Goal: Task Accomplishment & Management: Manage account settings

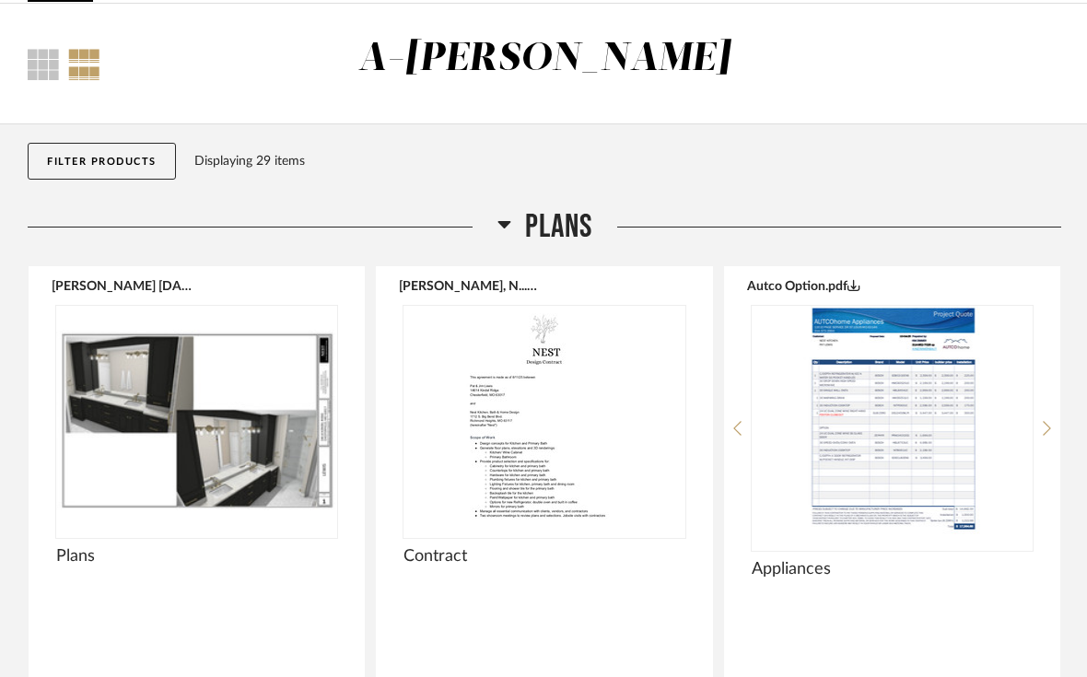
scroll to position [86, 0]
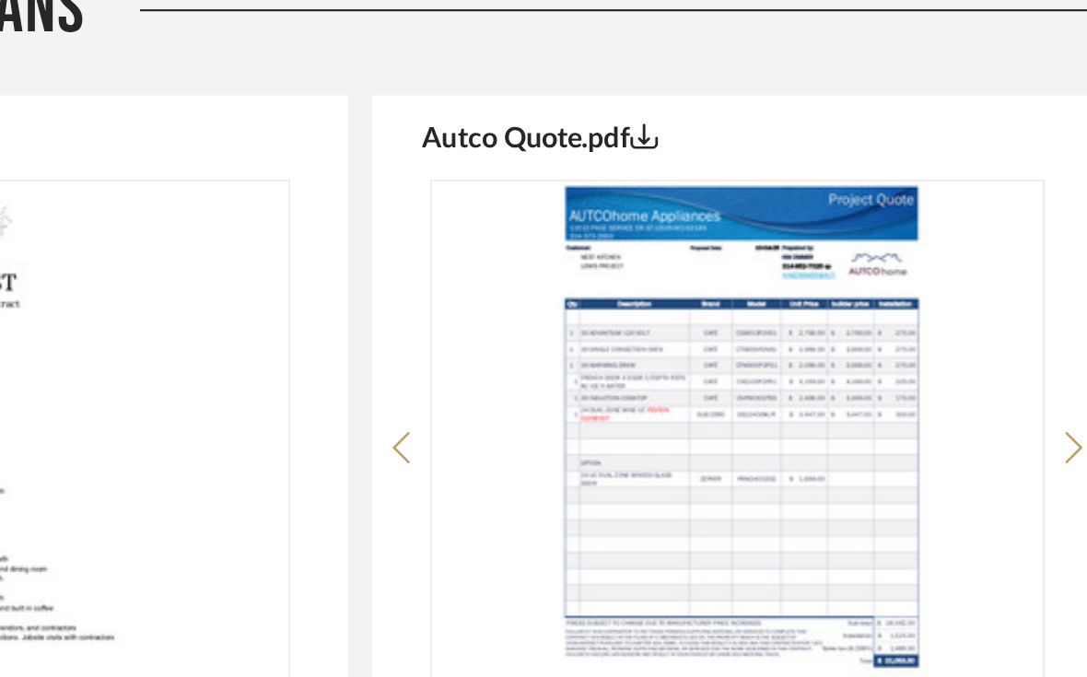
click at [752, 292] on img "1" at bounding box center [892, 407] width 281 height 230
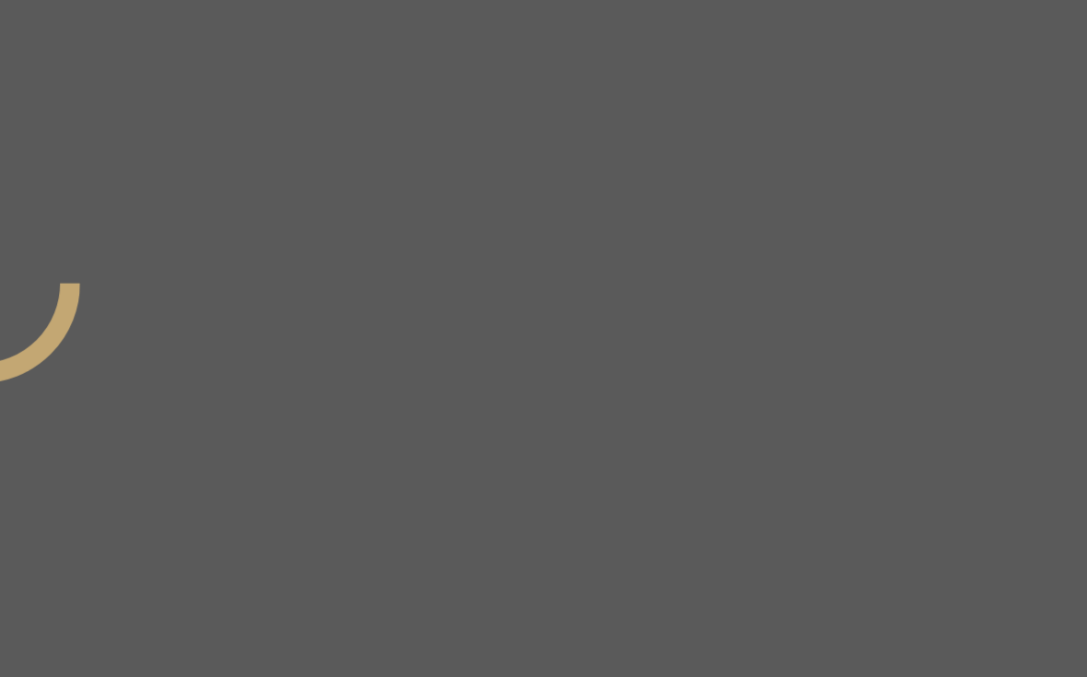
scroll to position [0, 0]
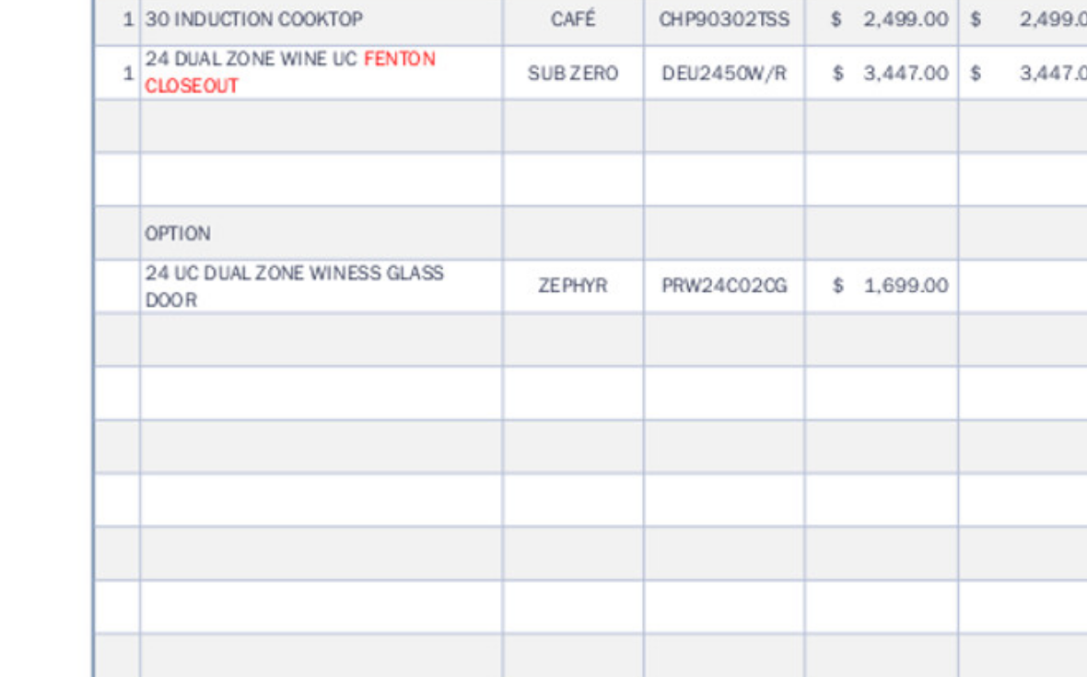
click at [300, 74] on img "1" at bounding box center [317, 312] width 369 height 476
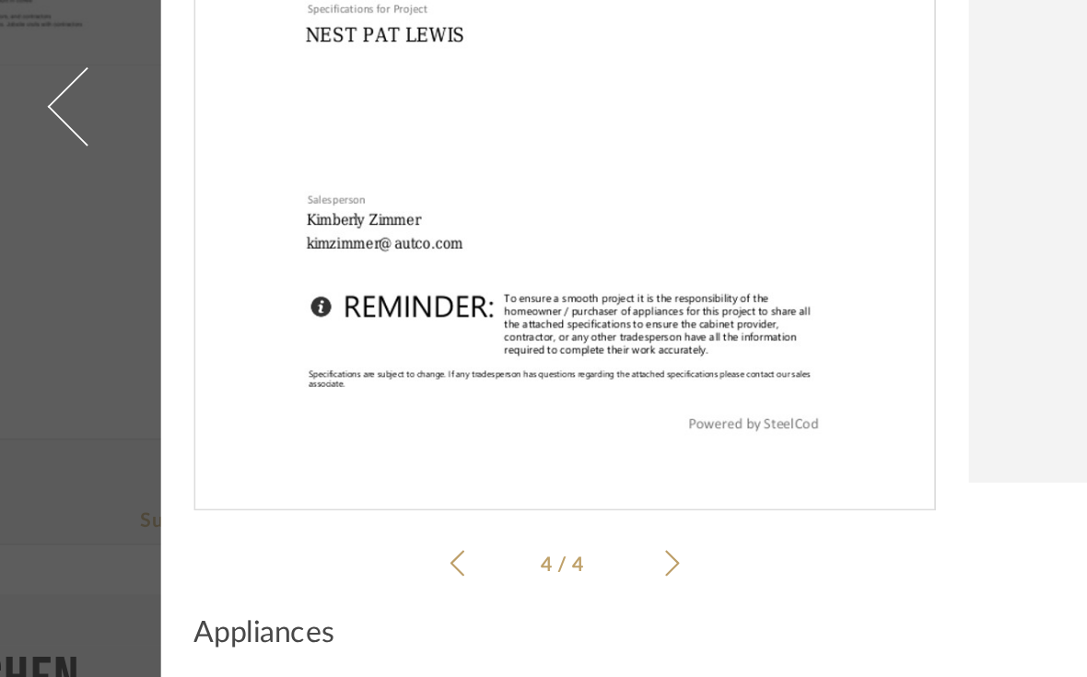
click at [501, 249] on img "3" at bounding box center [317, 312] width 369 height 476
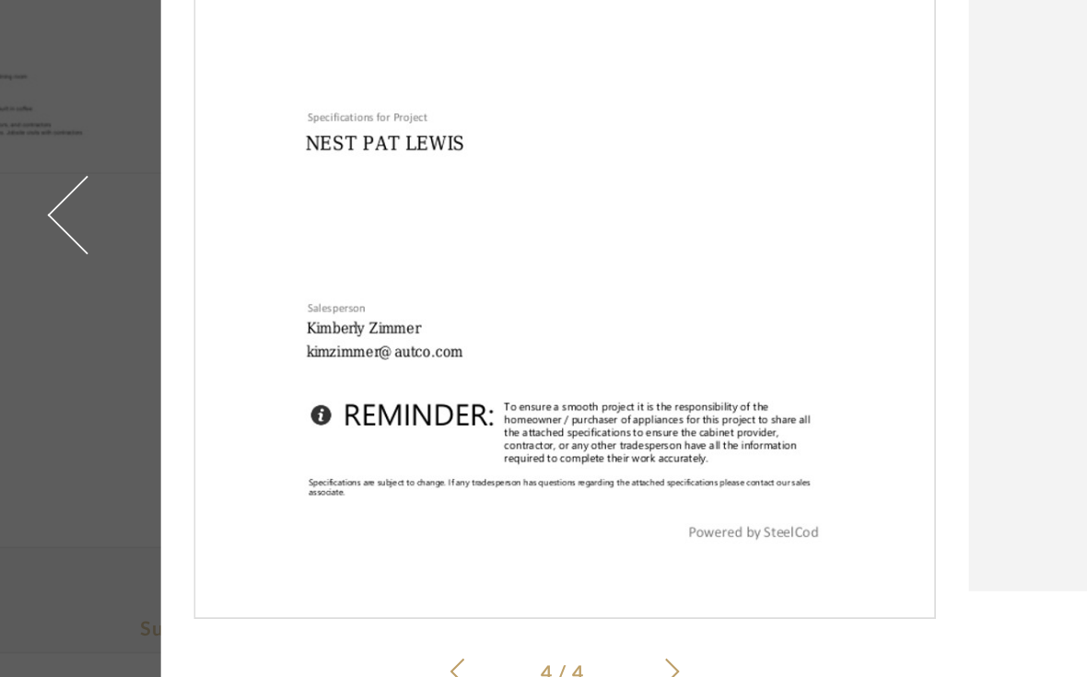
click at [47, 316] on span at bounding box center [49, 338] width 44 height 44
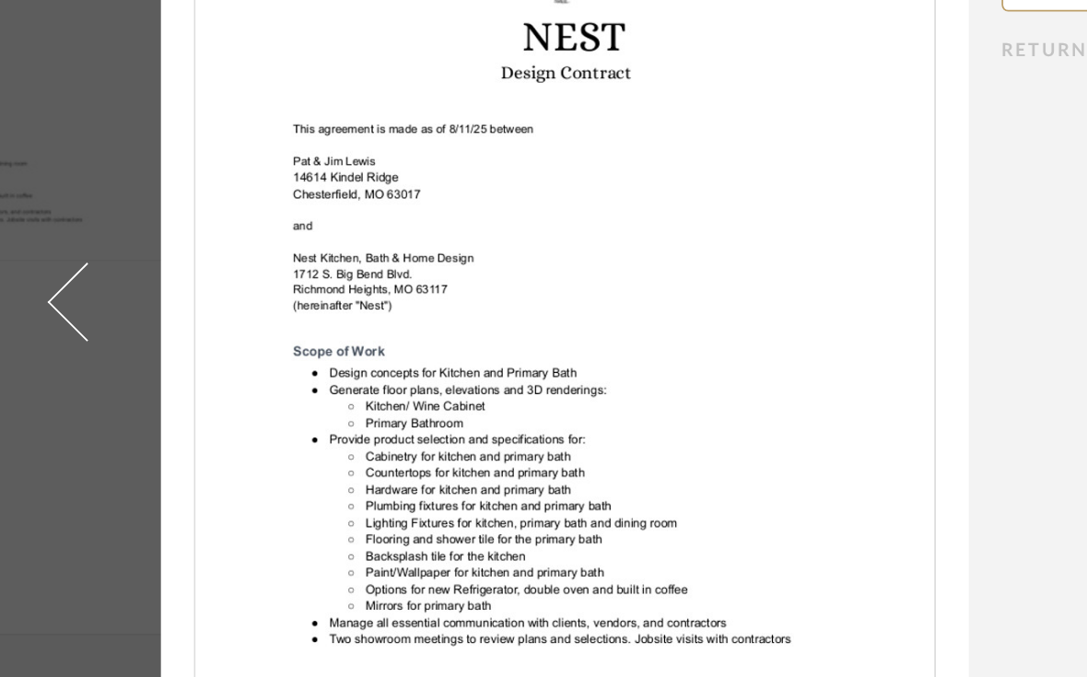
click at [36, 316] on span at bounding box center [49, 338] width 44 height 44
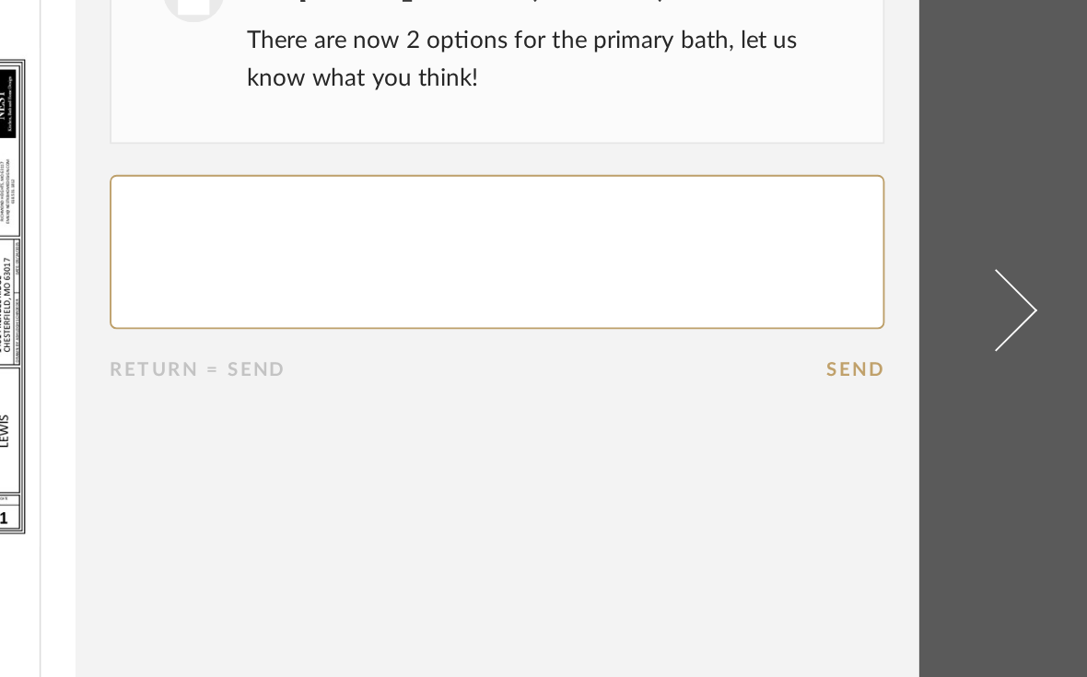
click at [1016, 316] on span at bounding box center [1038, 338] width 44 height 44
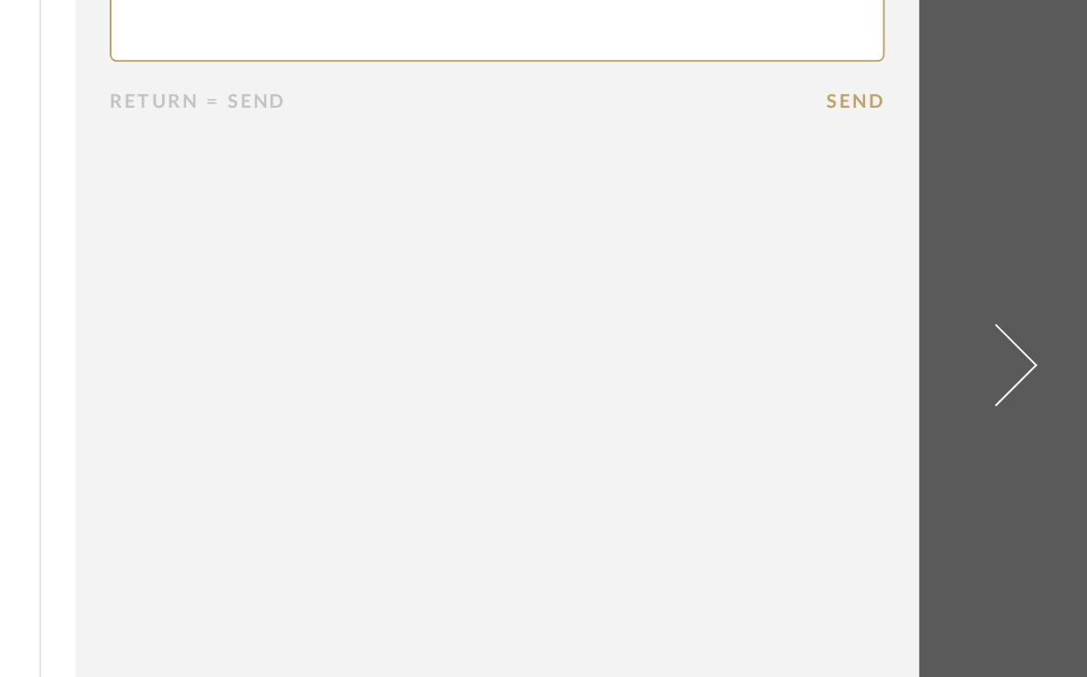
click at [1016, 316] on span at bounding box center [1038, 338] width 44 height 44
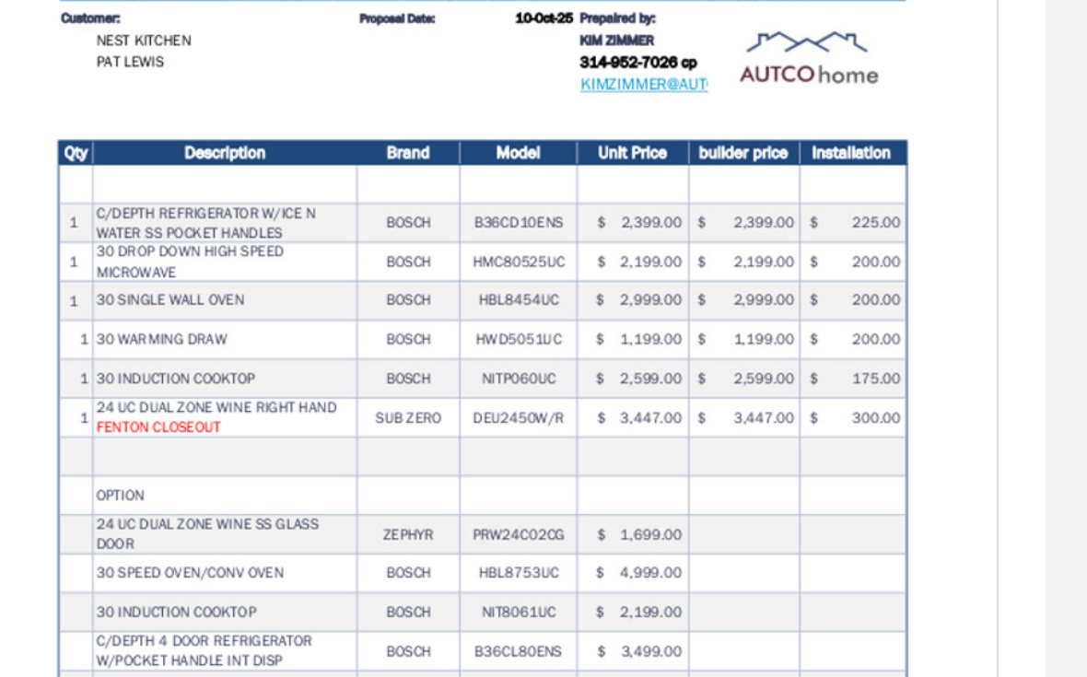
click at [236, 193] on img "0" at bounding box center [317, 312] width 369 height 476
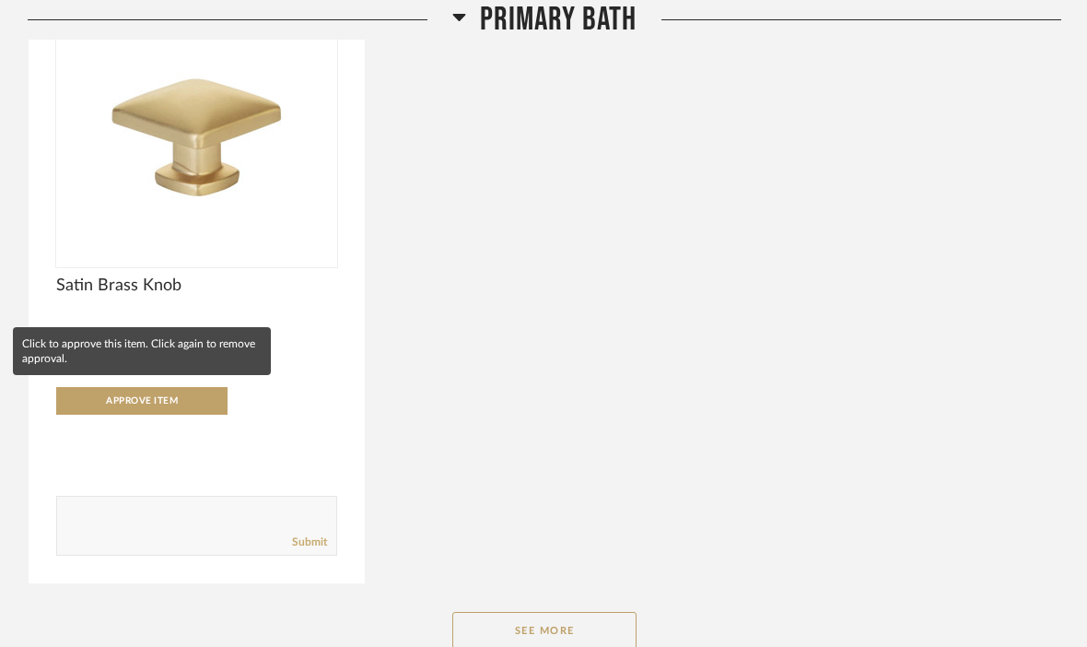
scroll to position [3058, 0]
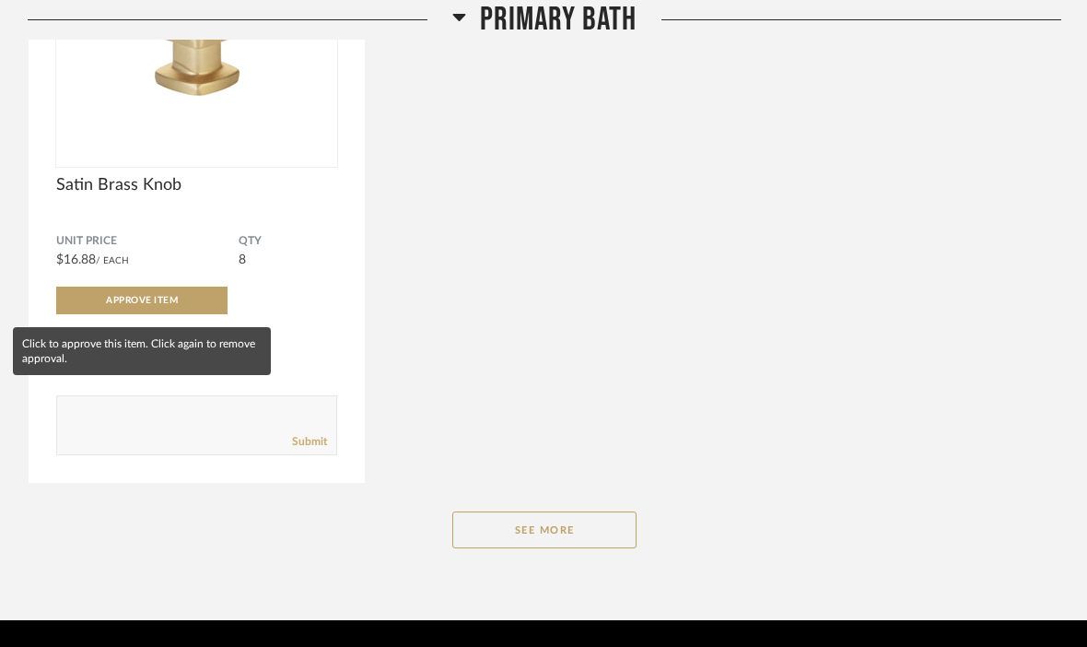
click at [595, 544] on button "See More" at bounding box center [544, 529] width 184 height 37
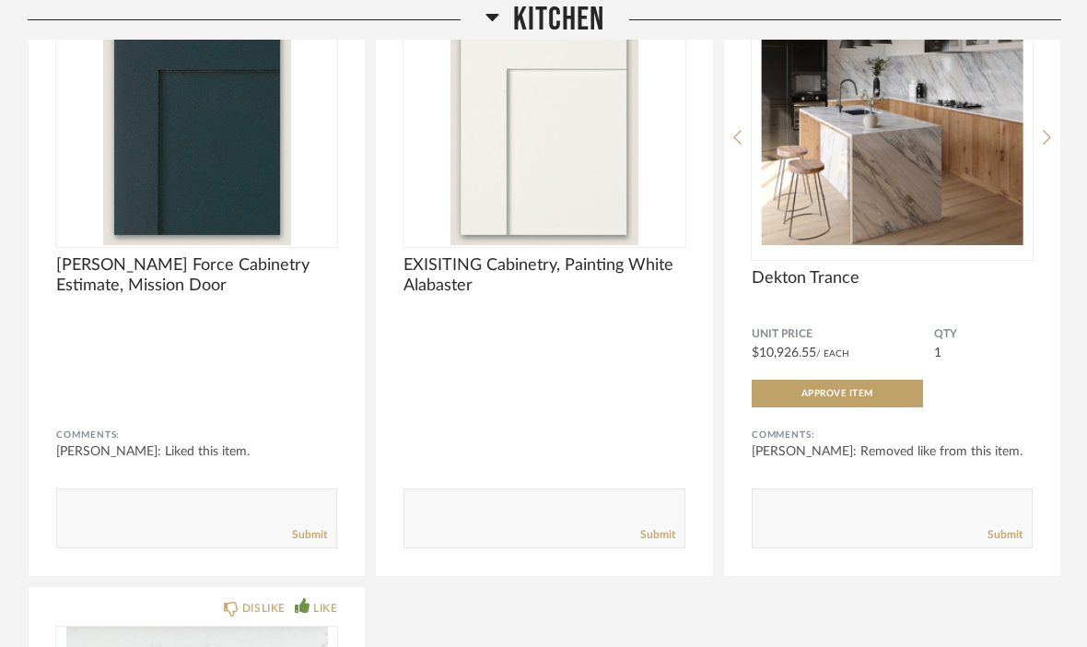
scroll to position [1006, 0]
click at [622, 457] on div at bounding box center [544, 461] width 281 height 37
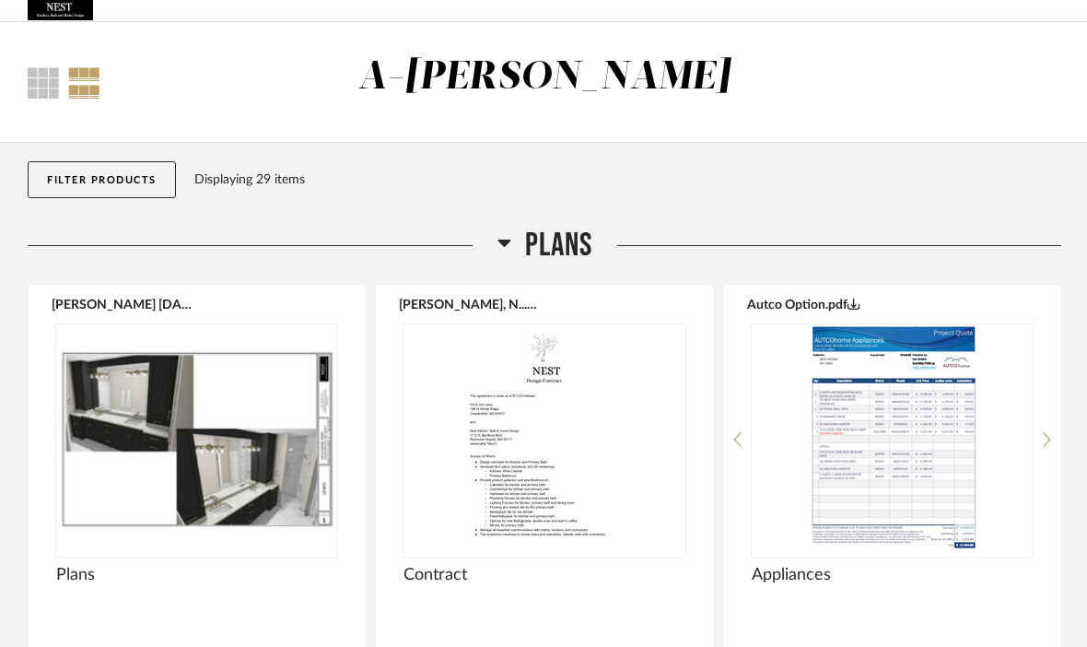
scroll to position [53, 0]
click at [0, 0] on img at bounding box center [0, 0] width 0 height 0
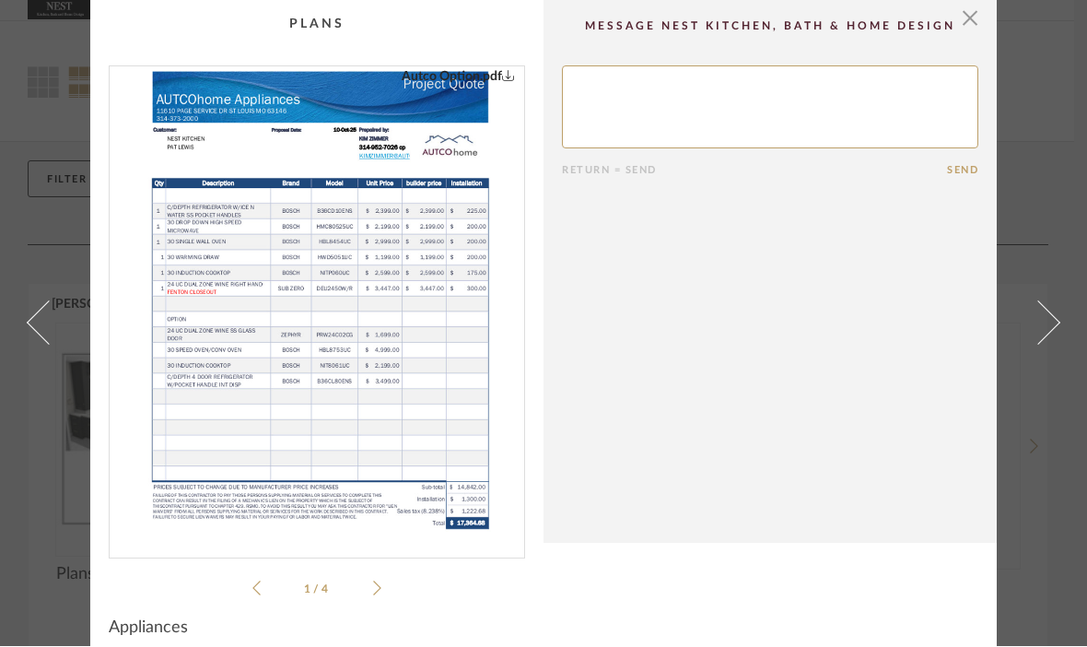
click at [981, 452] on cpp-summary-comments "Return = Send Send" at bounding box center [770, 272] width 453 height 544
click at [1054, 340] on link at bounding box center [1049, 323] width 50 height 647
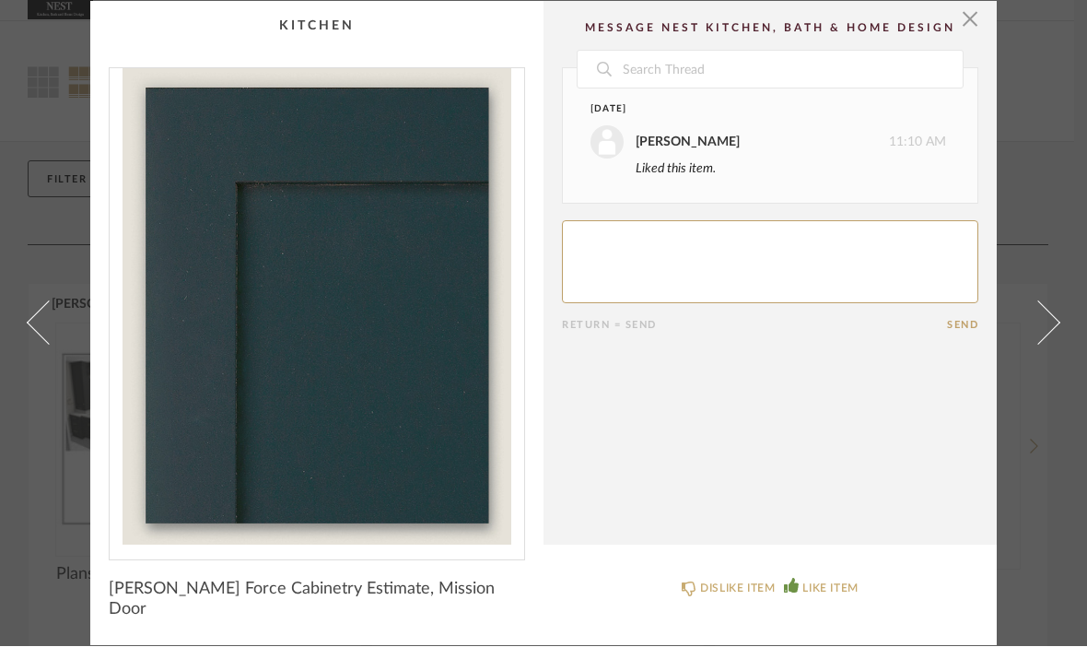
click at [1047, 325] on span at bounding box center [1038, 323] width 44 height 44
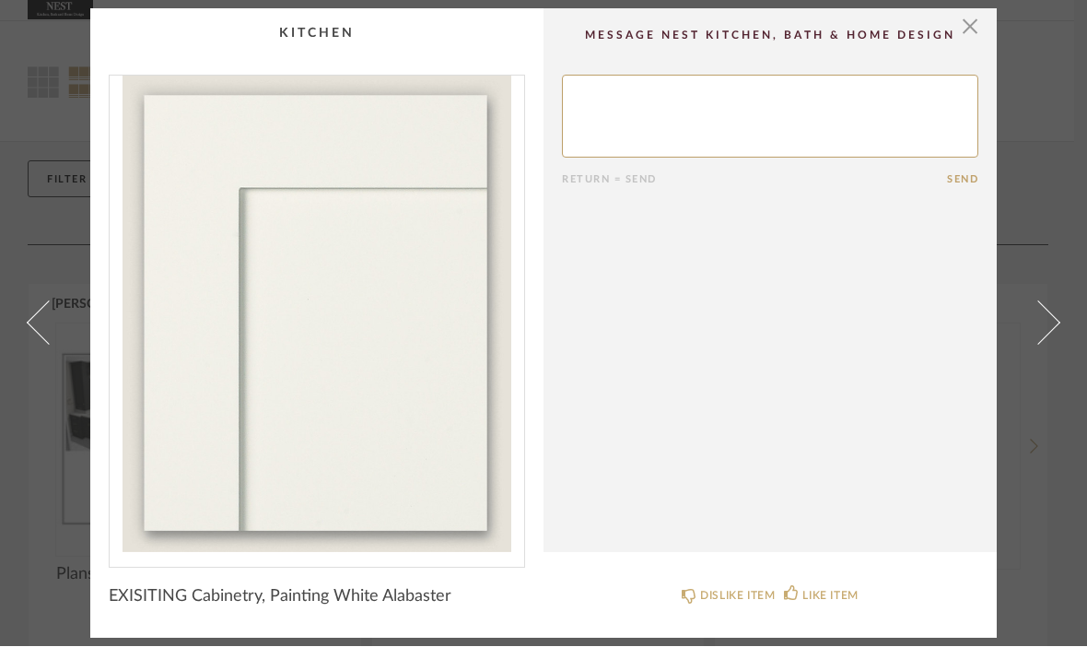
click at [1038, 322] on span at bounding box center [1038, 323] width 44 height 44
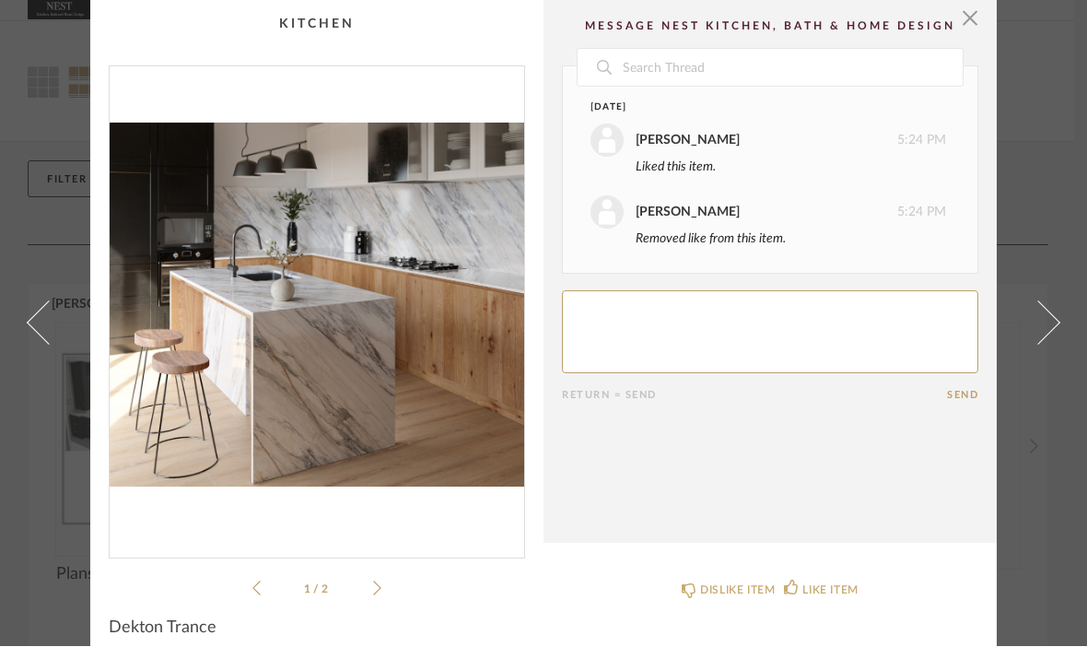
click at [1049, 345] on span at bounding box center [1038, 323] width 44 height 44
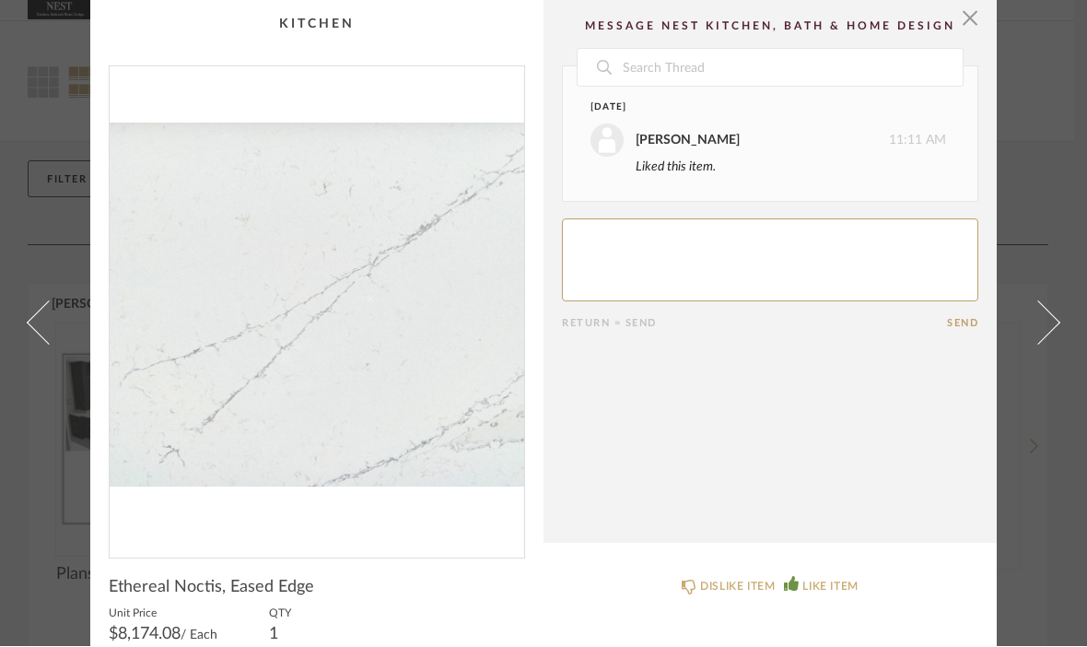
click at [1049, 344] on span at bounding box center [1038, 323] width 44 height 44
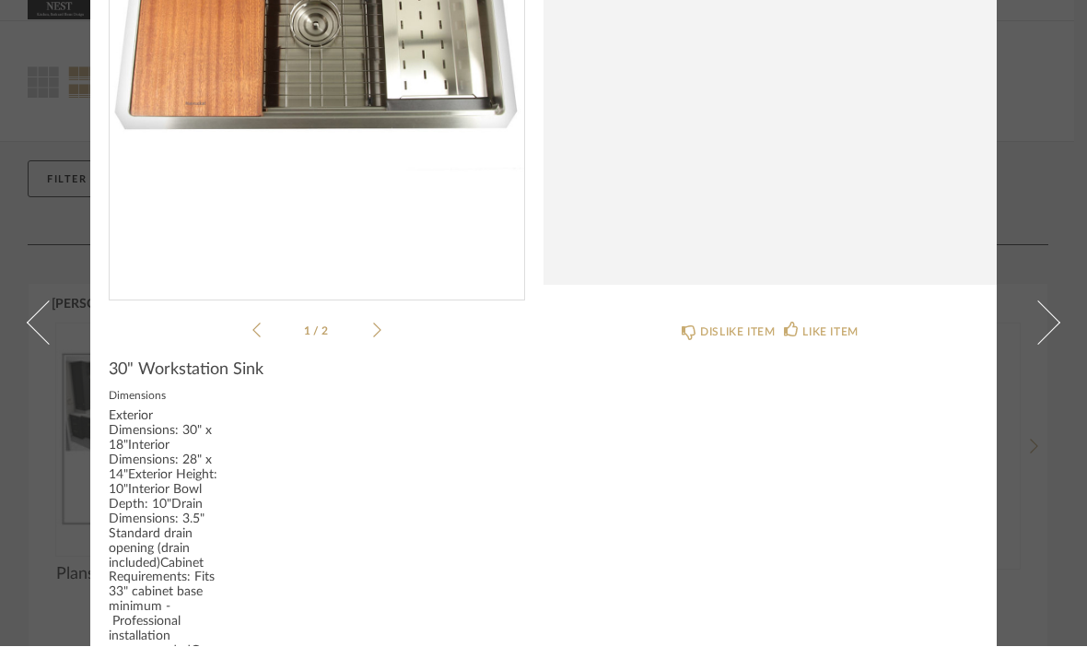
scroll to position [257, 0]
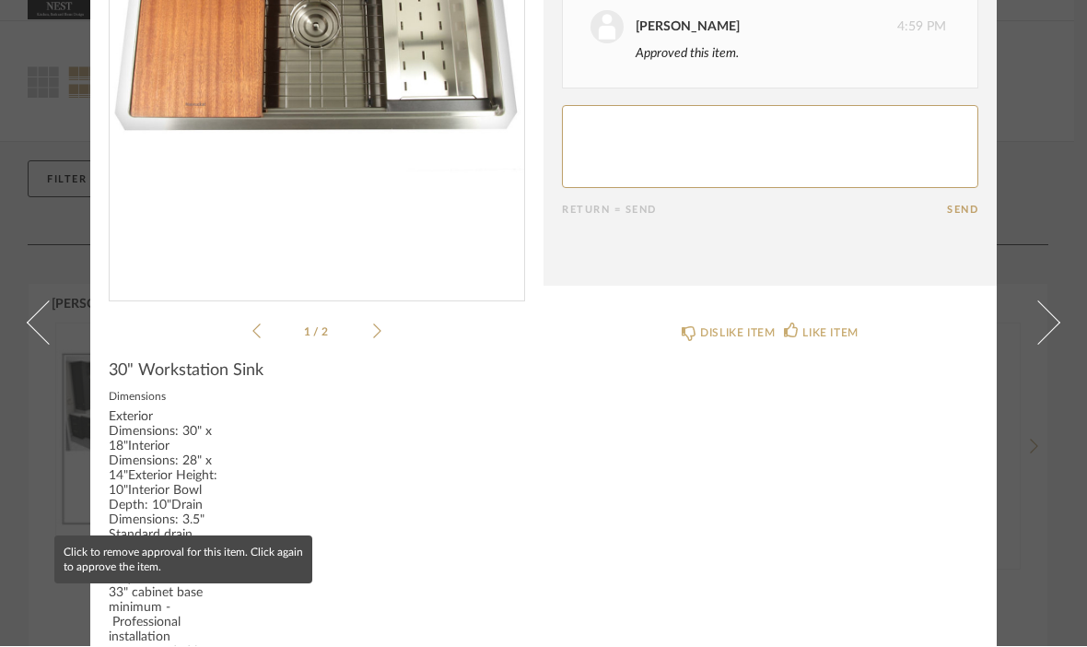
click at [1064, 278] on link at bounding box center [1049, 323] width 50 height 647
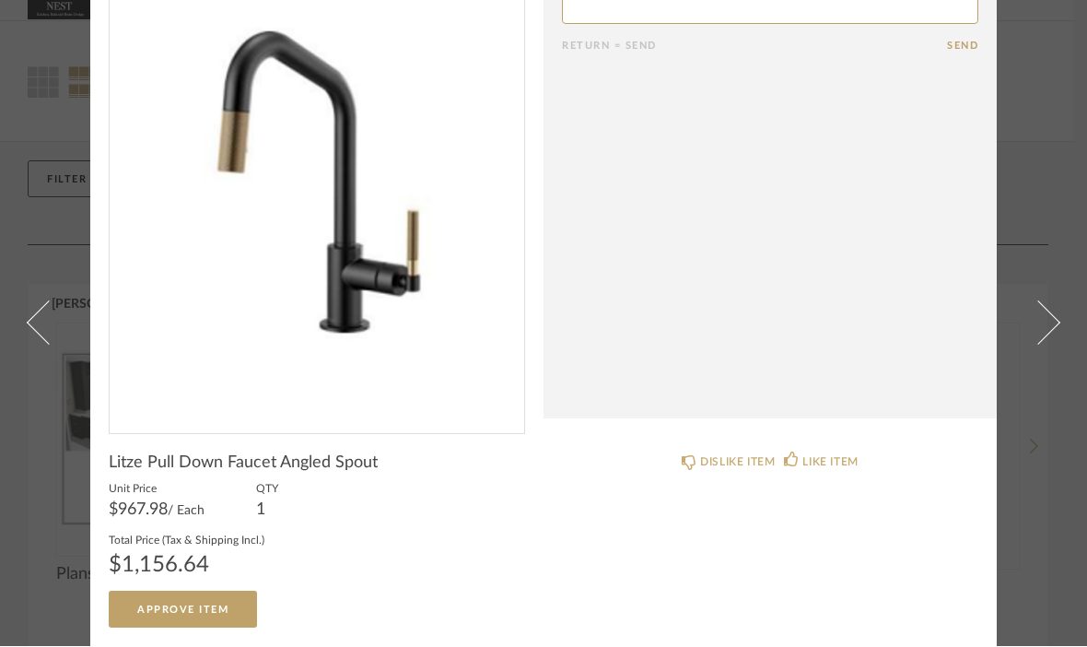
scroll to position [124, 0]
click at [218, 610] on span "Approve Item" at bounding box center [182, 610] width 91 height 10
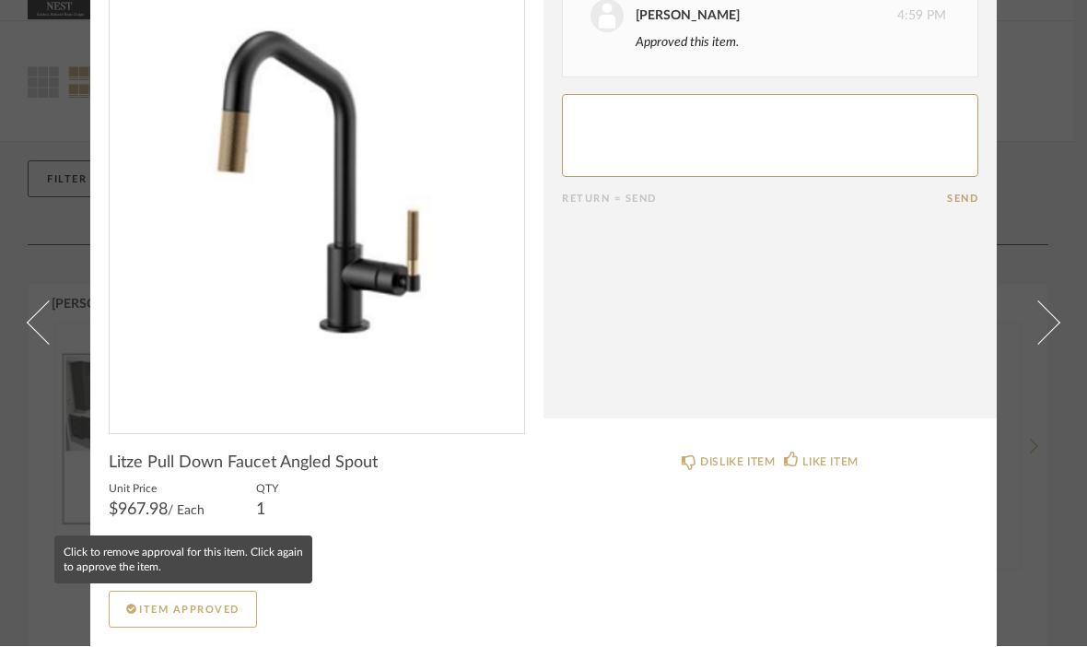
click at [231, 610] on span "Item Approved" at bounding box center [189, 610] width 100 height 10
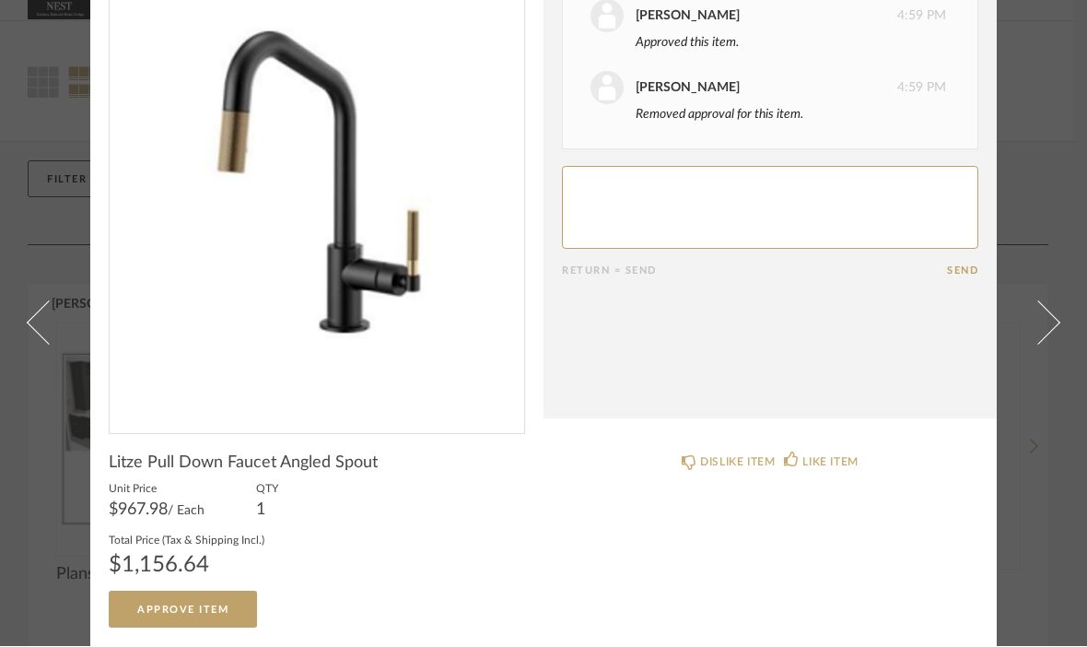
click at [1040, 301] on span at bounding box center [1038, 323] width 44 height 44
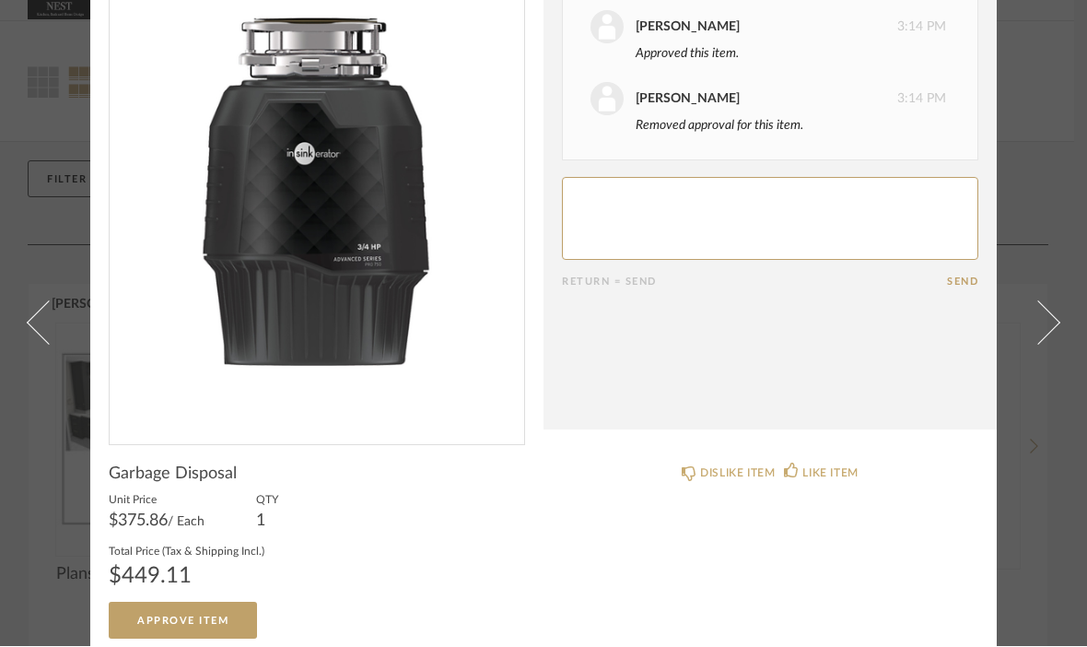
scroll to position [114, 0]
click at [236, 613] on button "Approve Item" at bounding box center [183, 620] width 148 height 37
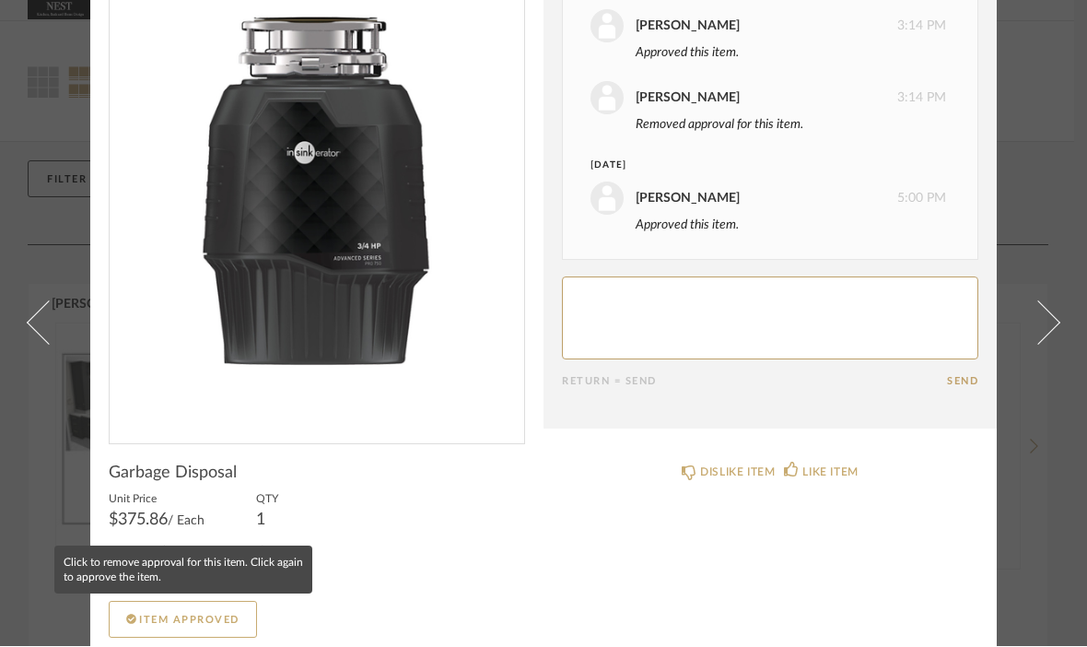
click at [216, 607] on button "Item Approved" at bounding box center [183, 620] width 148 height 37
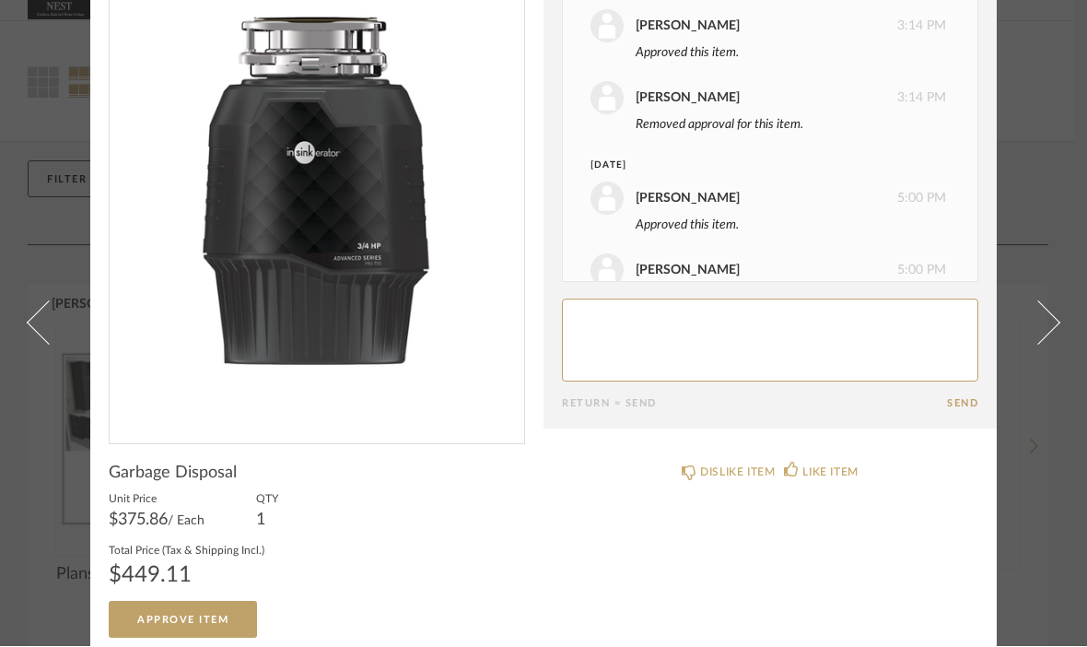
click at [234, 608] on button "Approve Item" at bounding box center [183, 620] width 148 height 37
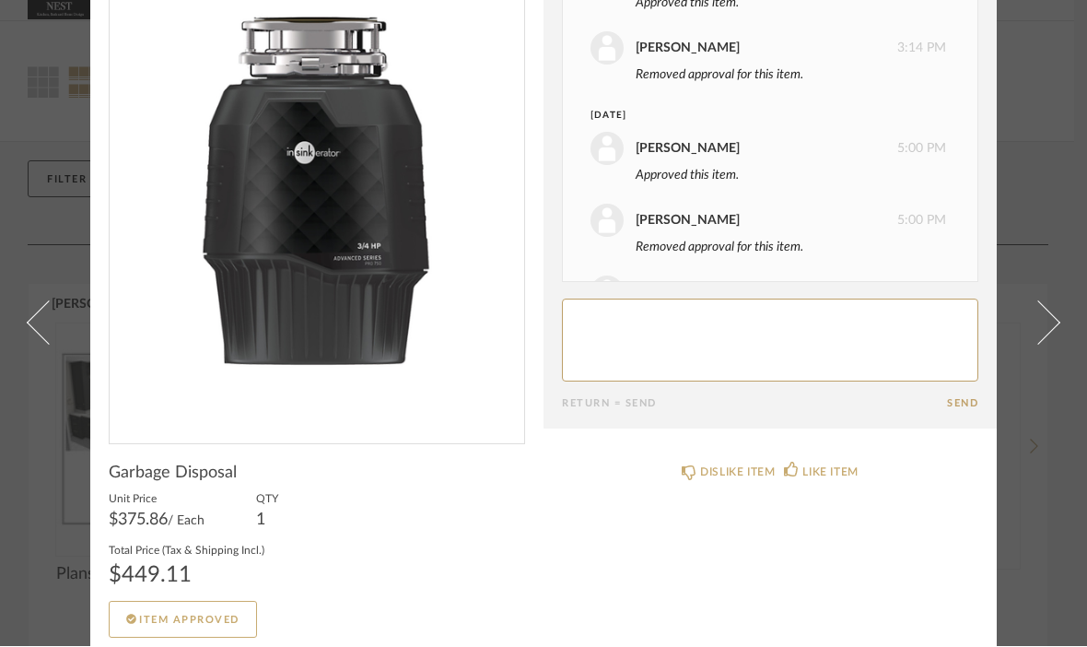
click at [233, 615] on span "Item Approved" at bounding box center [189, 620] width 100 height 10
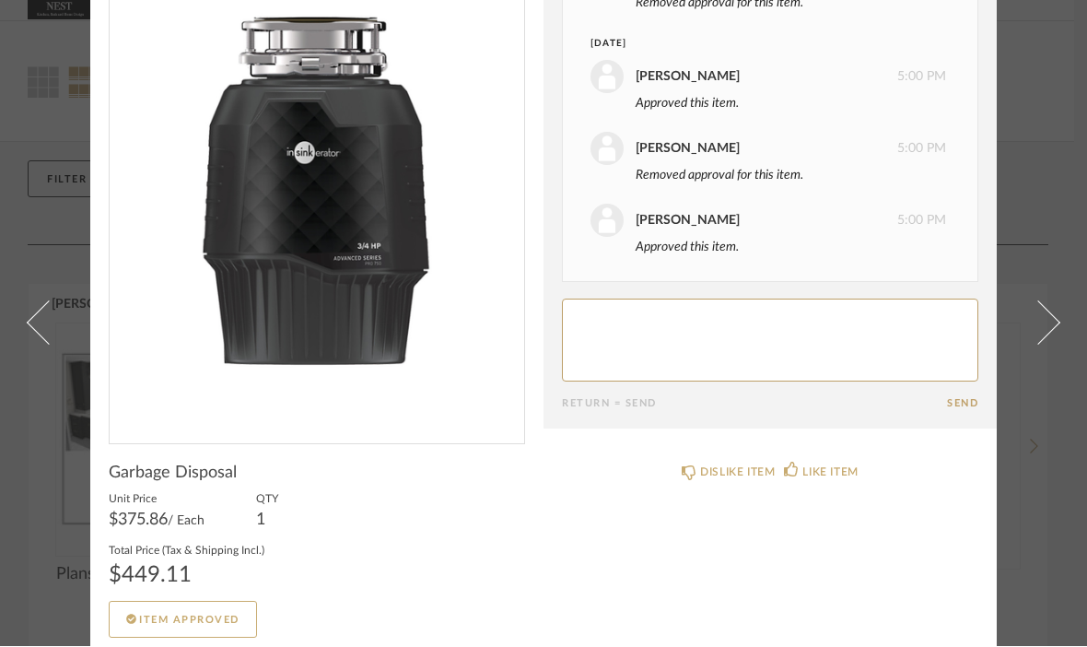
click at [1048, 301] on span at bounding box center [1038, 323] width 44 height 44
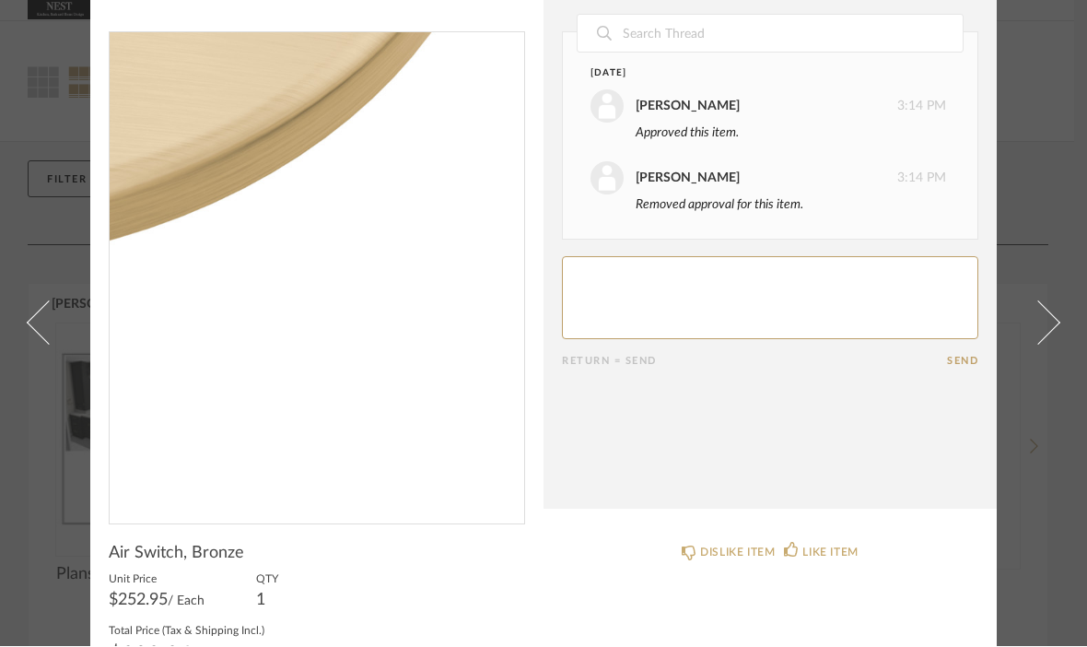
scroll to position [18, 0]
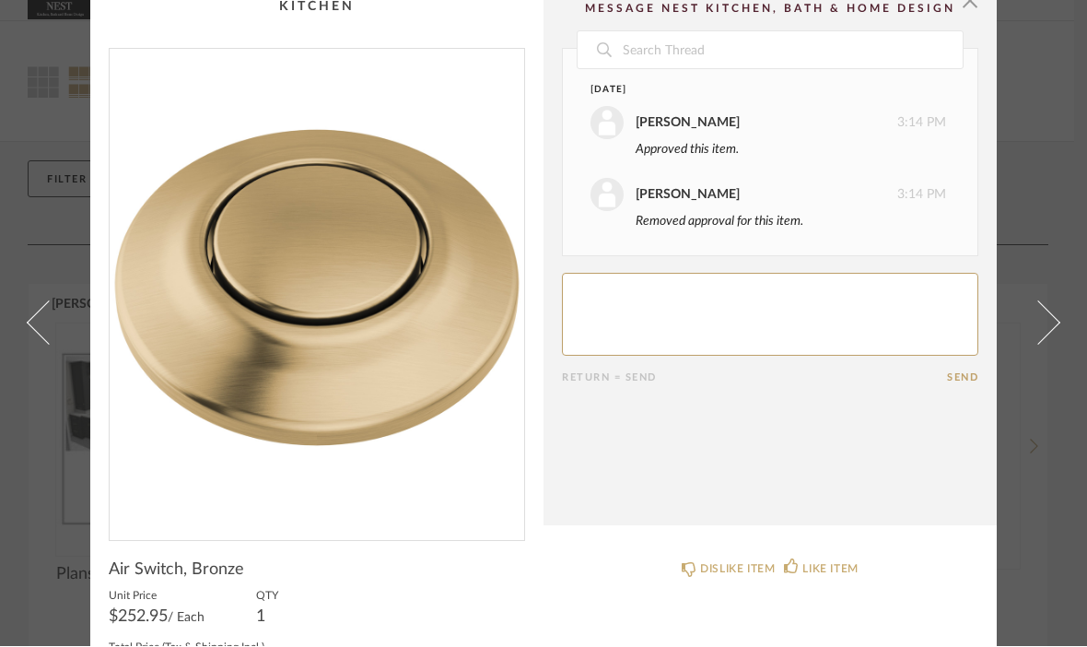
click at [1055, 345] on span at bounding box center [1038, 323] width 44 height 44
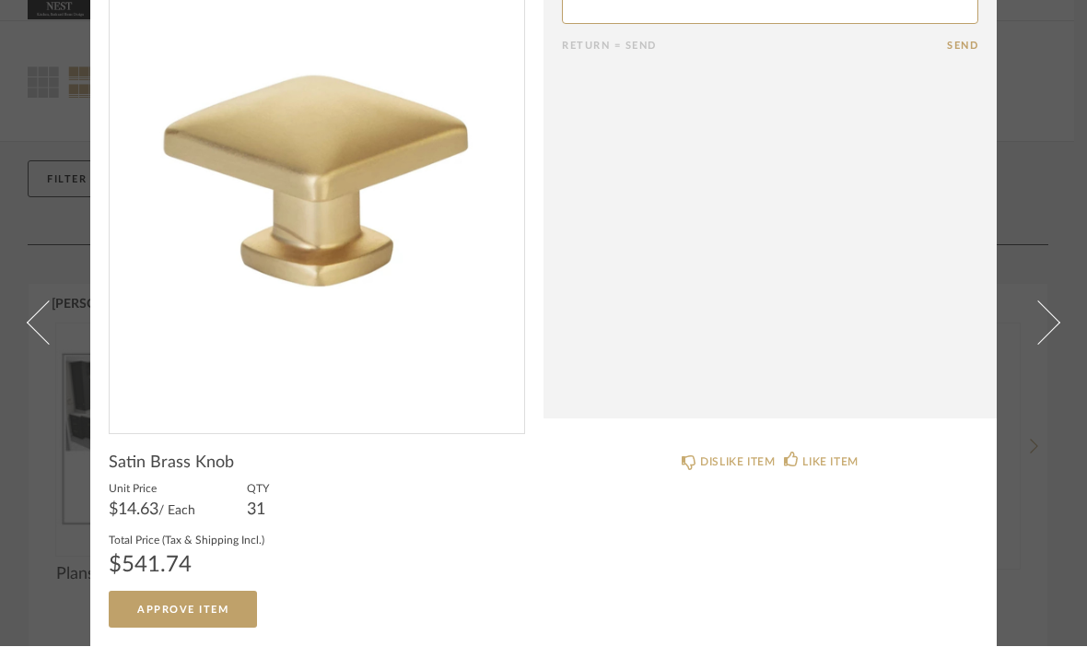
scroll to position [124, 0]
click at [239, 604] on button "Approve Item" at bounding box center [183, 609] width 148 height 37
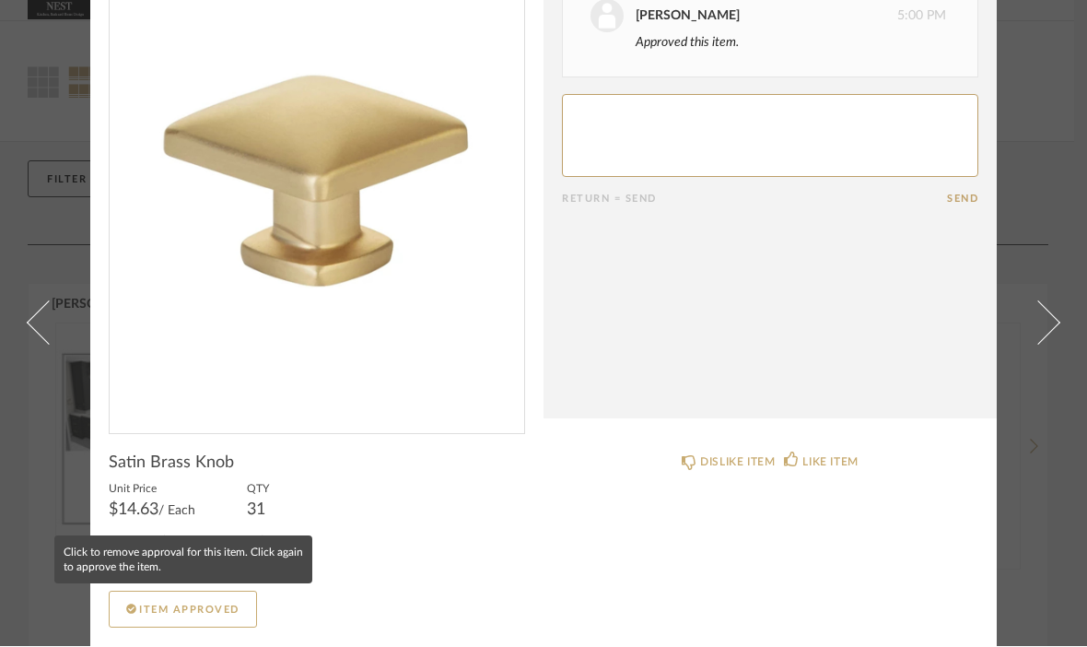
click at [234, 606] on span "Item Approved" at bounding box center [189, 610] width 100 height 10
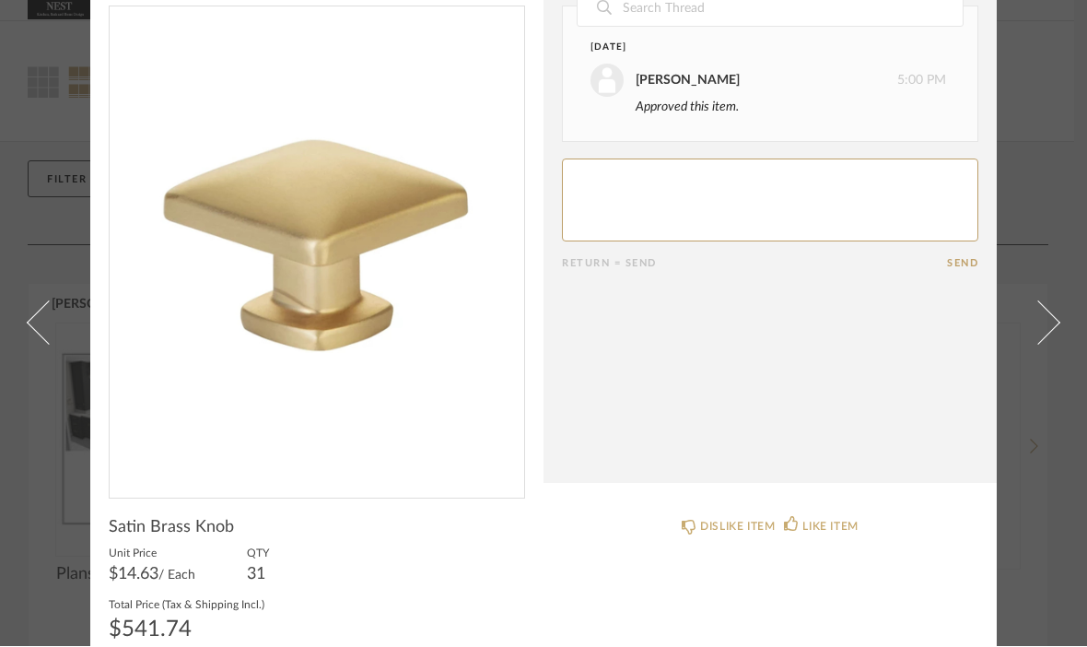
scroll to position [54, 0]
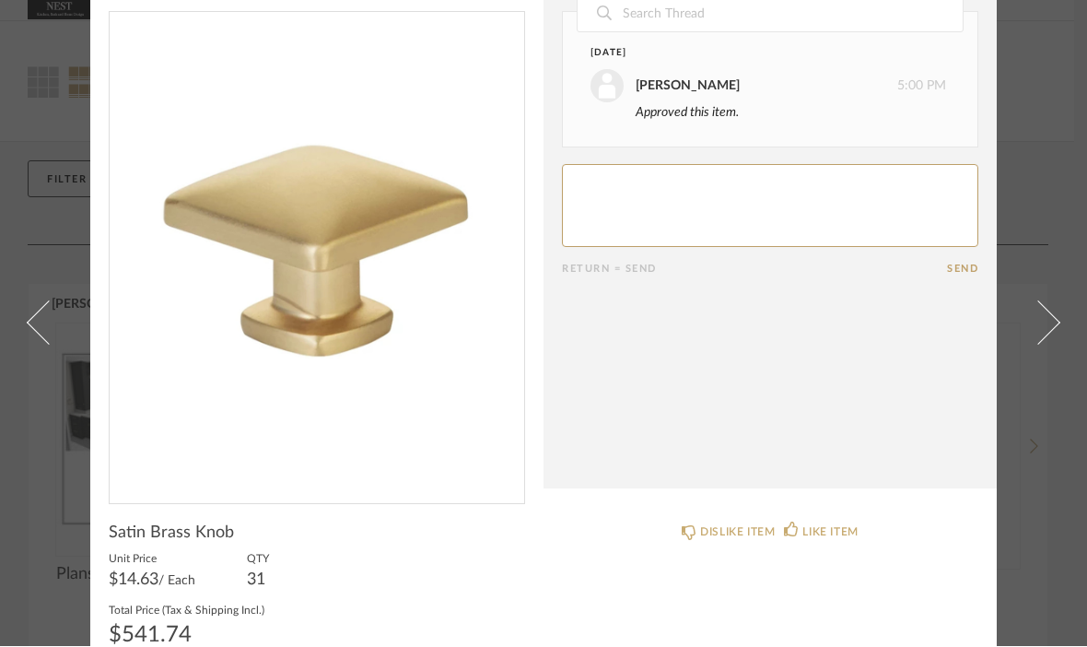
click at [1043, 345] on span at bounding box center [1038, 323] width 44 height 44
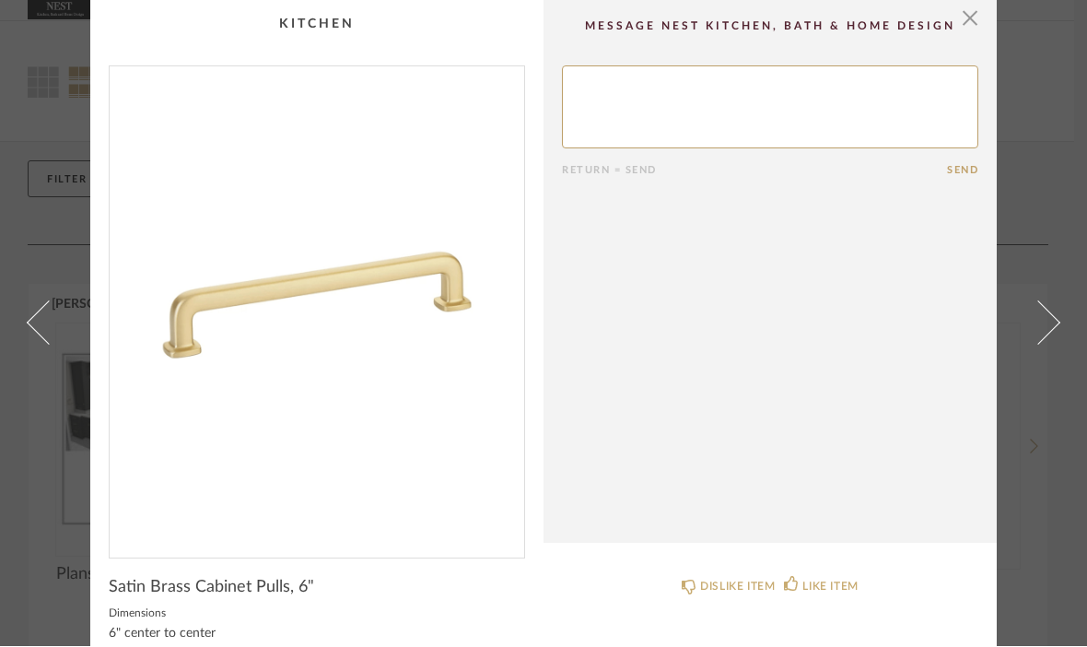
scroll to position [0, 0]
click at [1054, 345] on span at bounding box center [1038, 323] width 44 height 44
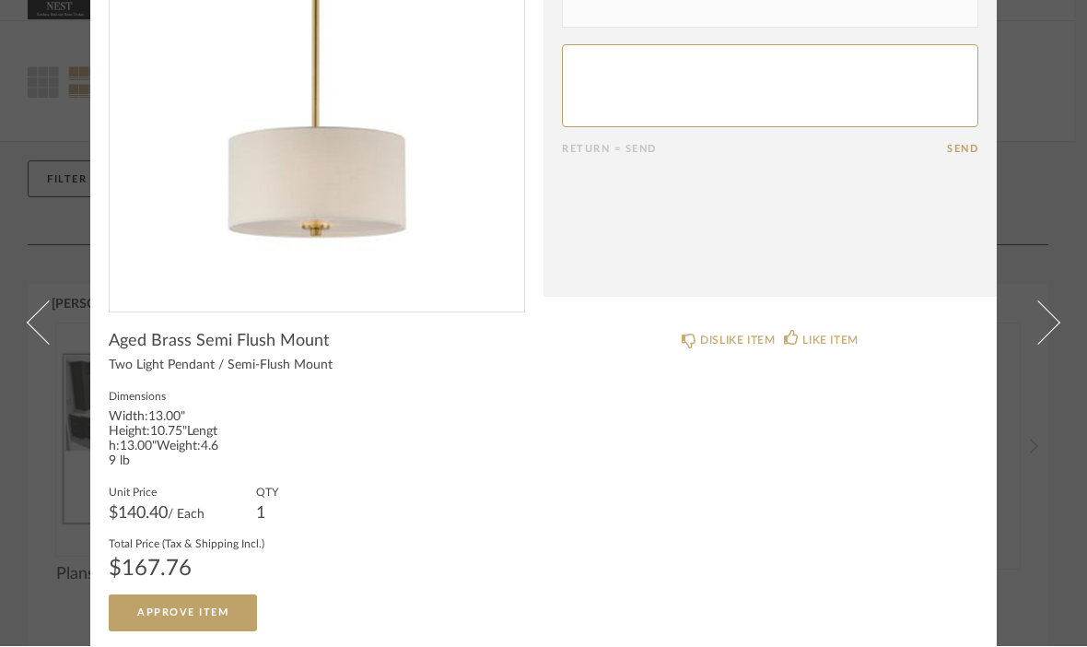
scroll to position [245, 0]
click at [1054, 301] on span at bounding box center [1038, 323] width 44 height 44
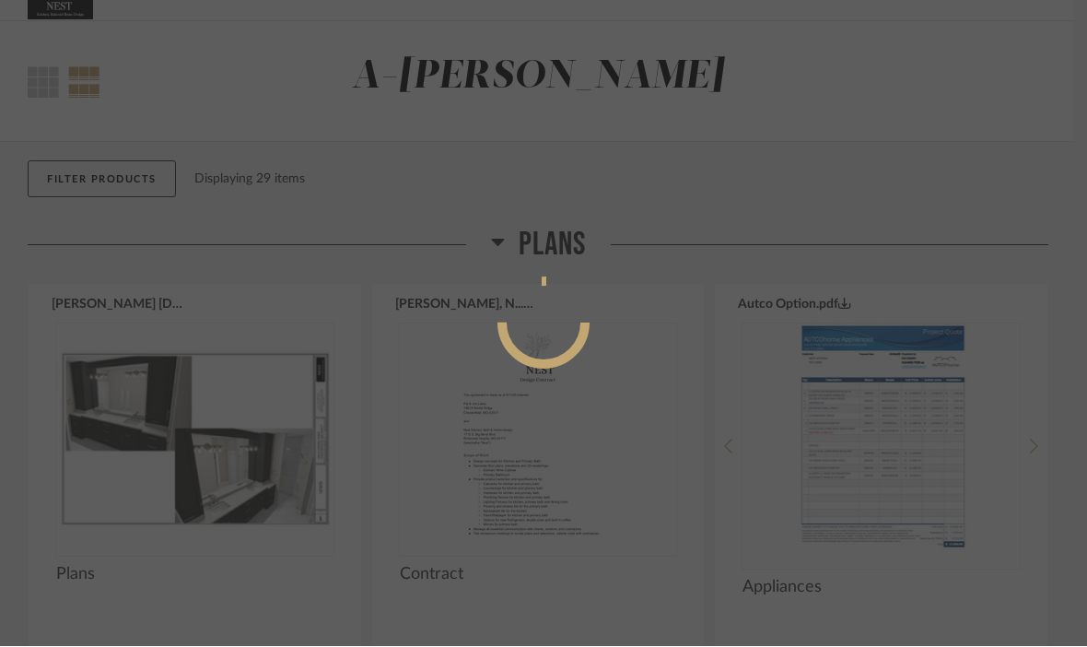
scroll to position [0, 0]
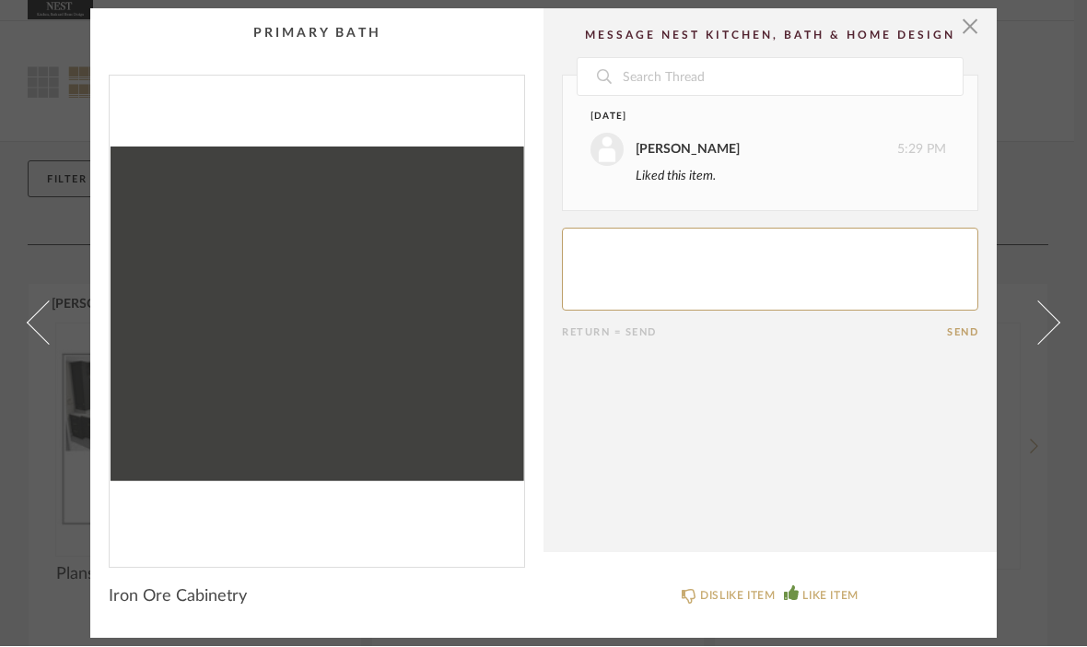
click at [1037, 322] on span at bounding box center [1038, 323] width 44 height 44
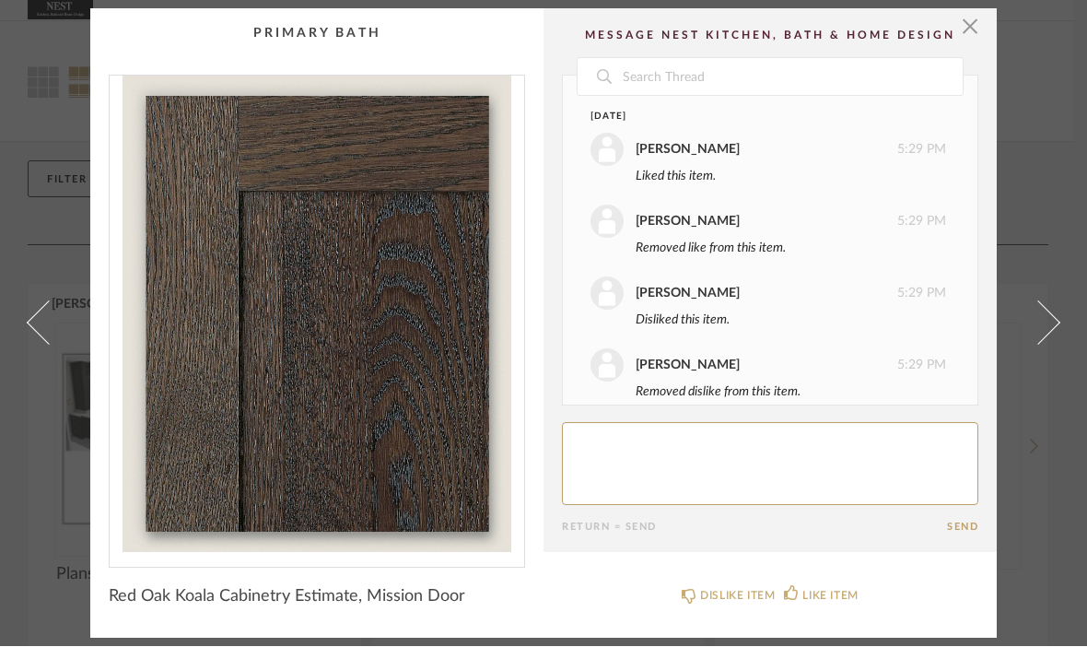
scroll to position [21, 0]
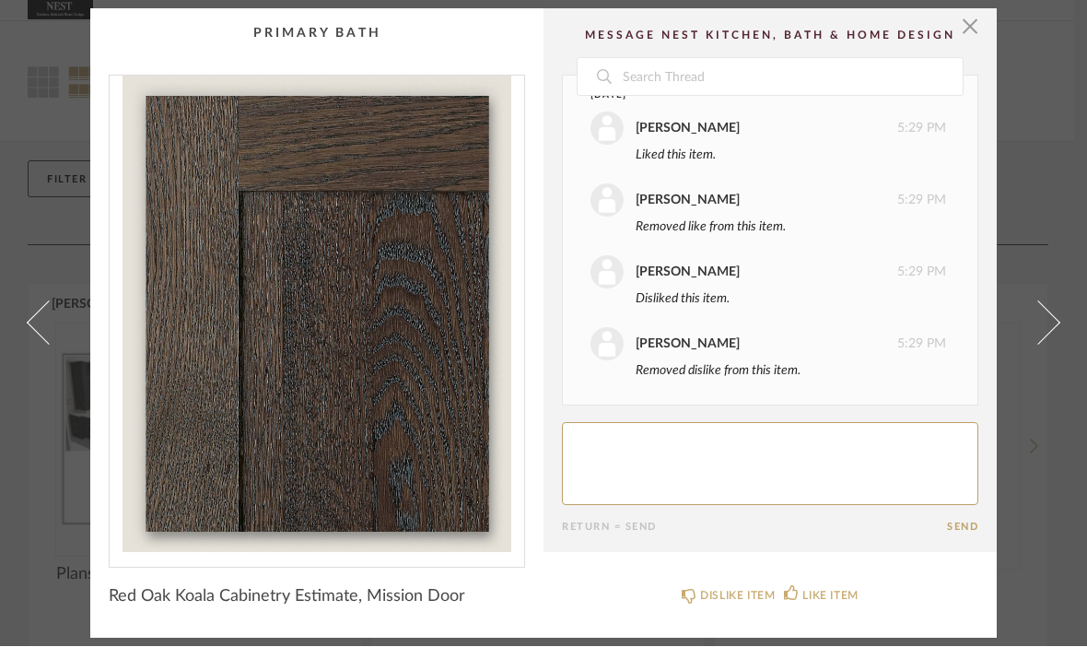
click at [1038, 319] on span at bounding box center [1038, 323] width 44 height 44
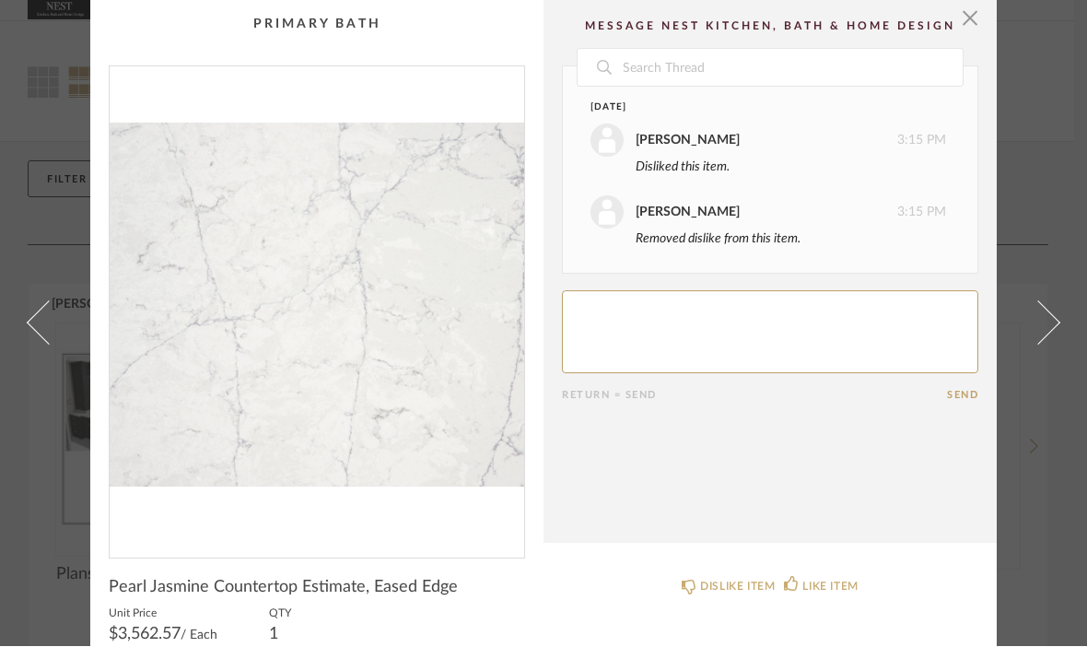
click at [1050, 345] on span at bounding box center [1038, 323] width 44 height 44
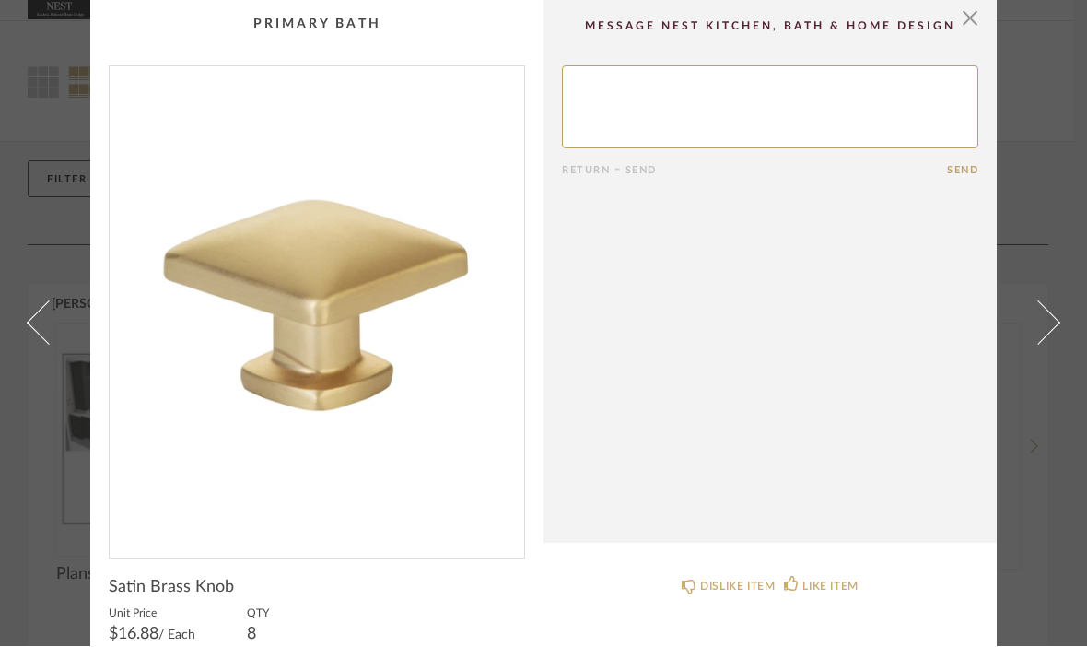
click at [1041, 345] on span at bounding box center [1038, 323] width 44 height 44
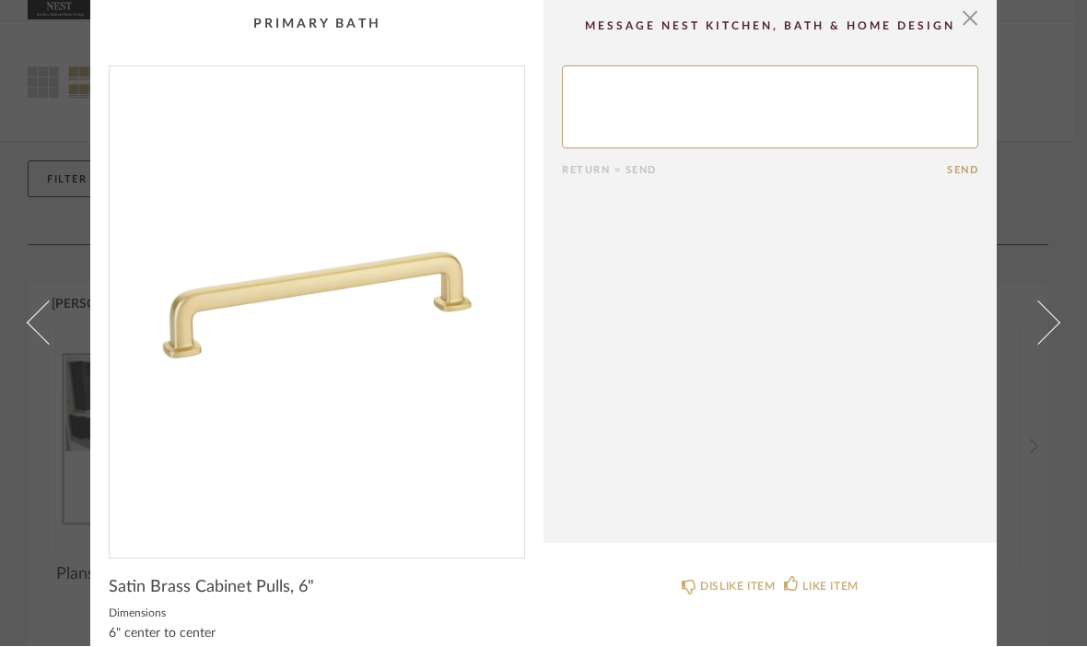
click at [1063, 338] on link at bounding box center [1049, 323] width 50 height 647
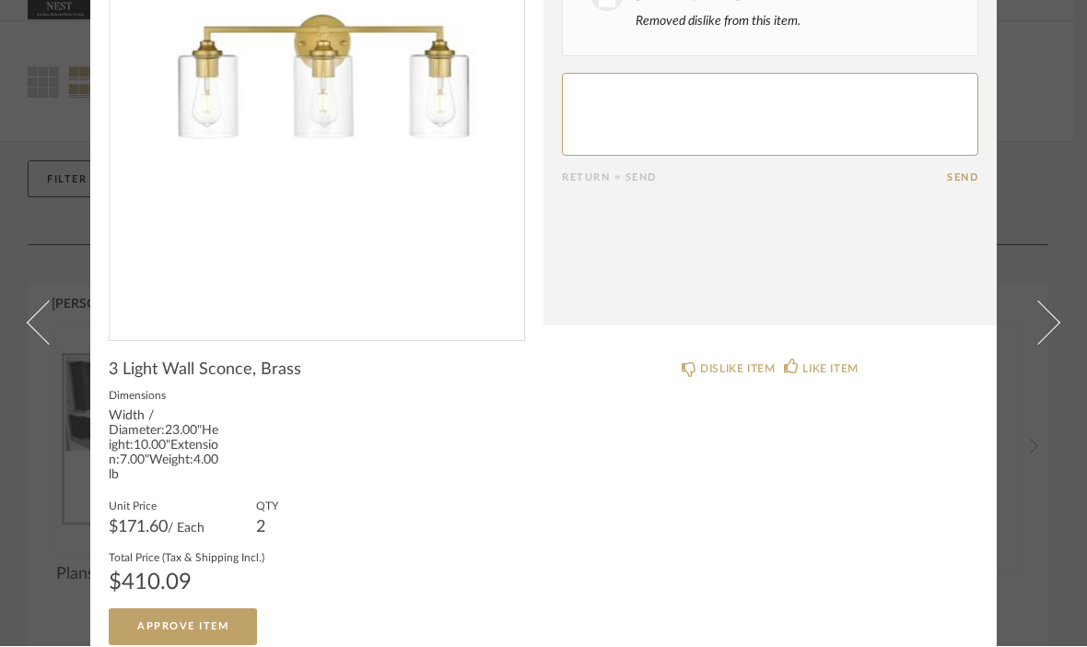
scroll to position [216, 0]
click at [1045, 301] on span at bounding box center [1038, 323] width 44 height 44
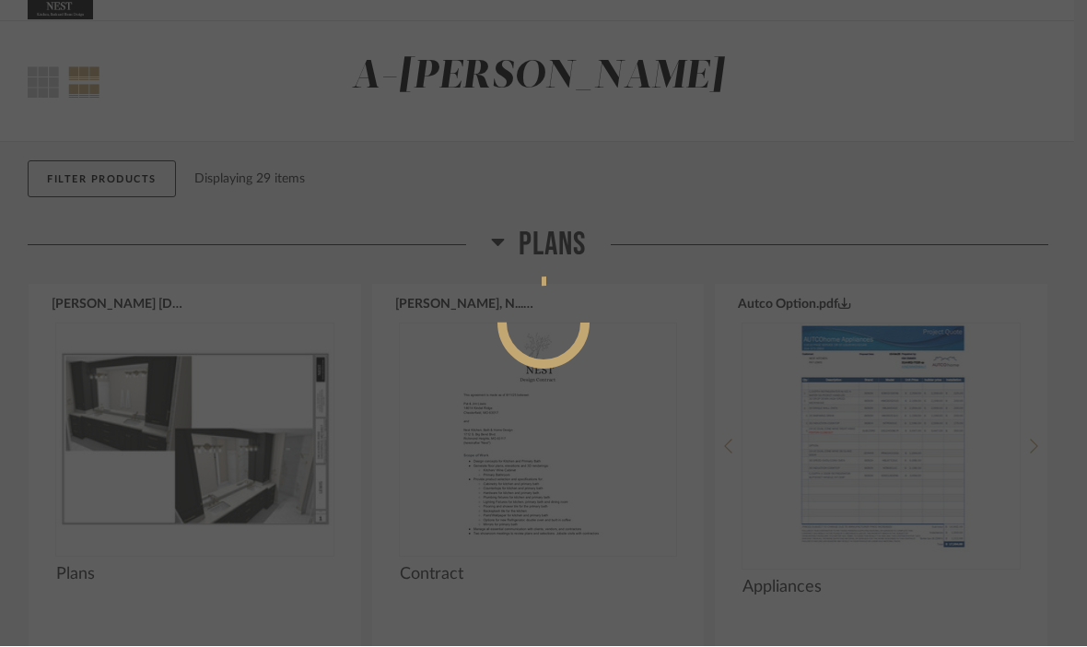
scroll to position [0, 0]
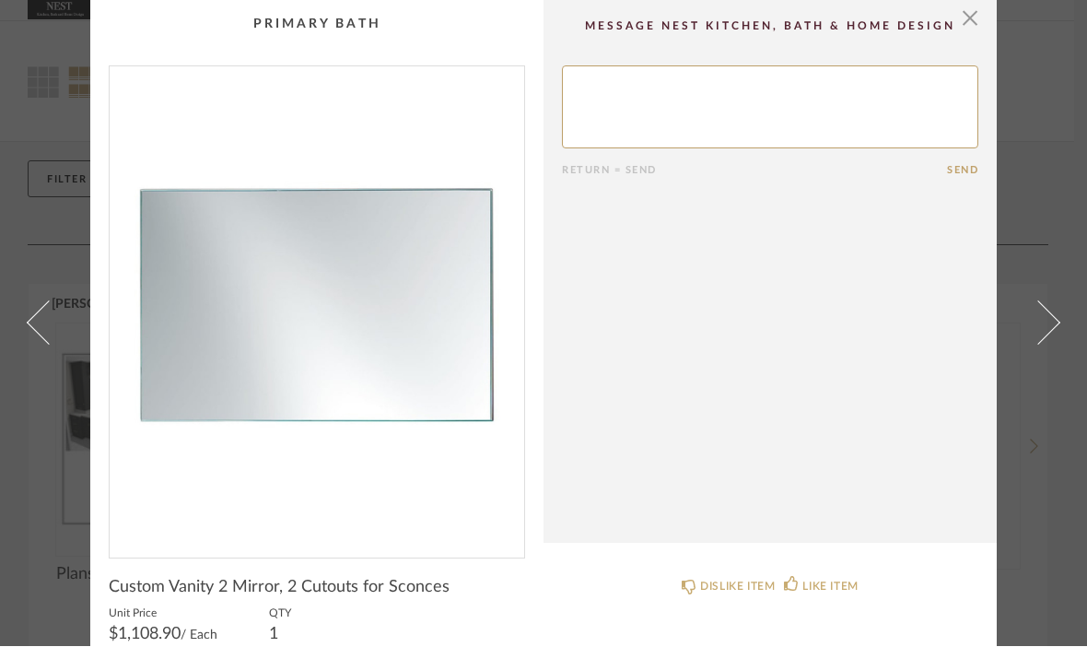
click at [1034, 333] on link at bounding box center [1049, 323] width 50 height 647
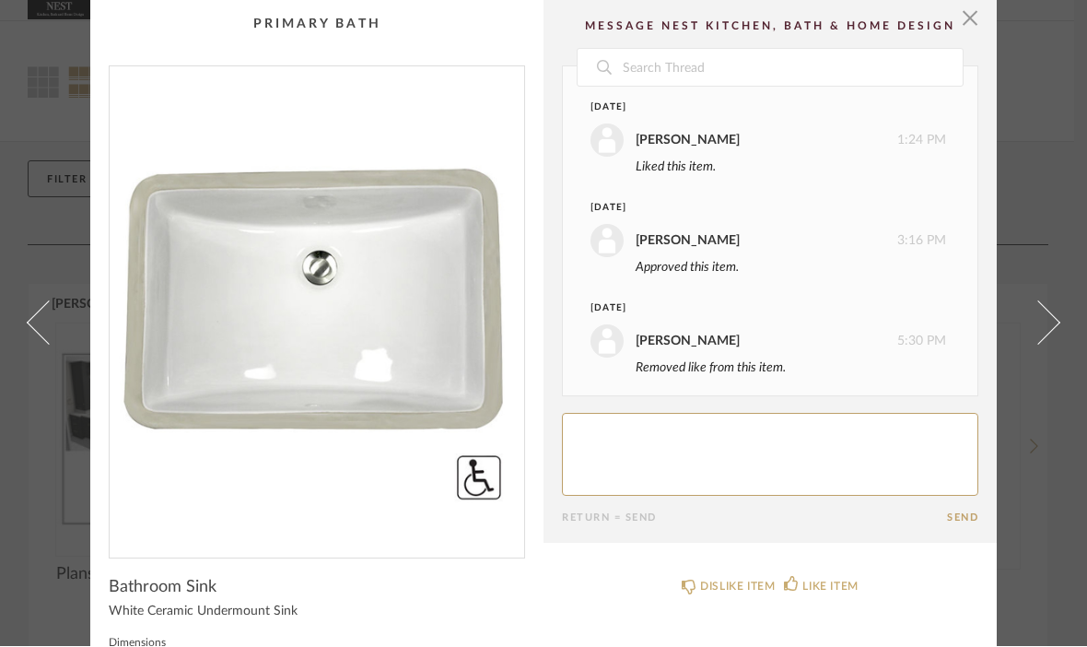
scroll to position [6, 0]
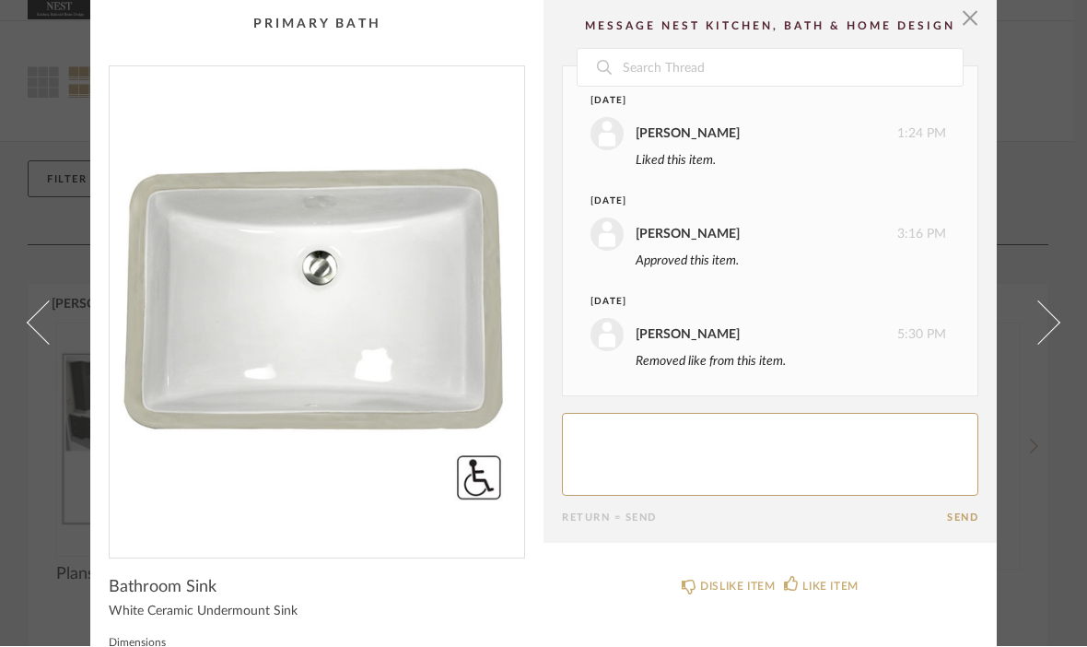
click at [1039, 345] on span at bounding box center [1038, 323] width 44 height 44
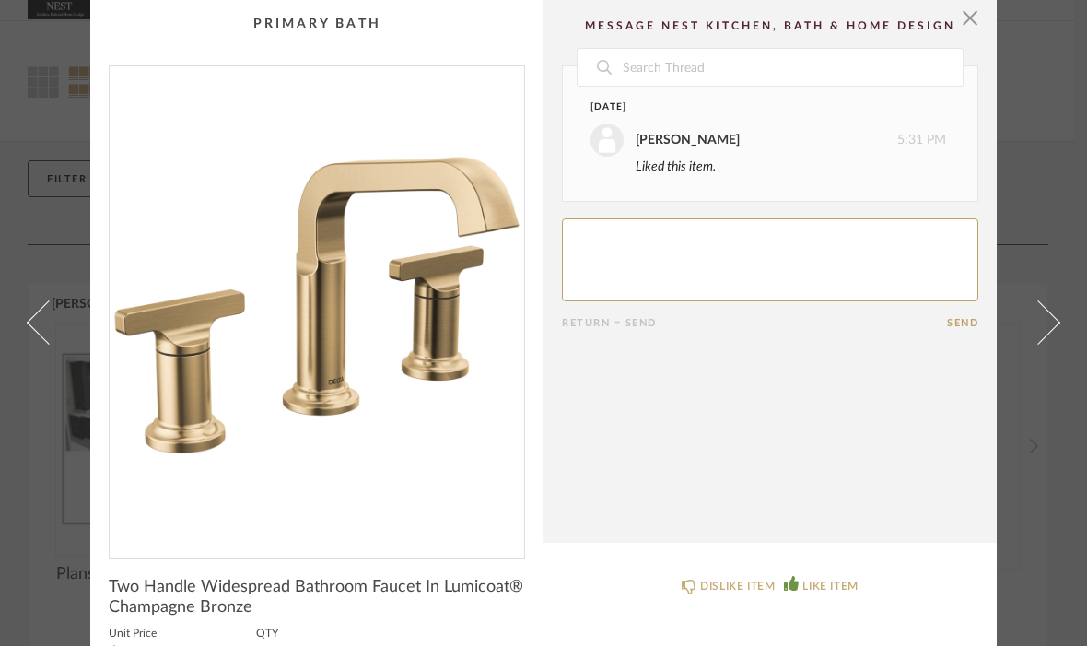
click at [1039, 345] on span at bounding box center [1038, 323] width 44 height 44
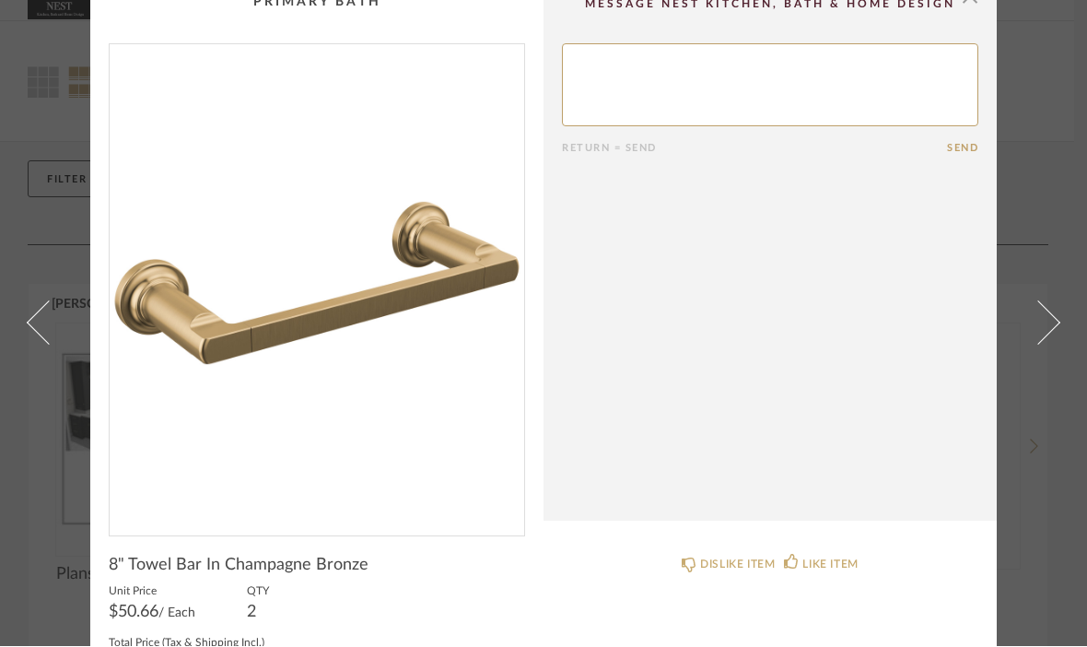
scroll to position [23, 0]
click at [1044, 345] on span at bounding box center [1038, 323] width 44 height 44
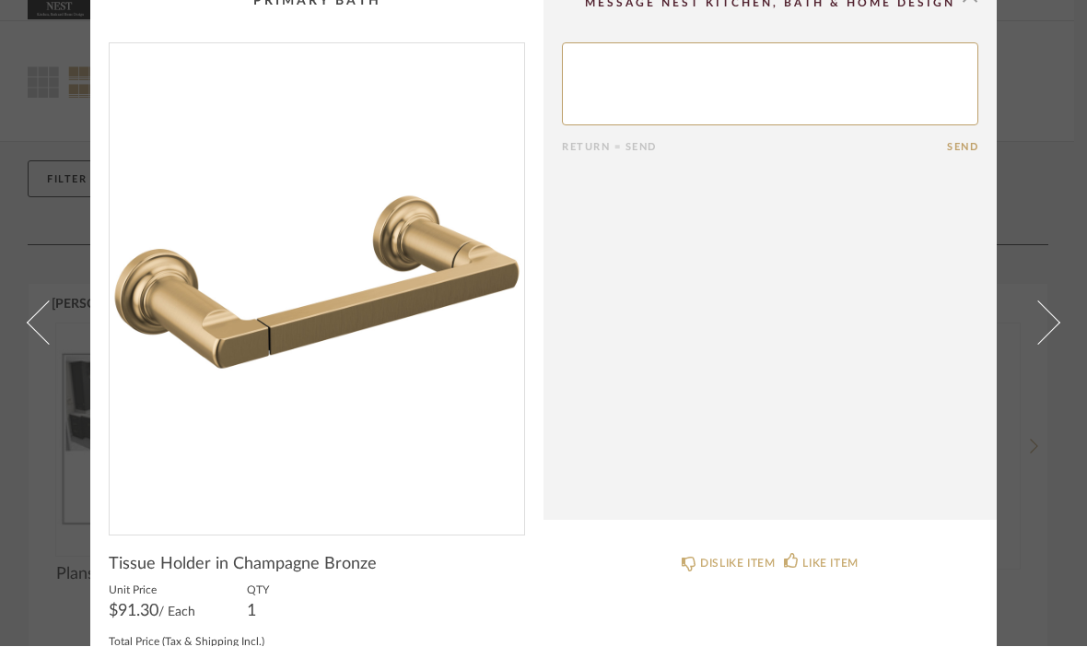
scroll to position [0, 0]
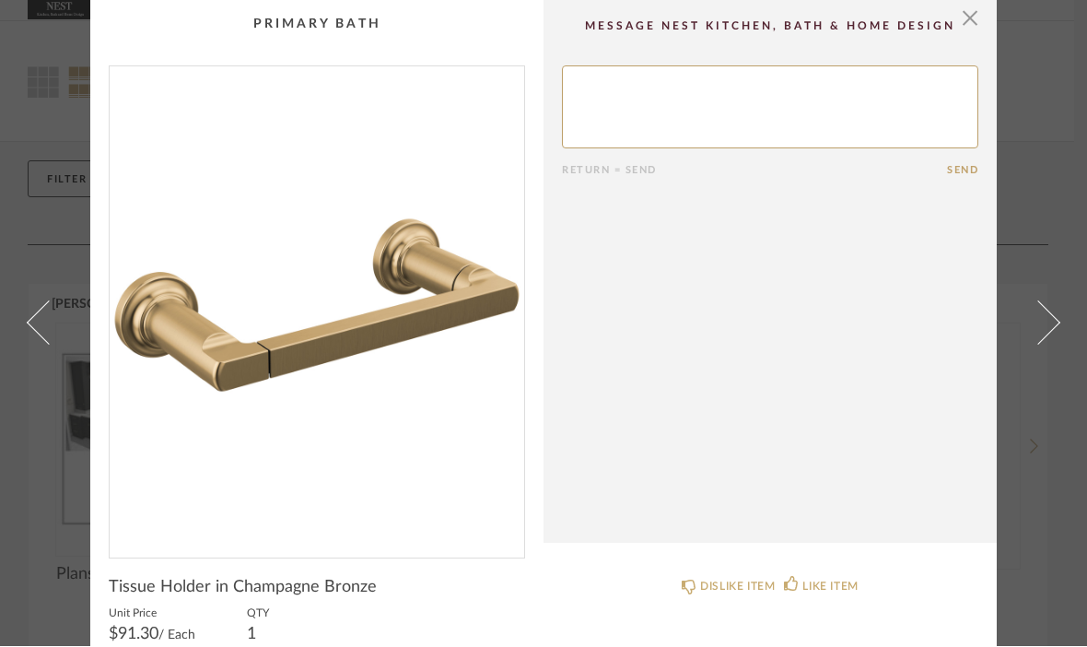
click at [1042, 375] on link at bounding box center [1049, 323] width 50 height 647
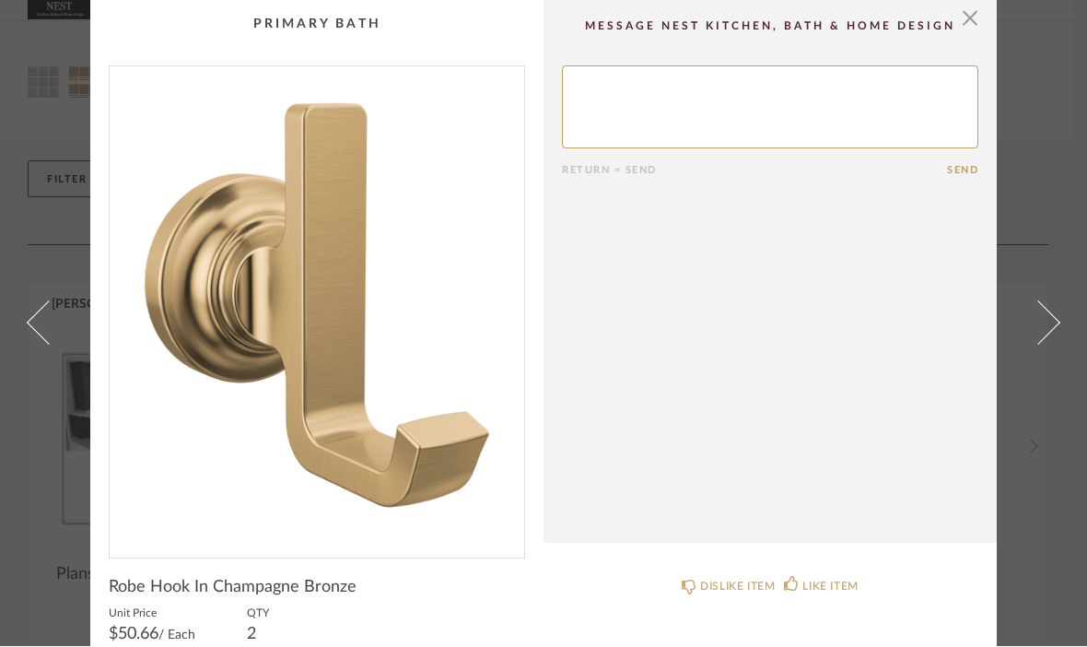
click at [1040, 345] on span at bounding box center [1038, 323] width 44 height 44
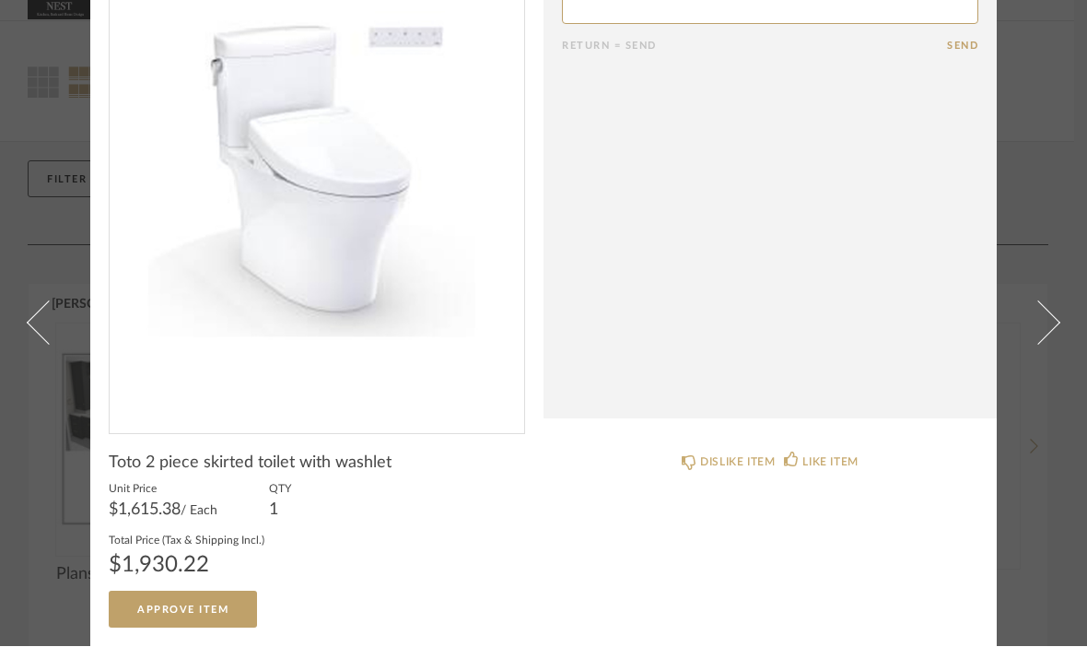
scroll to position [124, 0]
click at [47, 301] on span at bounding box center [49, 323] width 44 height 44
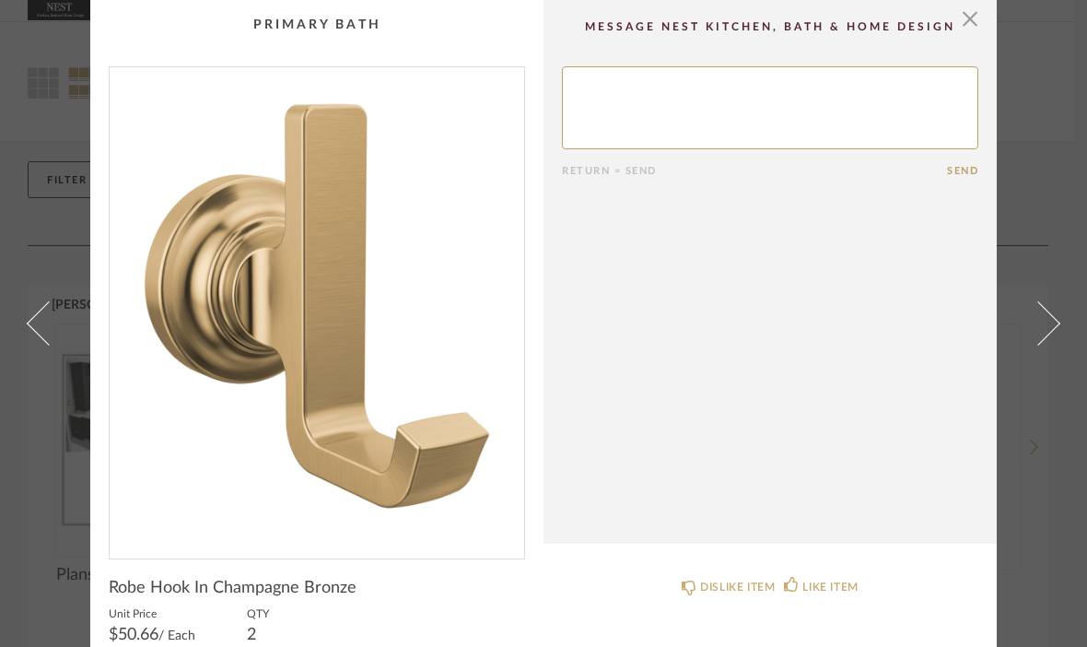
click at [54, 294] on link at bounding box center [38, 323] width 50 height 647
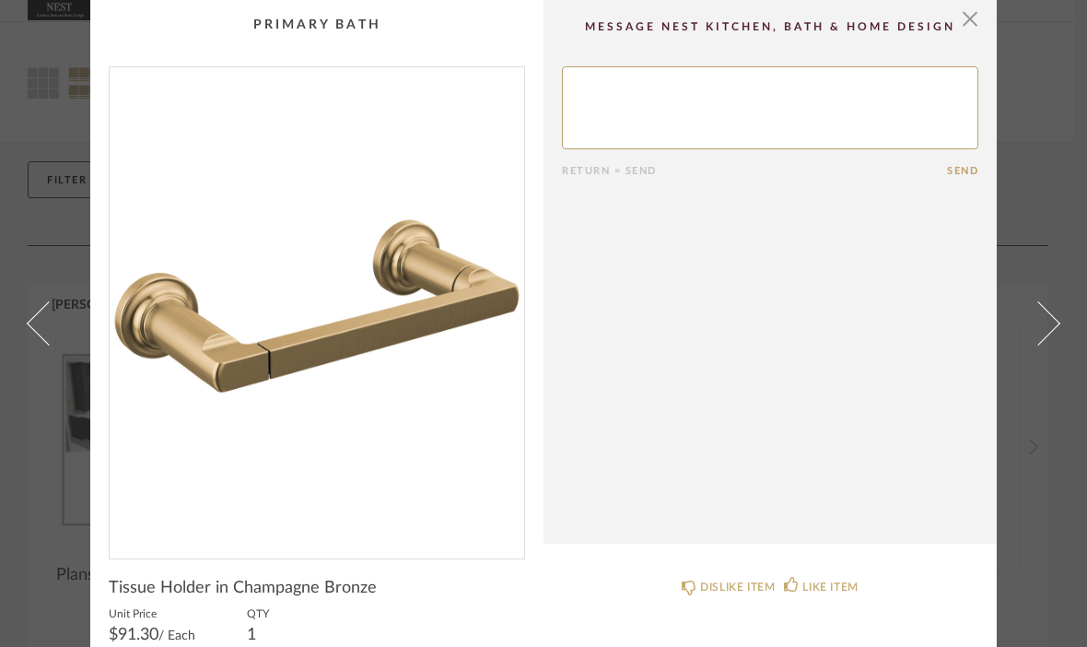
click at [68, 345] on span at bounding box center [49, 323] width 44 height 44
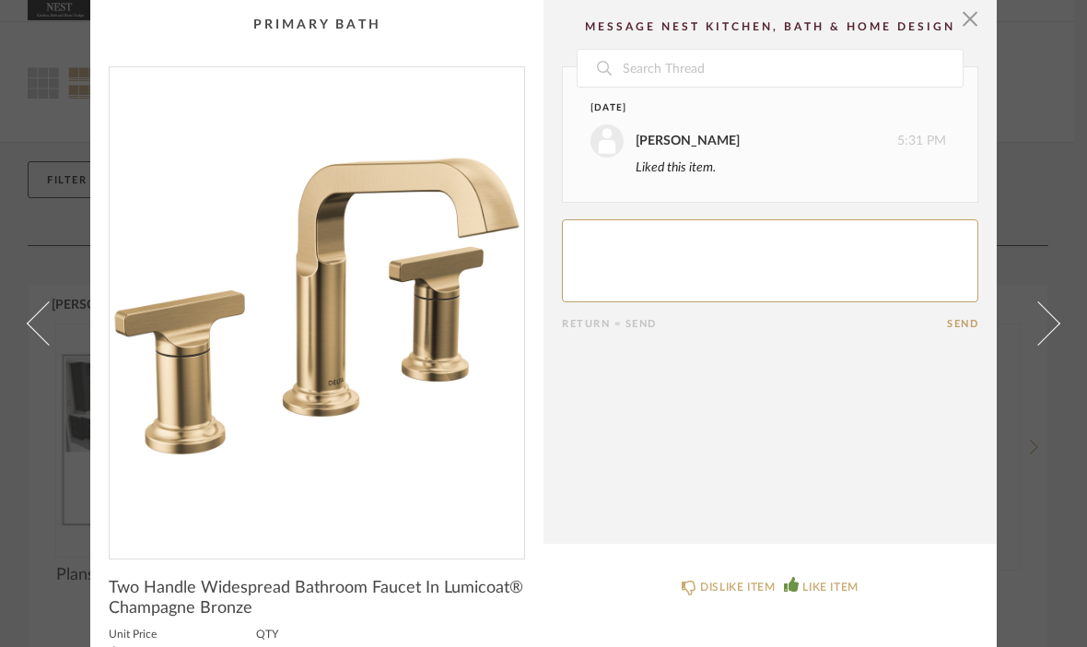
click at [69, 345] on span at bounding box center [49, 323] width 44 height 44
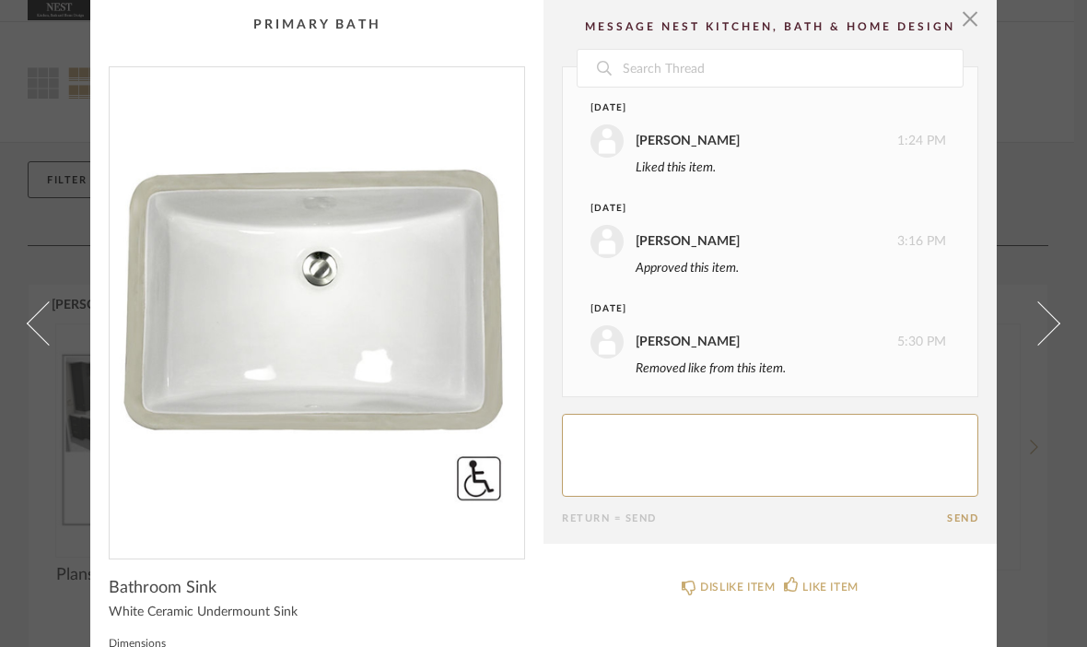
click at [62, 345] on span at bounding box center [49, 323] width 44 height 44
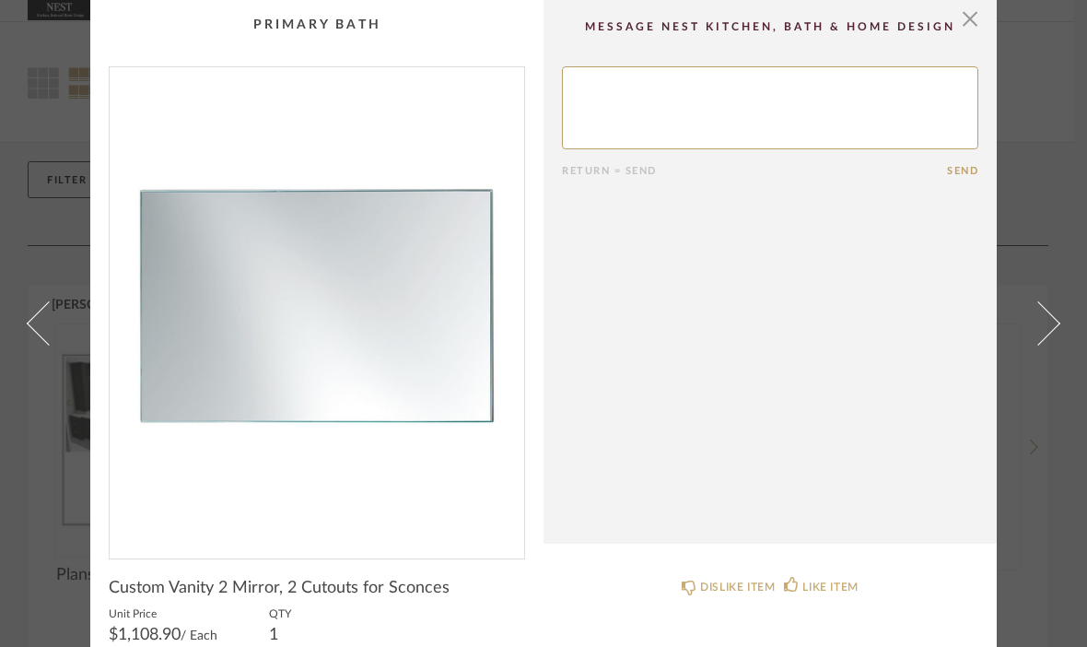
click at [76, 357] on div "× Return = Send Send Custom Vanity 2 Mirror, 2 Cutouts for Sconces Unit Price $…" at bounding box center [543, 385] width 1061 height 771
click at [62, 345] on span at bounding box center [49, 323] width 44 height 44
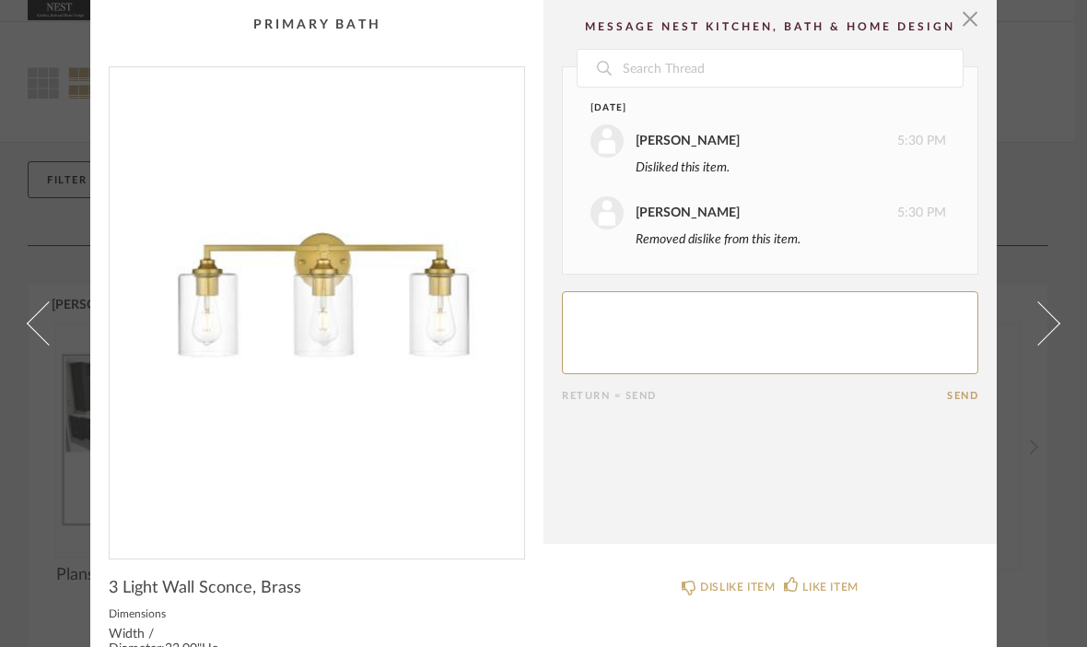
click at [51, 345] on span at bounding box center [49, 323] width 44 height 44
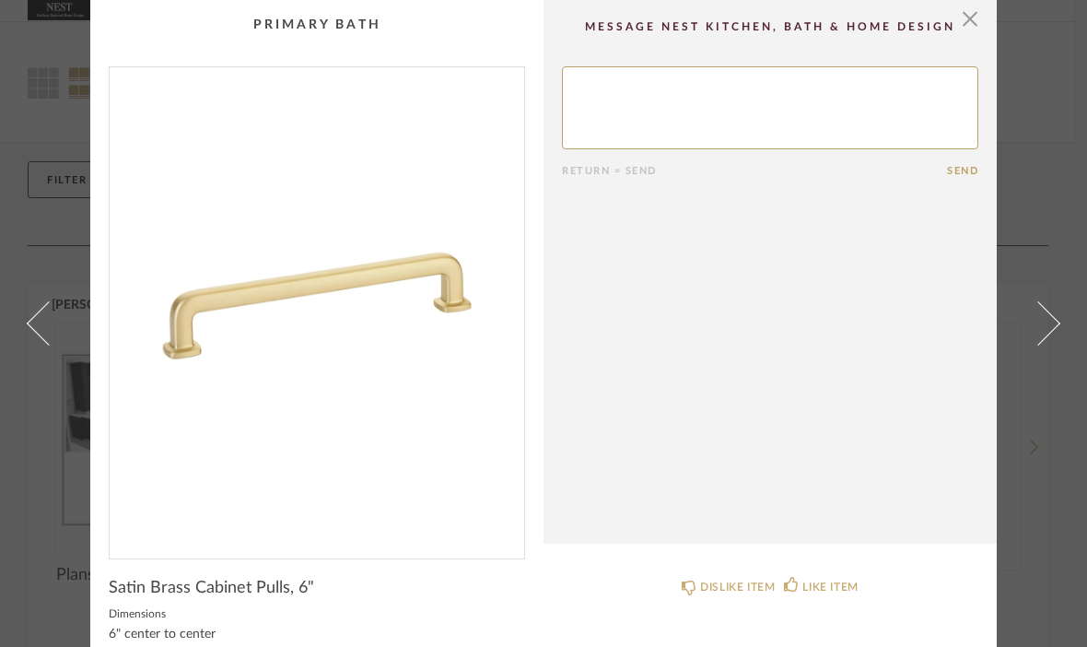
click at [64, 345] on span at bounding box center [49, 323] width 44 height 44
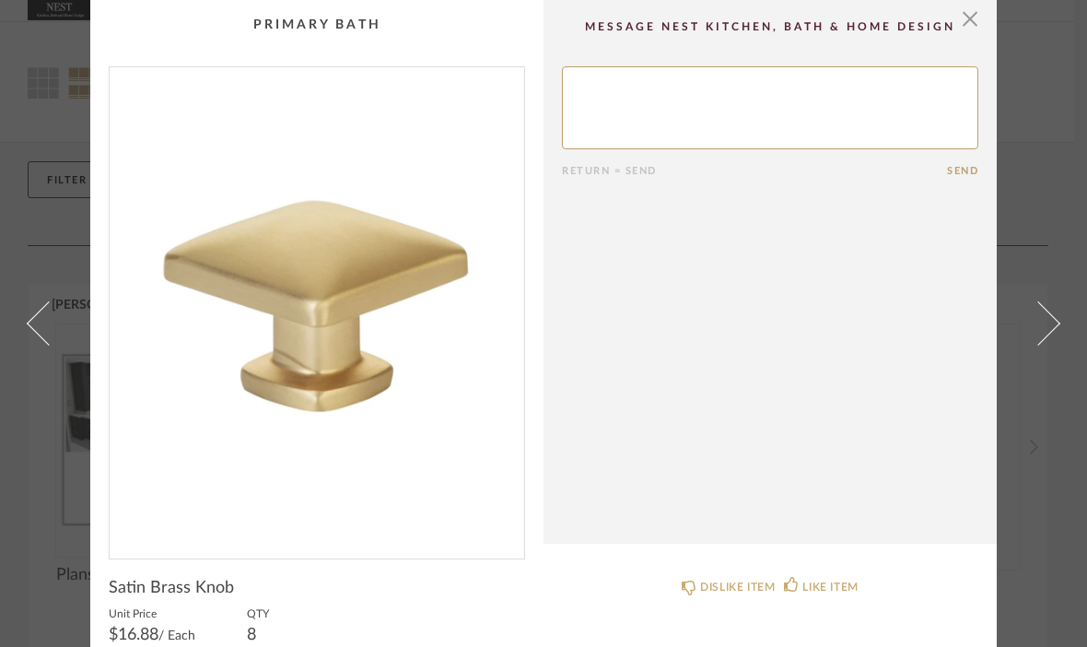
click at [59, 338] on link at bounding box center [38, 323] width 50 height 647
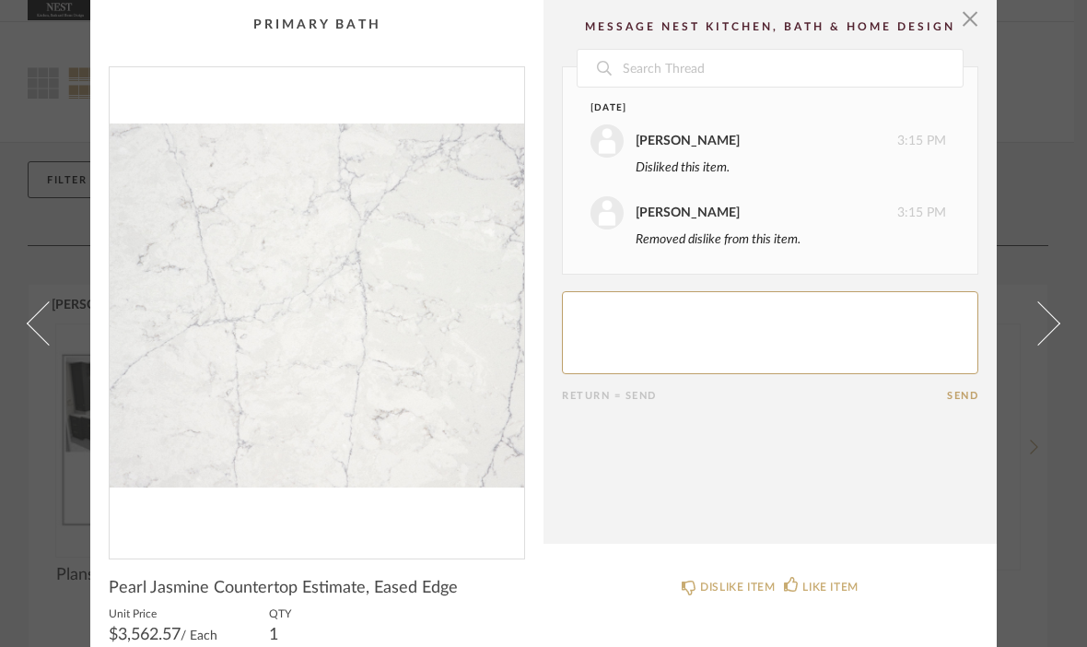
click at [61, 345] on link at bounding box center [38, 323] width 50 height 647
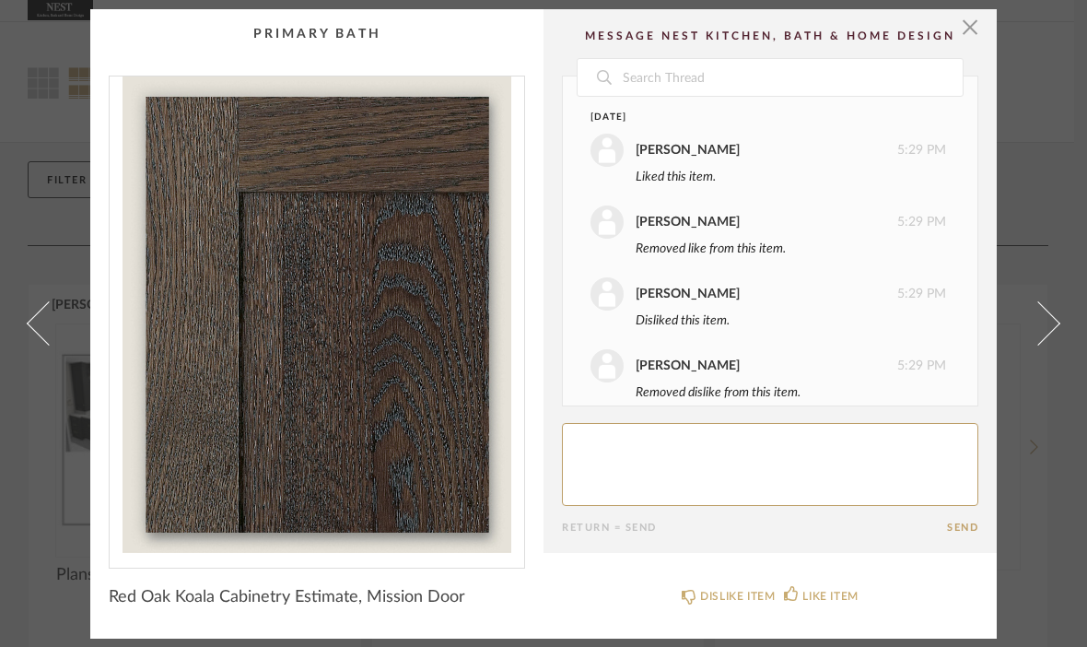
scroll to position [21, 0]
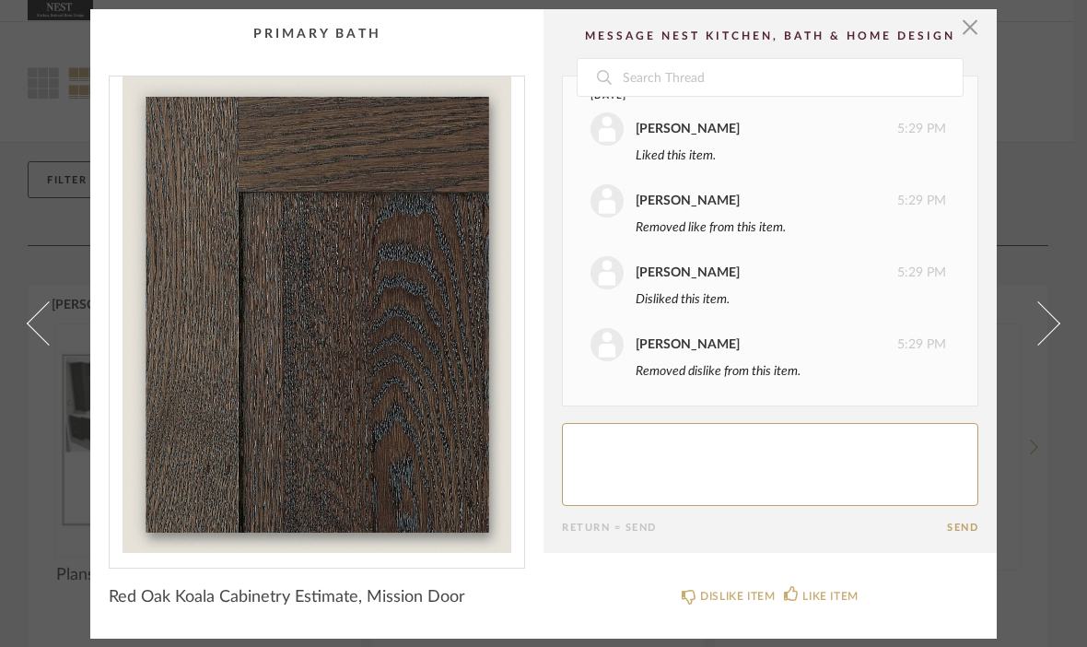
click at [60, 339] on link at bounding box center [38, 323] width 50 height 629
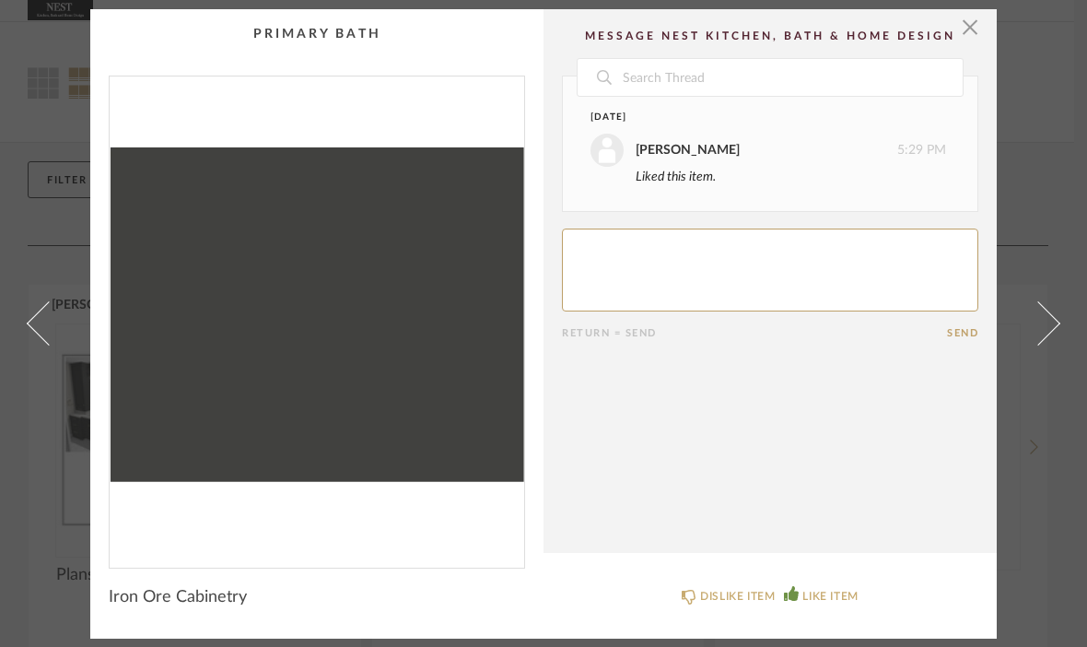
click at [60, 312] on span at bounding box center [49, 323] width 44 height 44
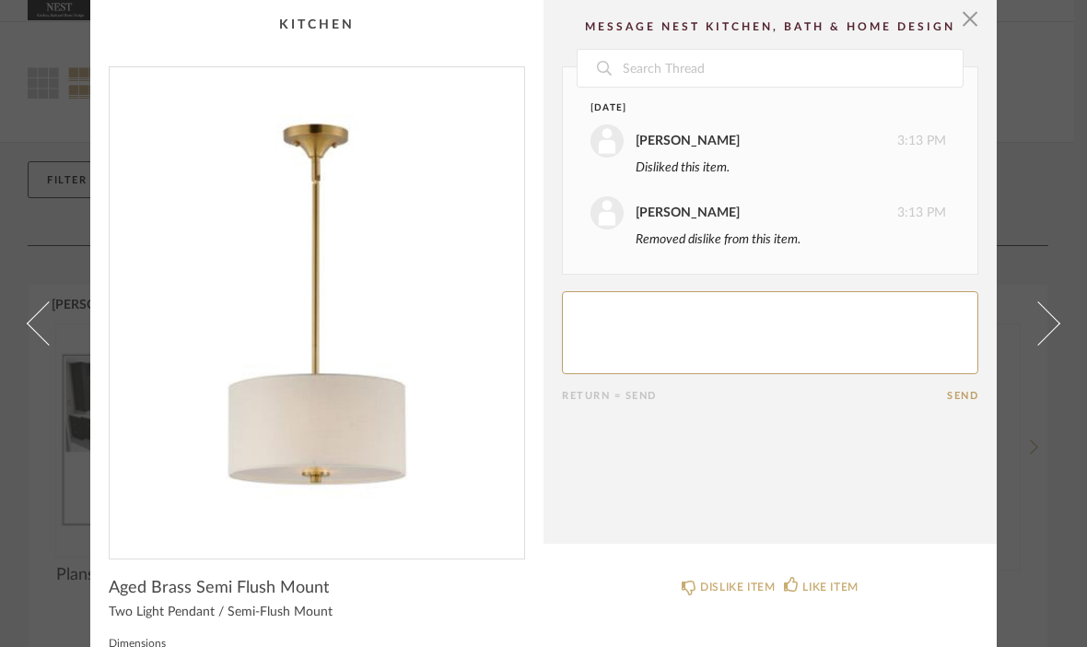
click at [62, 342] on link at bounding box center [38, 323] width 50 height 647
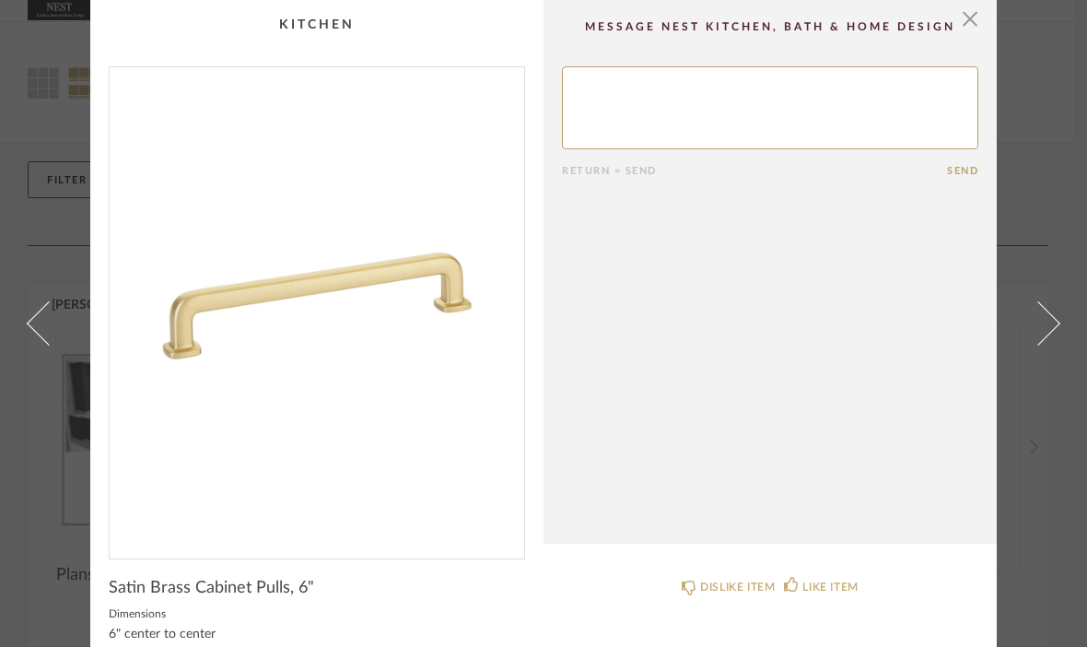
click at [49, 343] on span at bounding box center [49, 323] width 44 height 44
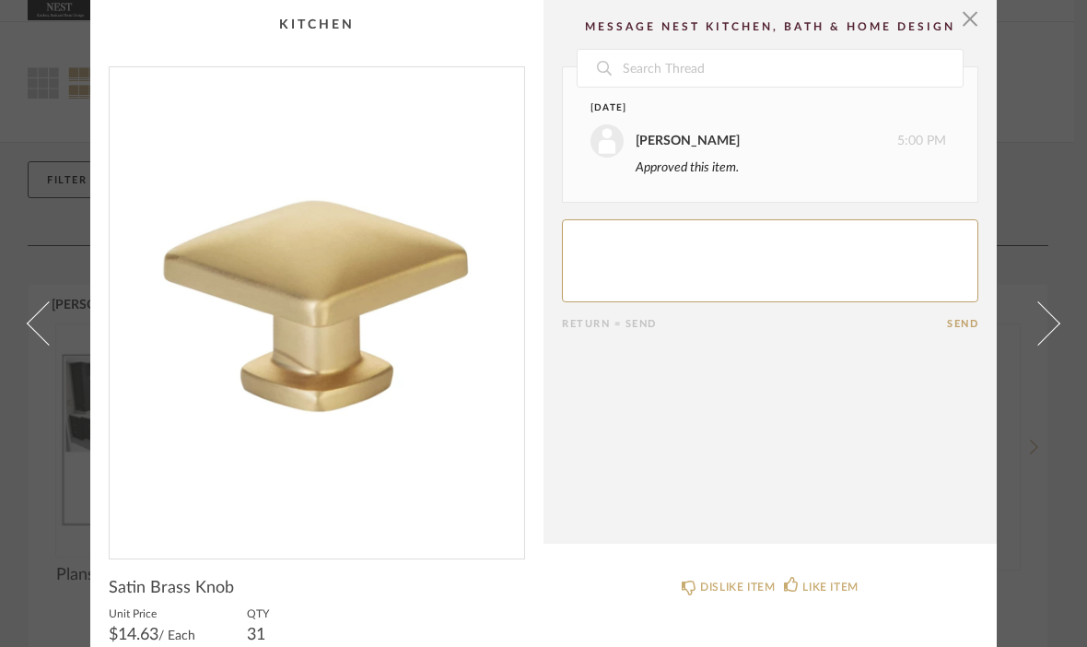
click at [62, 345] on link at bounding box center [38, 323] width 50 height 647
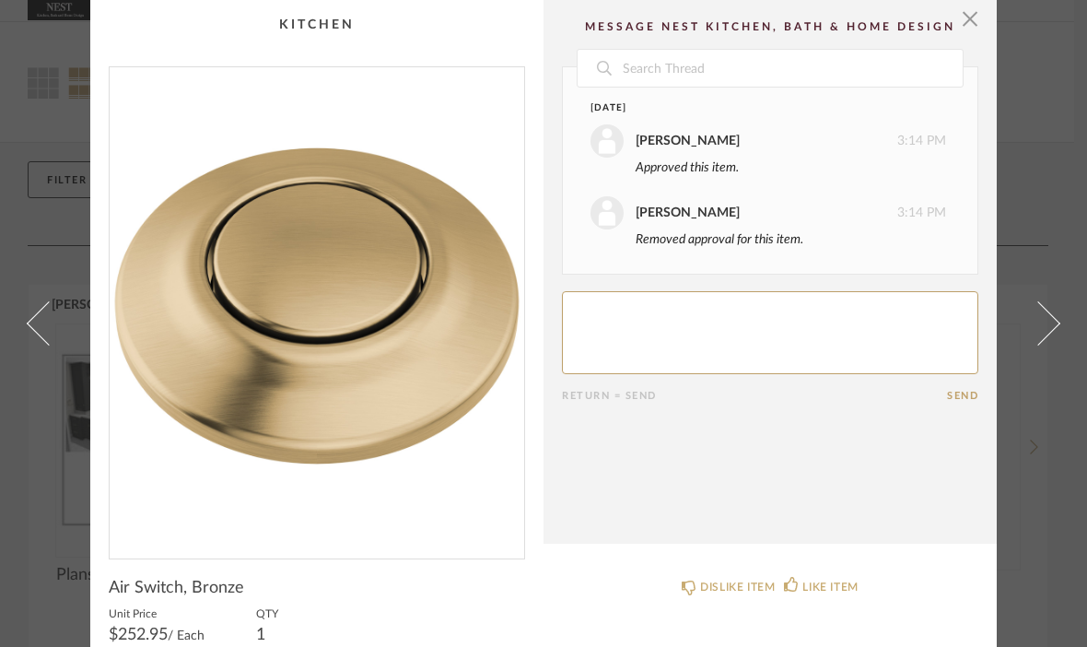
click at [59, 345] on span at bounding box center [49, 323] width 44 height 44
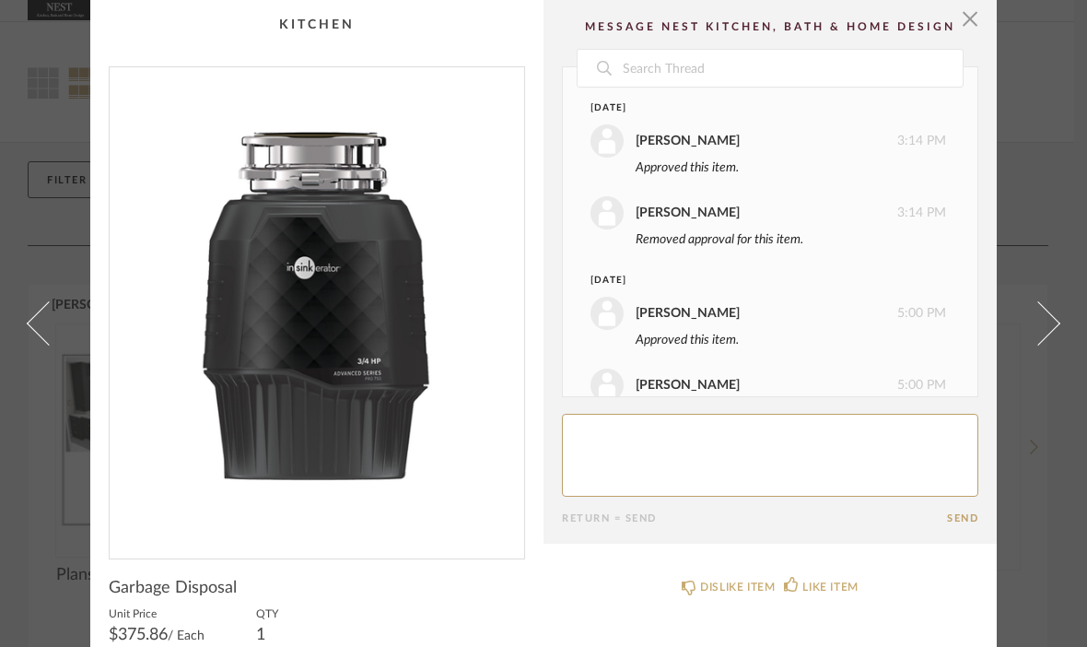
scroll to position [122, 0]
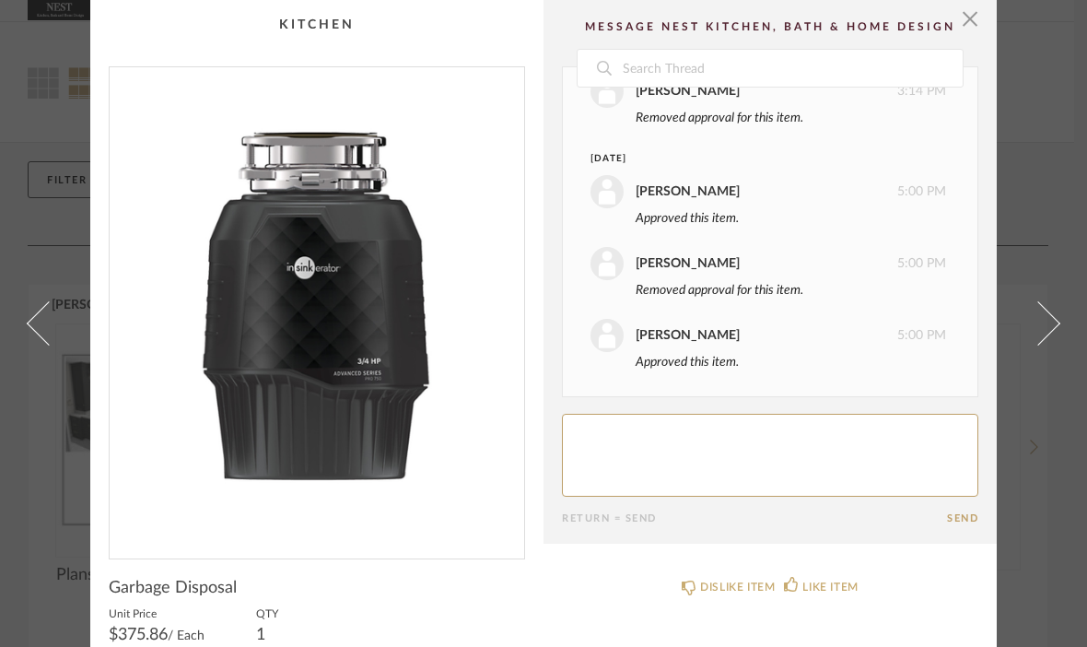
click at [61, 345] on link at bounding box center [38, 323] width 50 height 647
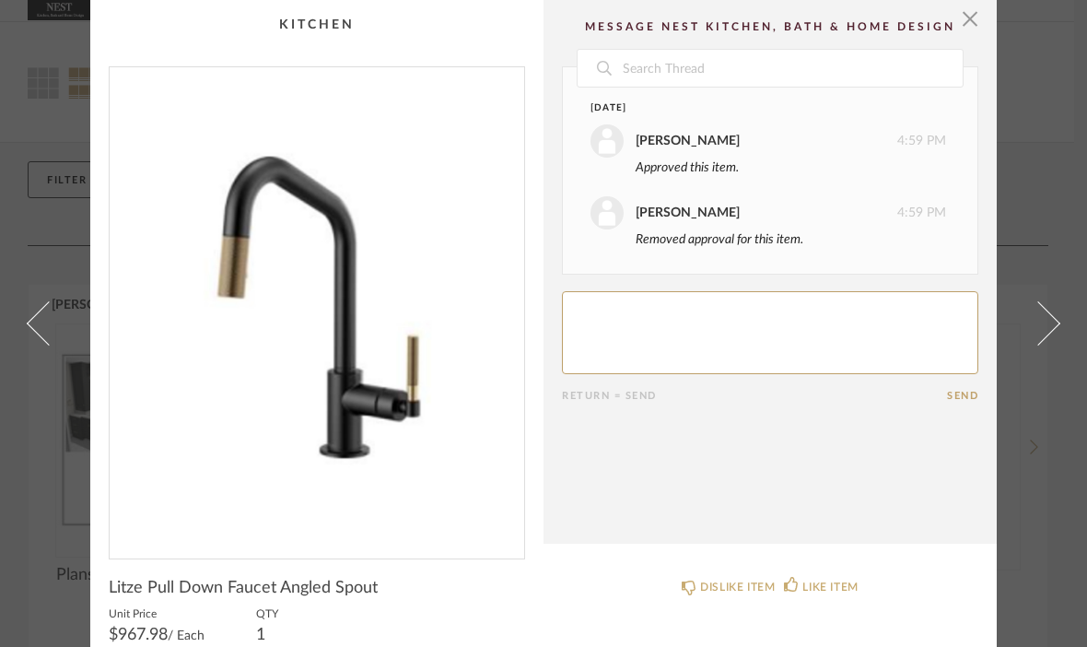
click at [62, 342] on link at bounding box center [38, 323] width 50 height 647
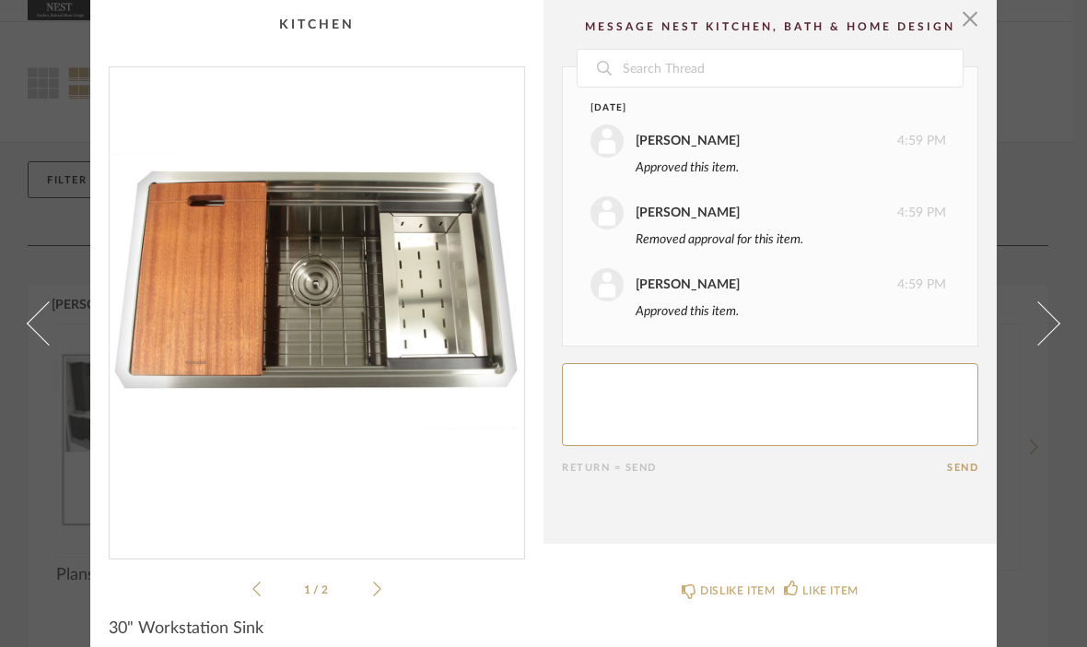
click at [62, 344] on link at bounding box center [38, 323] width 50 height 647
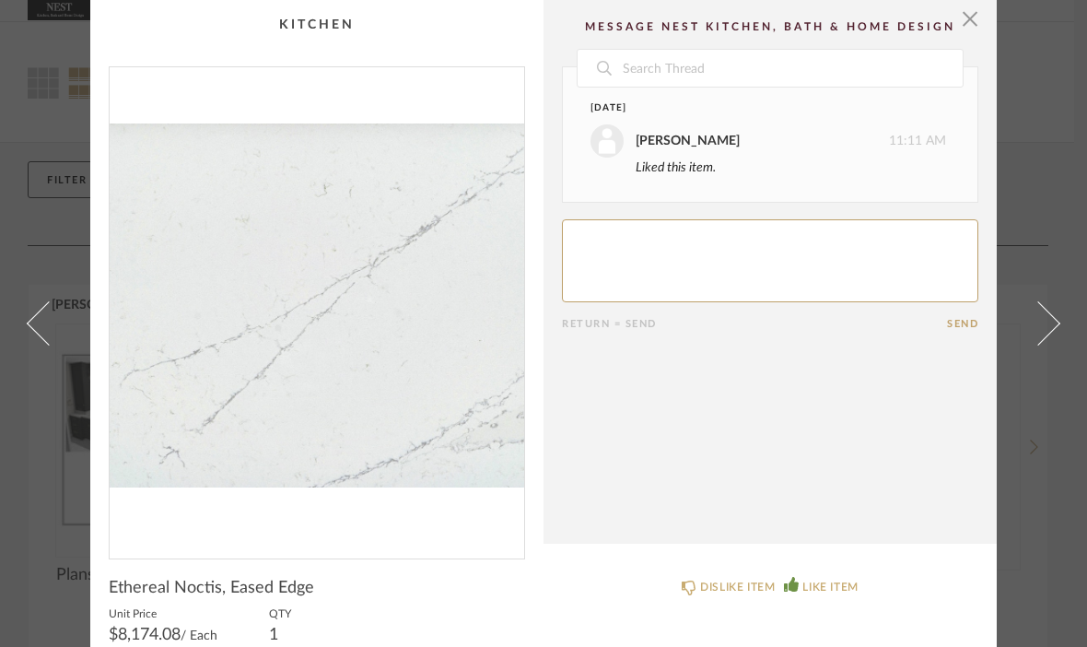
click at [61, 340] on link at bounding box center [38, 323] width 50 height 647
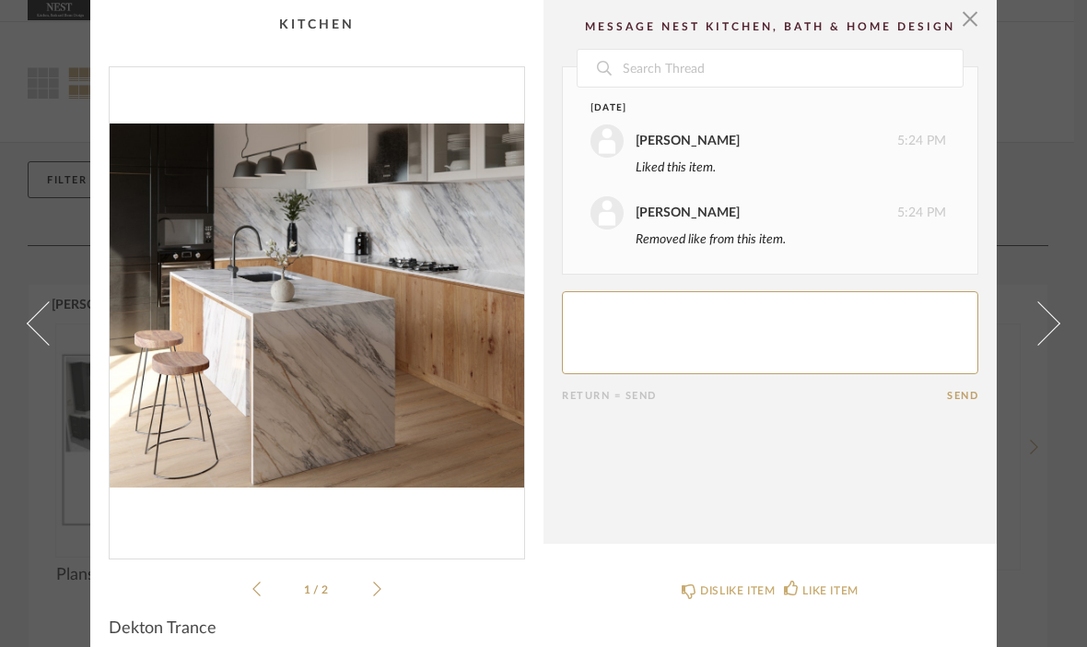
click at [61, 339] on link at bounding box center [38, 323] width 50 height 647
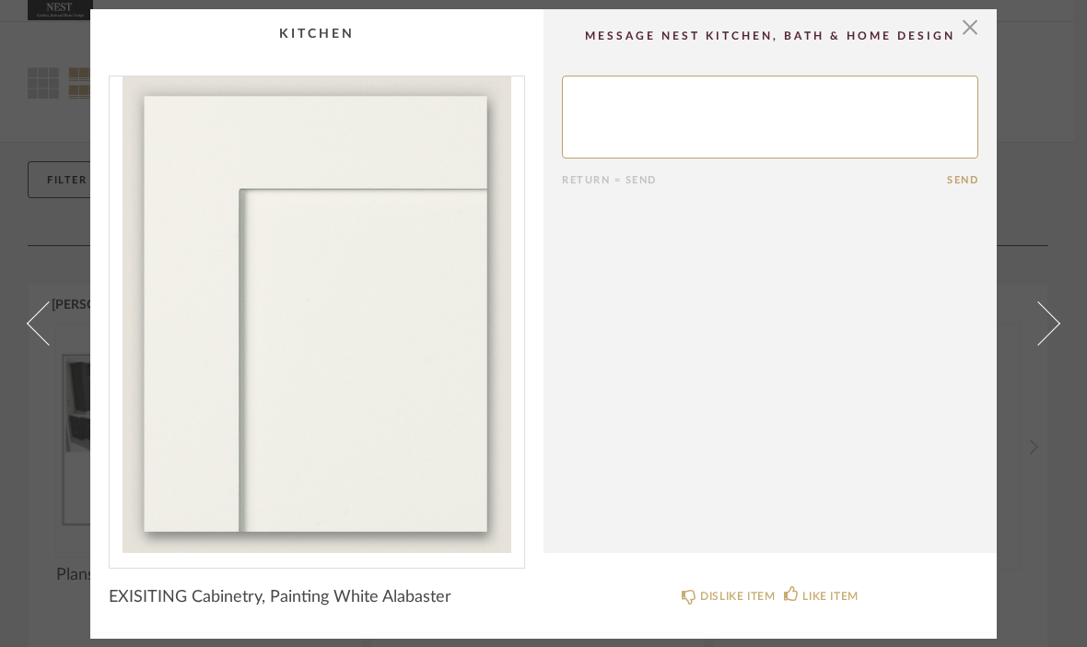
click at [43, 329] on span at bounding box center [49, 323] width 44 height 44
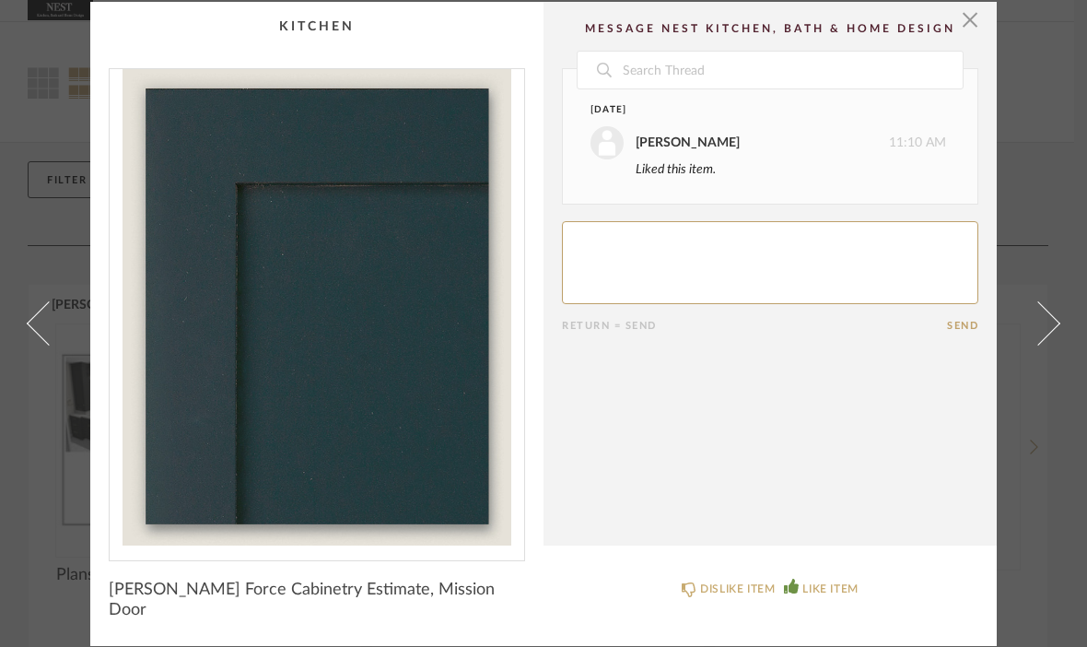
click at [62, 305] on link at bounding box center [38, 324] width 50 height 644
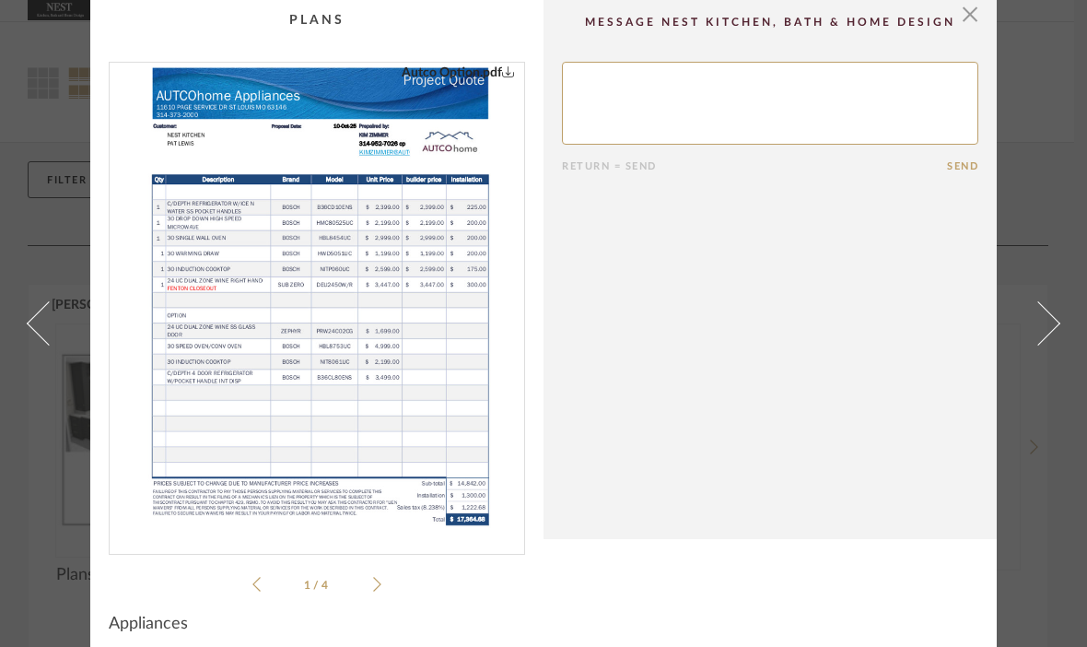
scroll to position [6, 0]
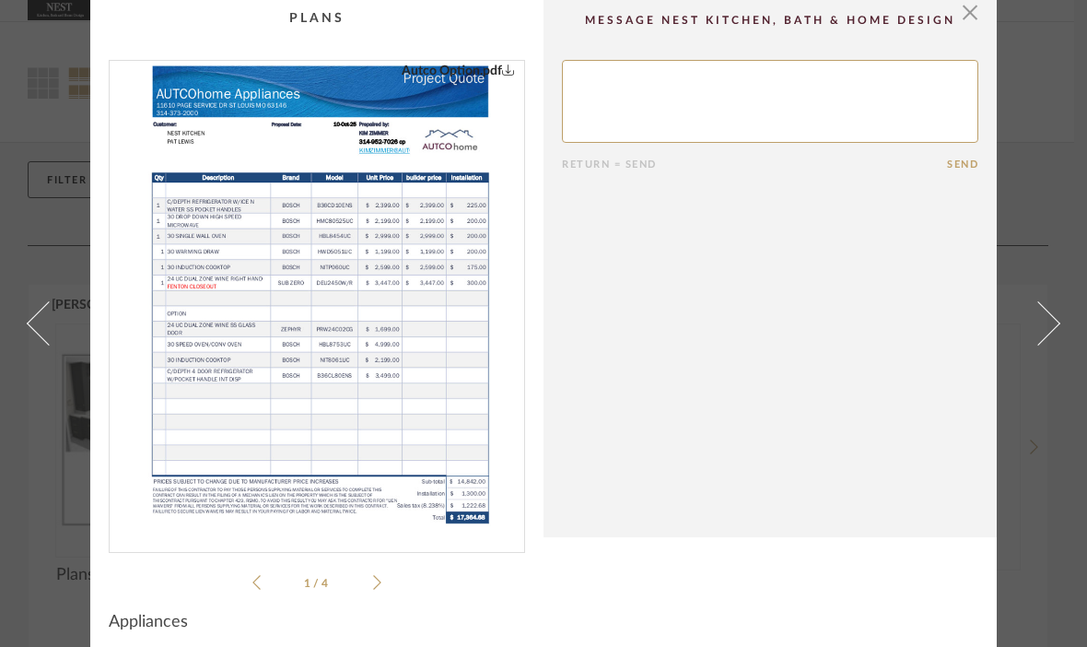
click at [44, 319] on span at bounding box center [49, 323] width 44 height 44
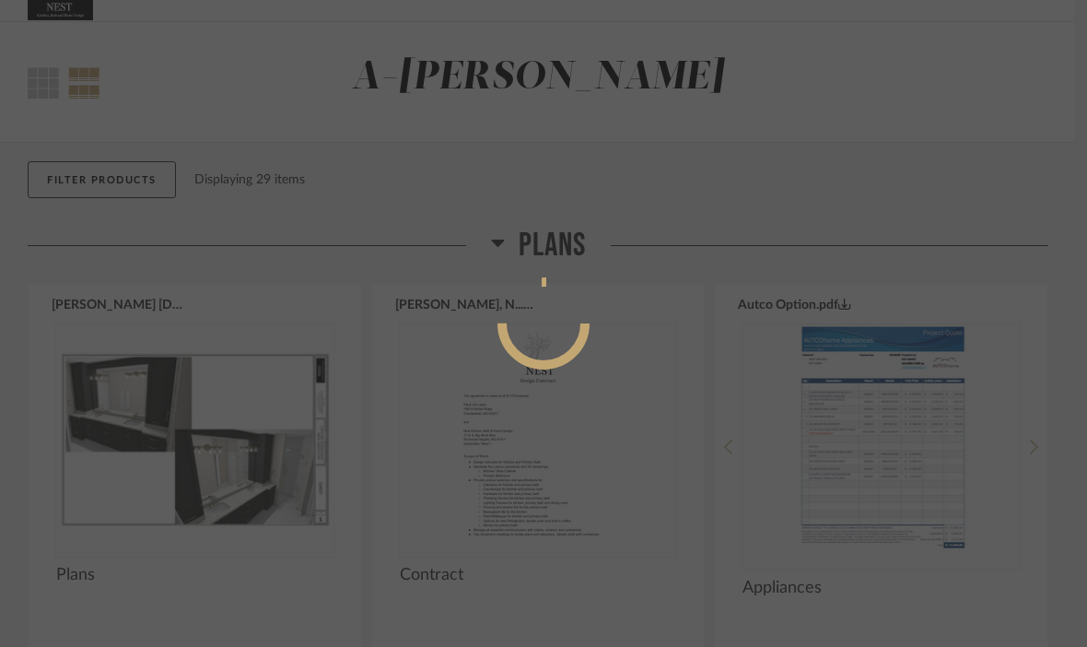
scroll to position [0, 0]
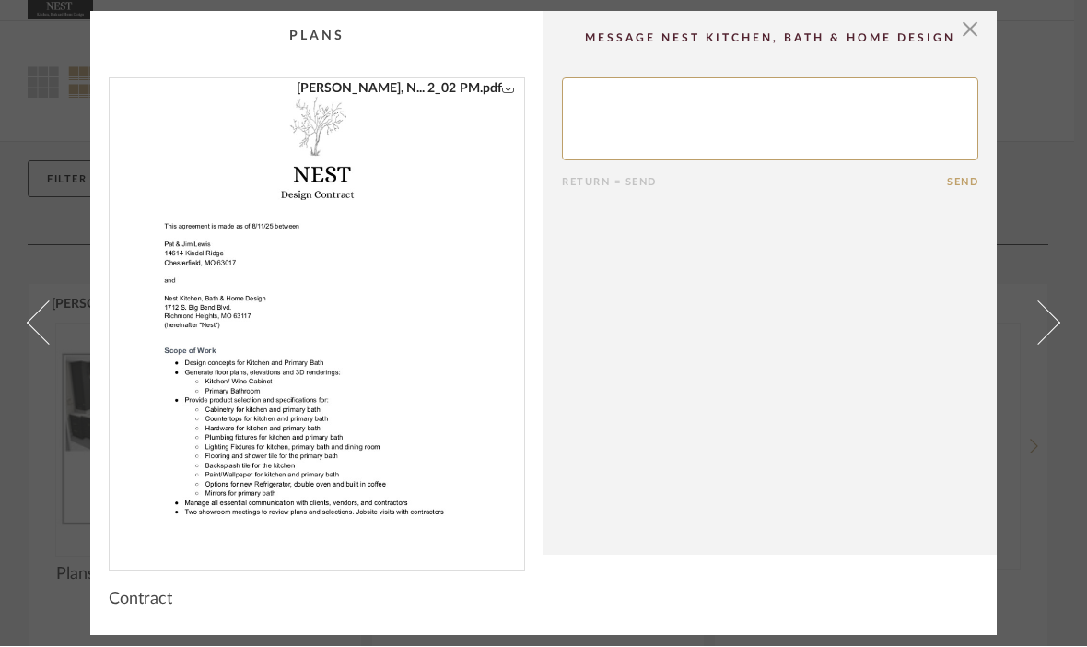
click at [62, 310] on link at bounding box center [38, 324] width 50 height 624
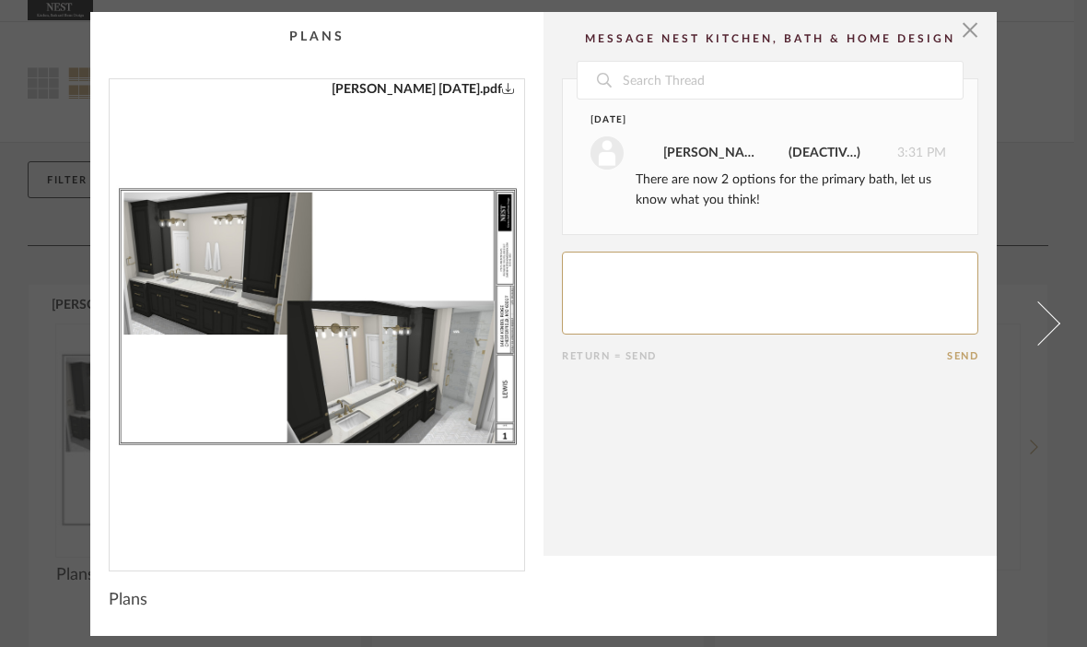
click at [1038, 309] on span at bounding box center [1038, 323] width 44 height 44
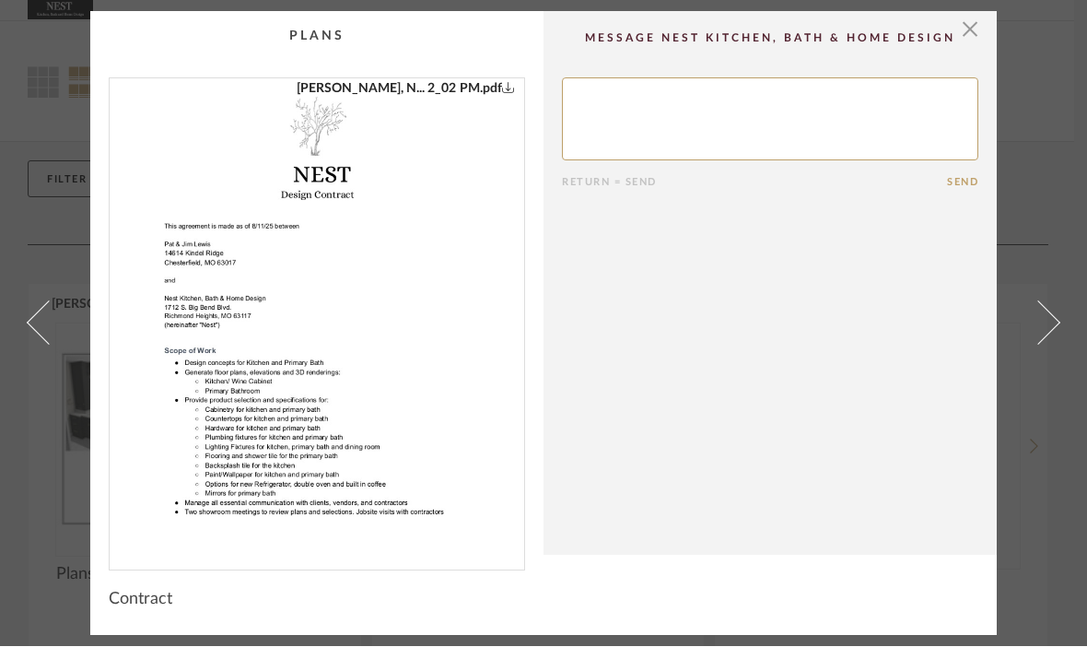
click at [1041, 324] on span at bounding box center [1038, 323] width 44 height 44
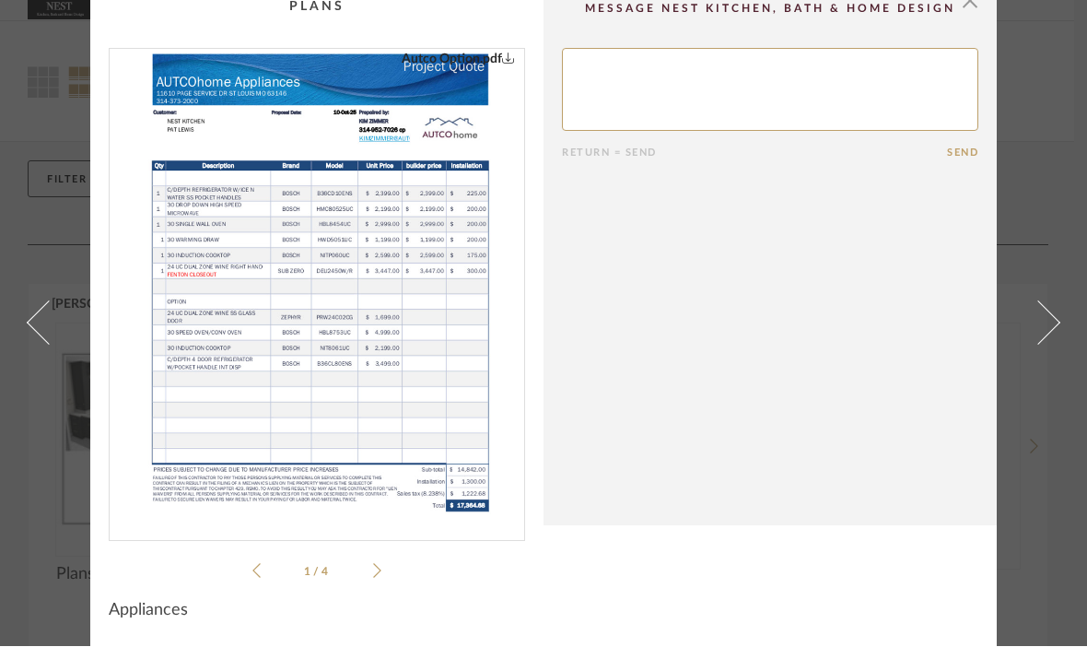
scroll to position [18, 0]
click at [341, 564] on li "1 / 4" at bounding box center [317, 571] width 112 height 22
click at [390, 398] on img "0" at bounding box center [317, 288] width 369 height 476
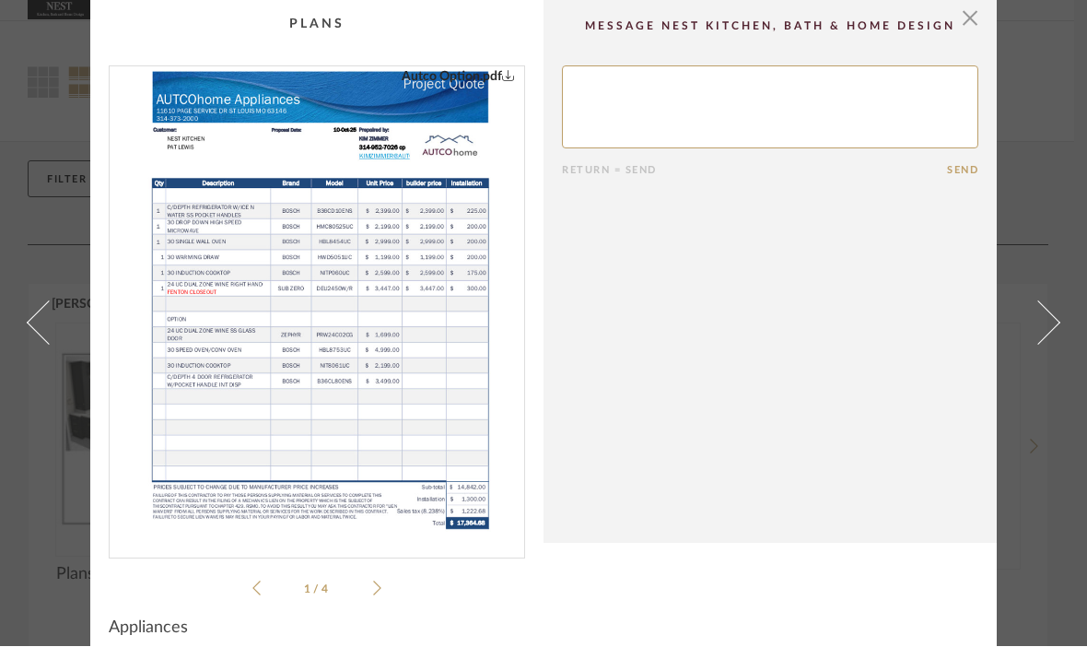
scroll to position [0, 0]
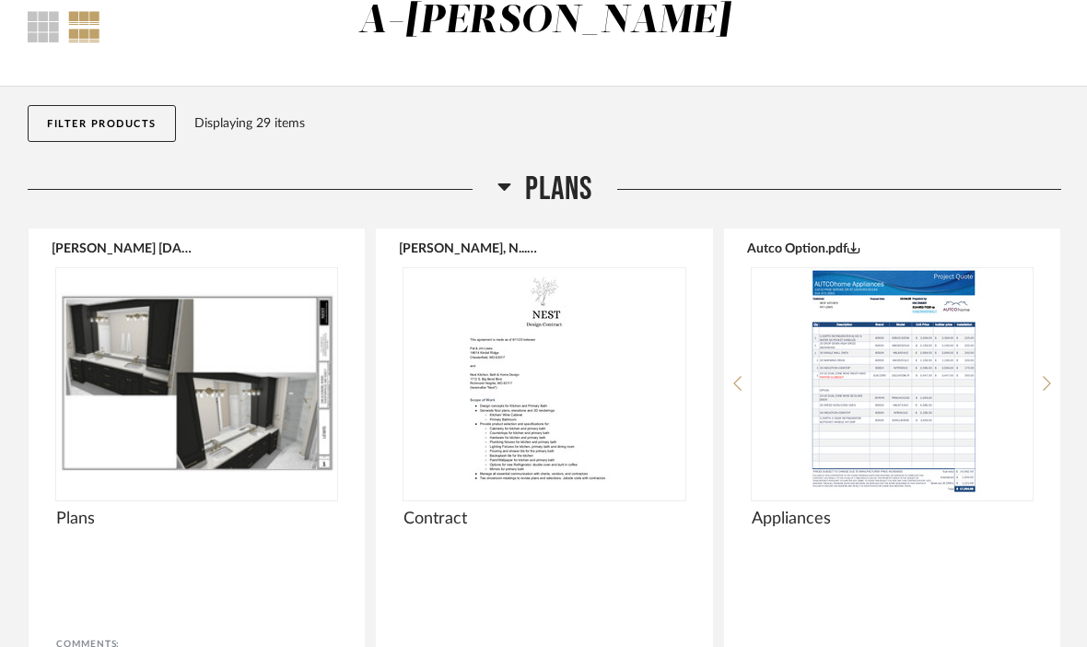
scroll to position [110, 0]
click at [0, 0] on img at bounding box center [0, 0] width 0 height 0
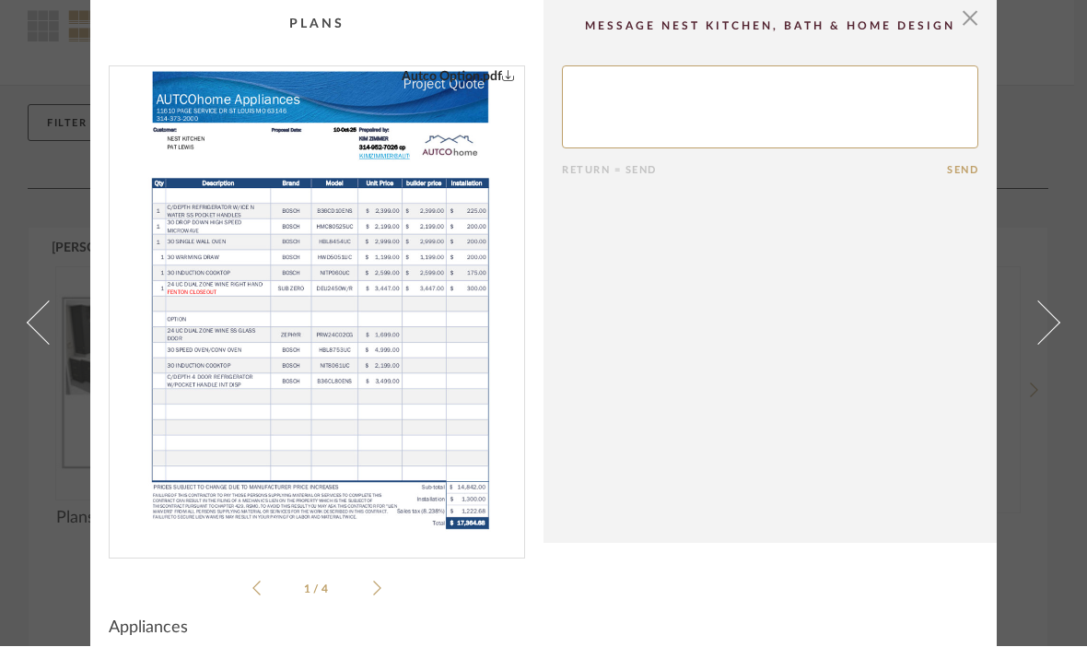
click at [1046, 335] on span at bounding box center [1038, 323] width 44 height 44
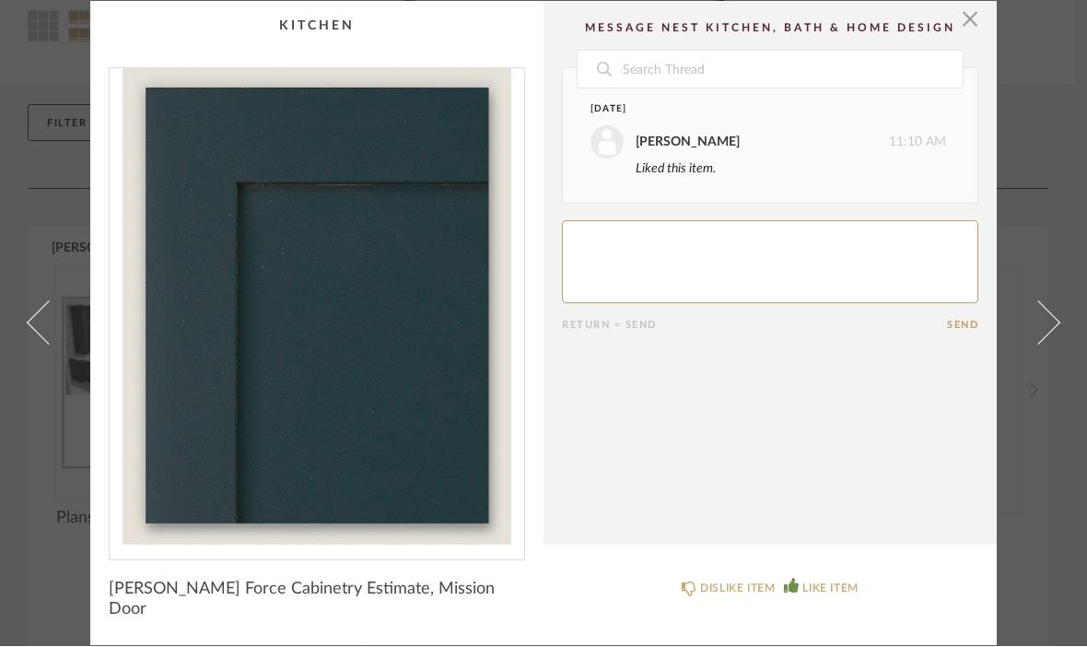
click at [1041, 335] on span at bounding box center [1038, 323] width 44 height 44
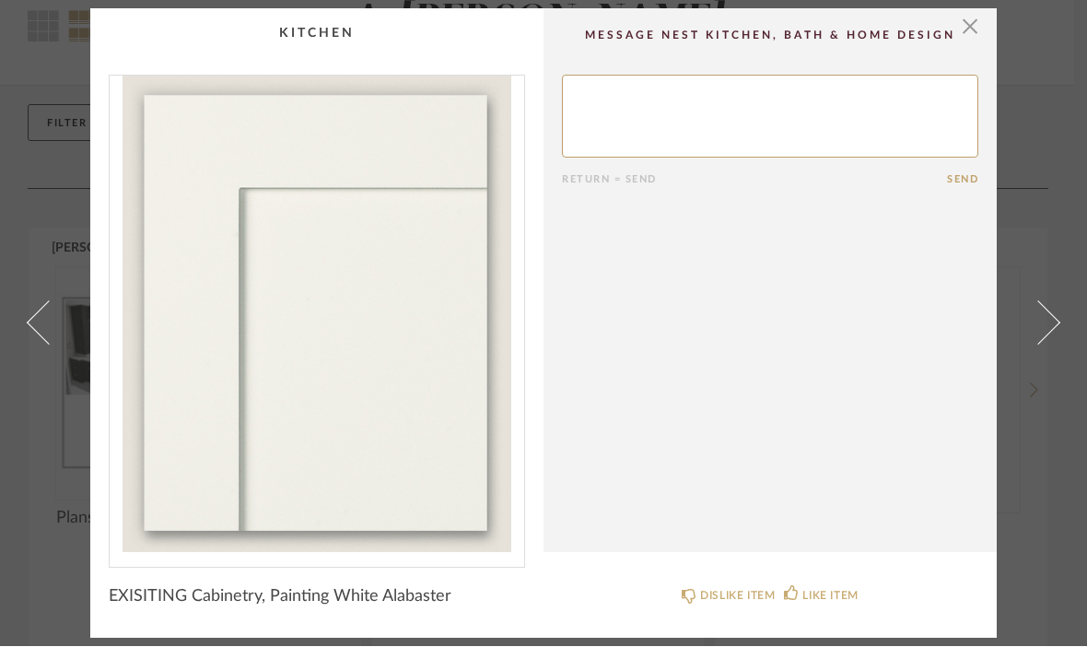
click at [62, 301] on link at bounding box center [38, 323] width 50 height 629
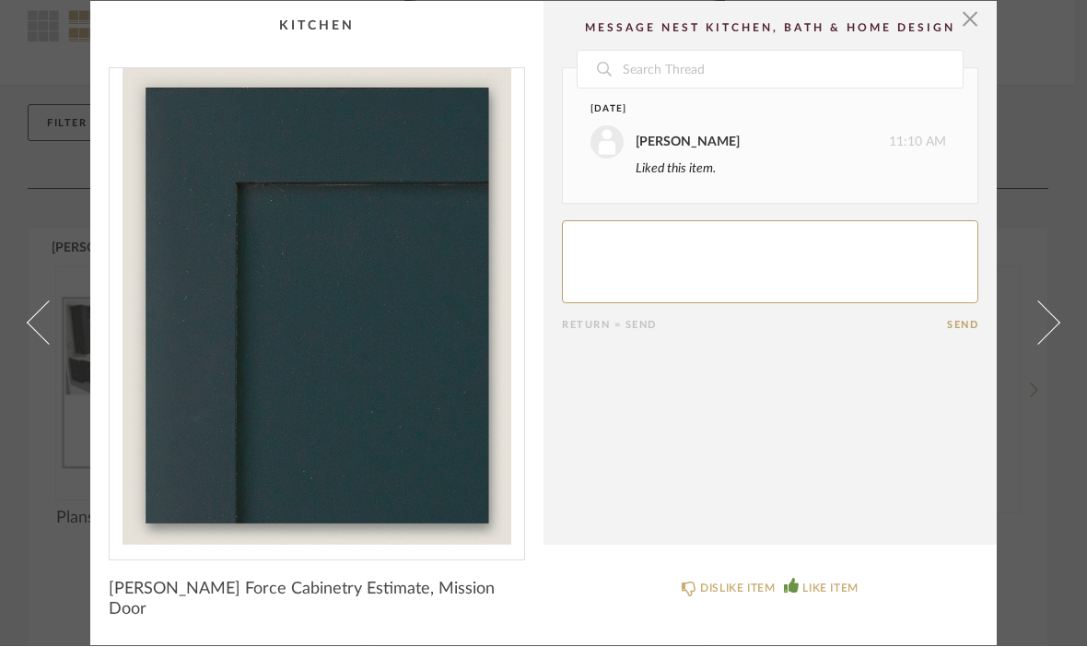
click at [73, 312] on div "× Date September 25th Patricia Lewis 11:10 AM Liked this item. Return = Send Se…" at bounding box center [543, 324] width 1061 height 644
click at [57, 319] on span at bounding box center [49, 323] width 44 height 44
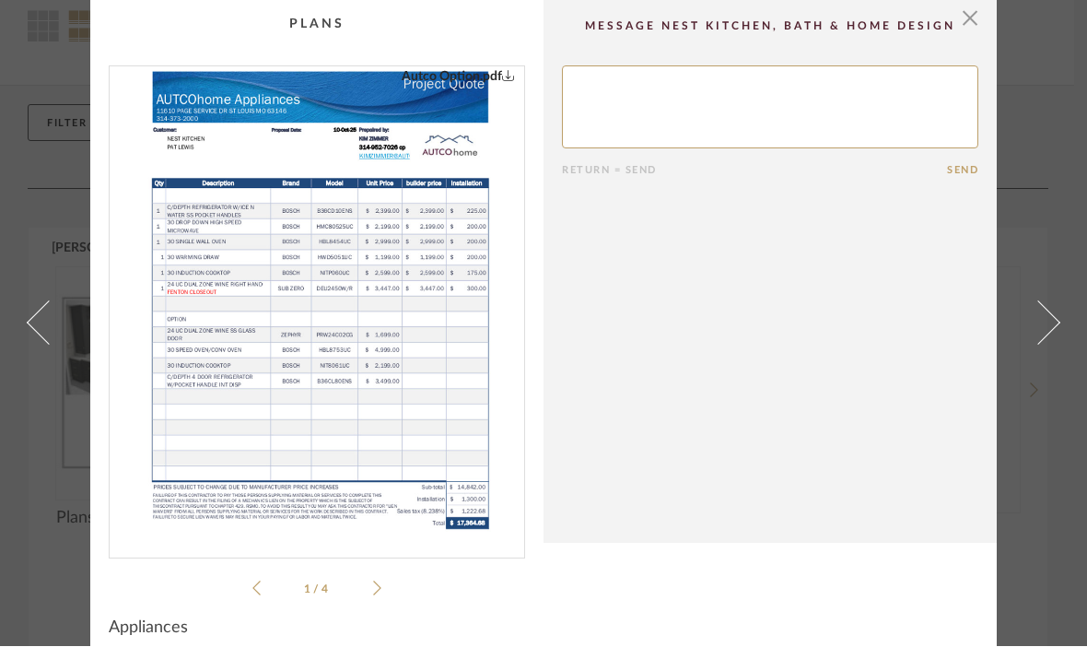
click at [74, 299] on div "× [PERSON_NAME].pdf Autco Option.pdf Autco Quote.pdf NEST [PERSON_NAME] 2.pdf […" at bounding box center [543, 332] width 1061 height 664
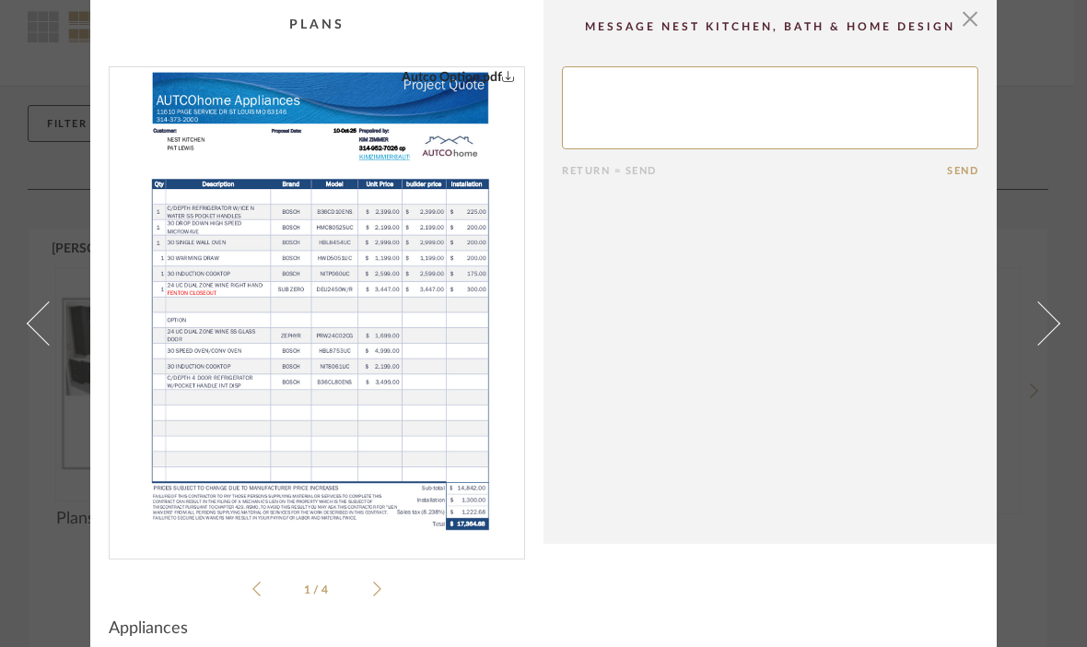
click at [376, 393] on img "0" at bounding box center [317, 305] width 369 height 476
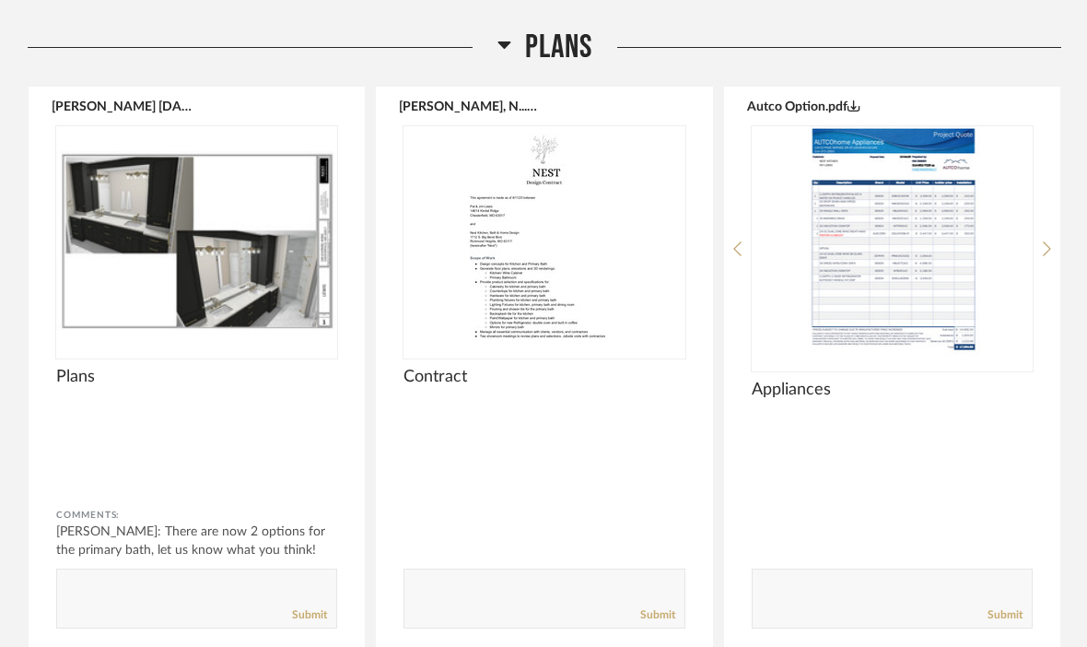
scroll to position [253, 0]
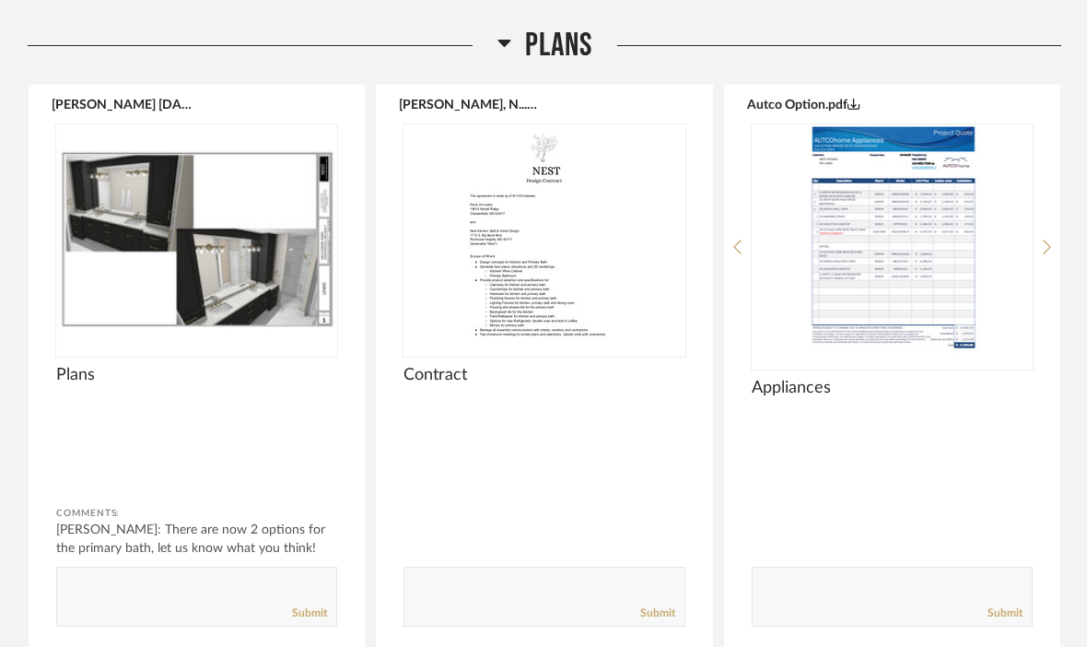
click at [1024, 415] on div "Appliances" at bounding box center [892, 398] width 281 height 41
click at [879, 277] on img "0" at bounding box center [892, 239] width 281 height 230
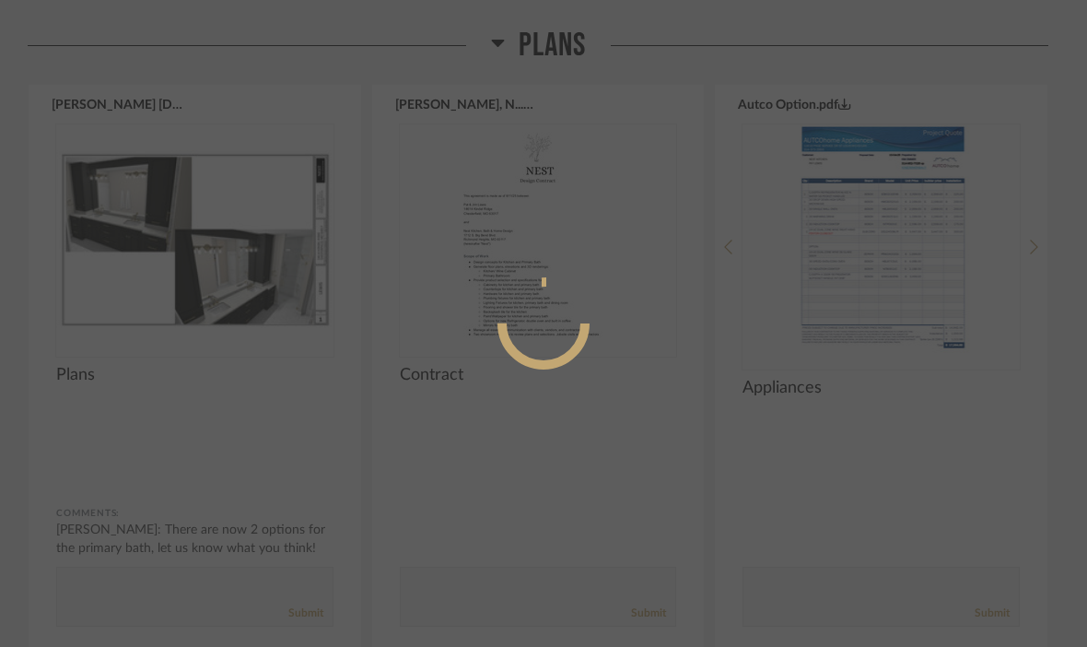
scroll to position [0, 0]
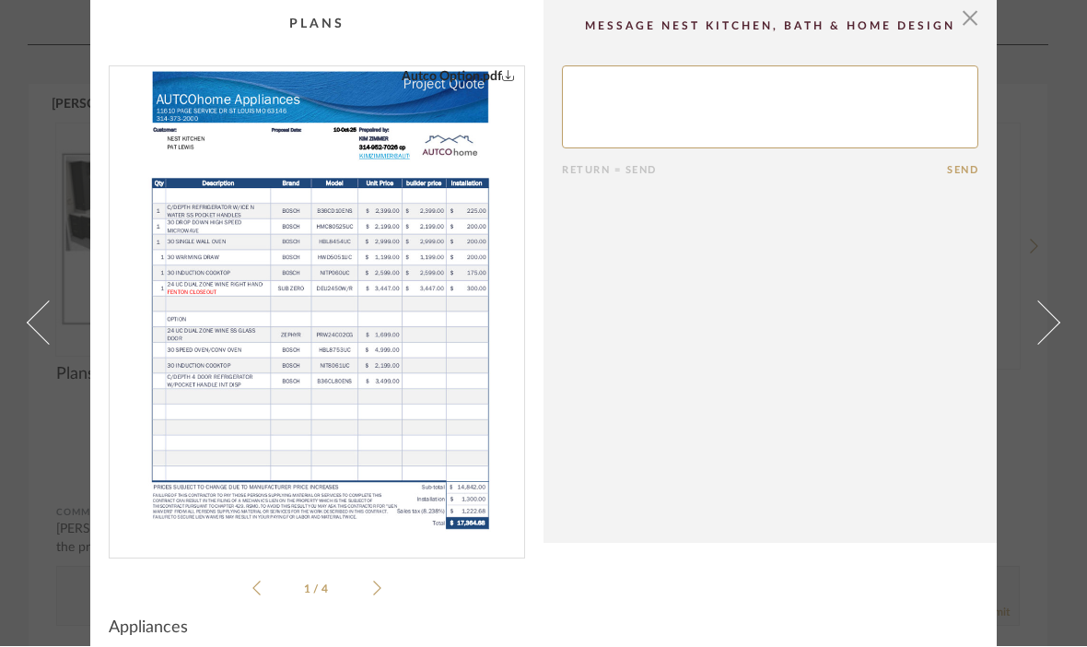
click at [1051, 325] on span at bounding box center [1038, 323] width 44 height 44
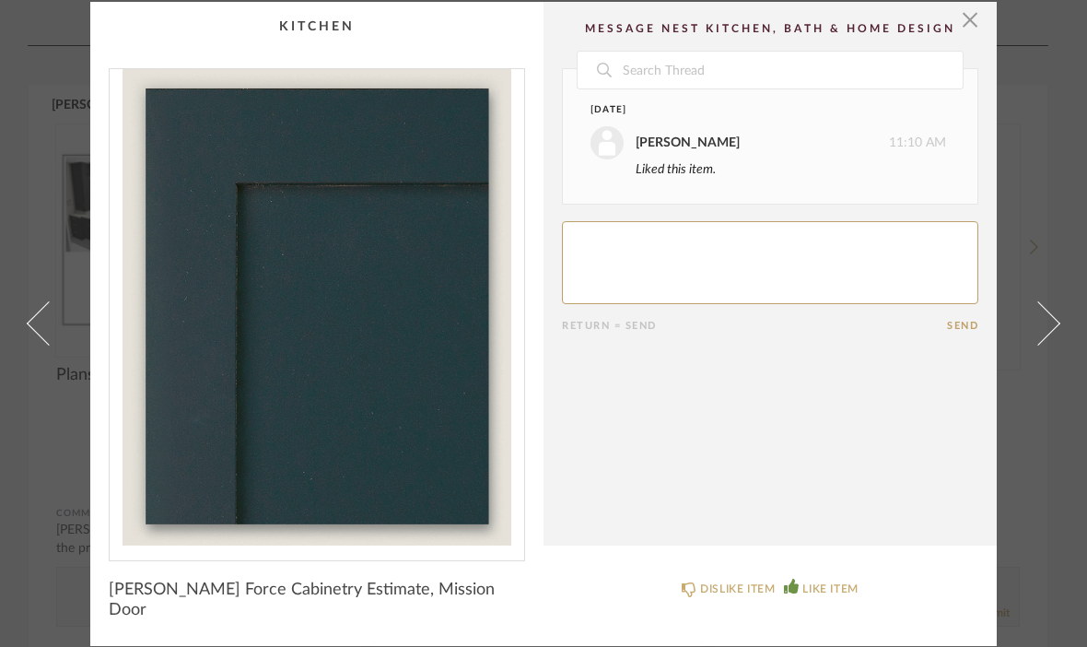
click at [59, 296] on link at bounding box center [38, 324] width 50 height 644
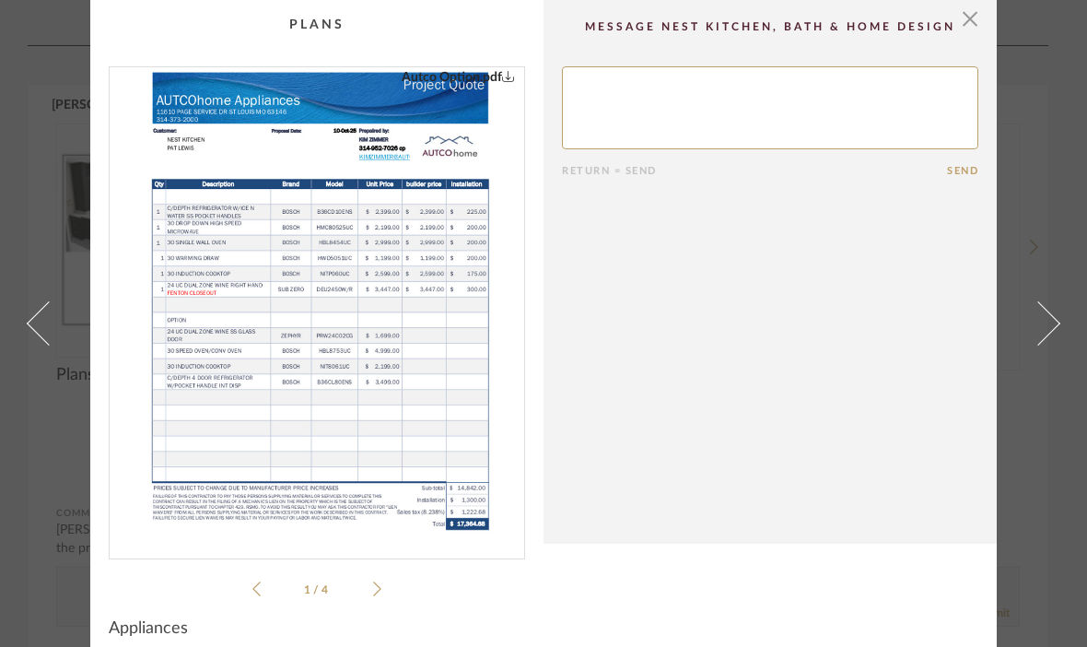
click at [451, 277] on img "0" at bounding box center [317, 305] width 369 height 476
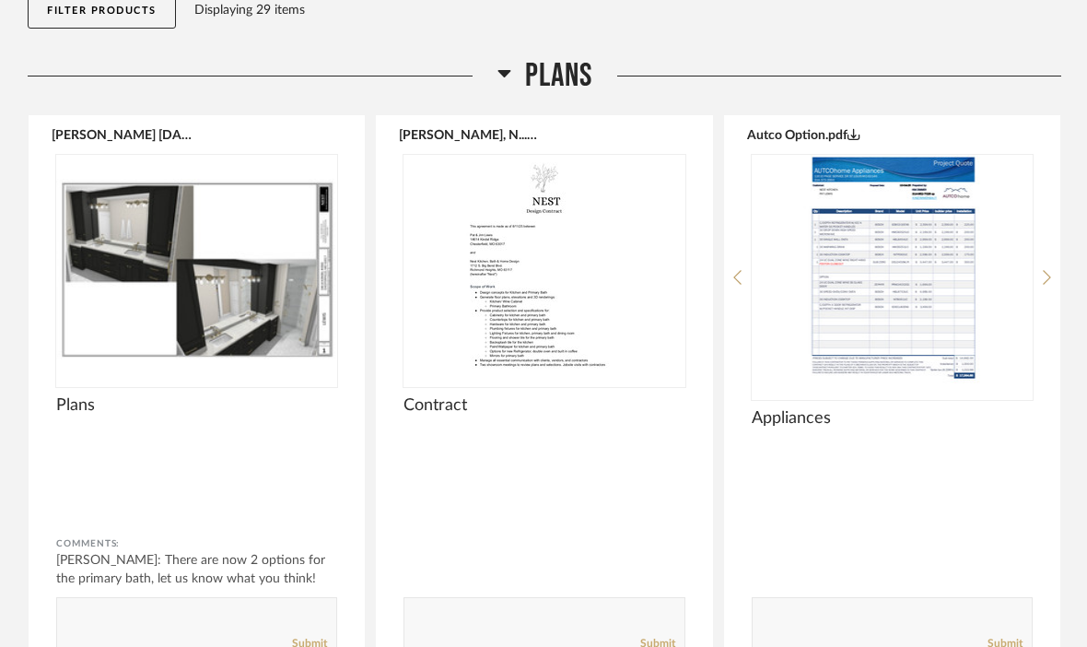
scroll to position [234, 0]
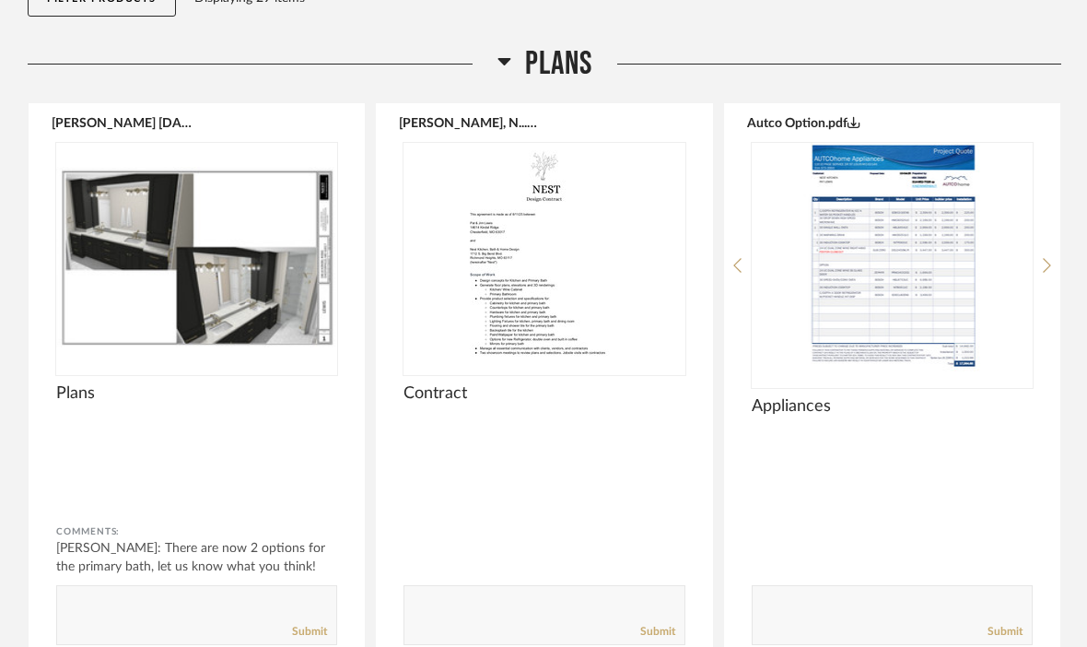
click at [752, 273] on img "0" at bounding box center [892, 259] width 281 height 230
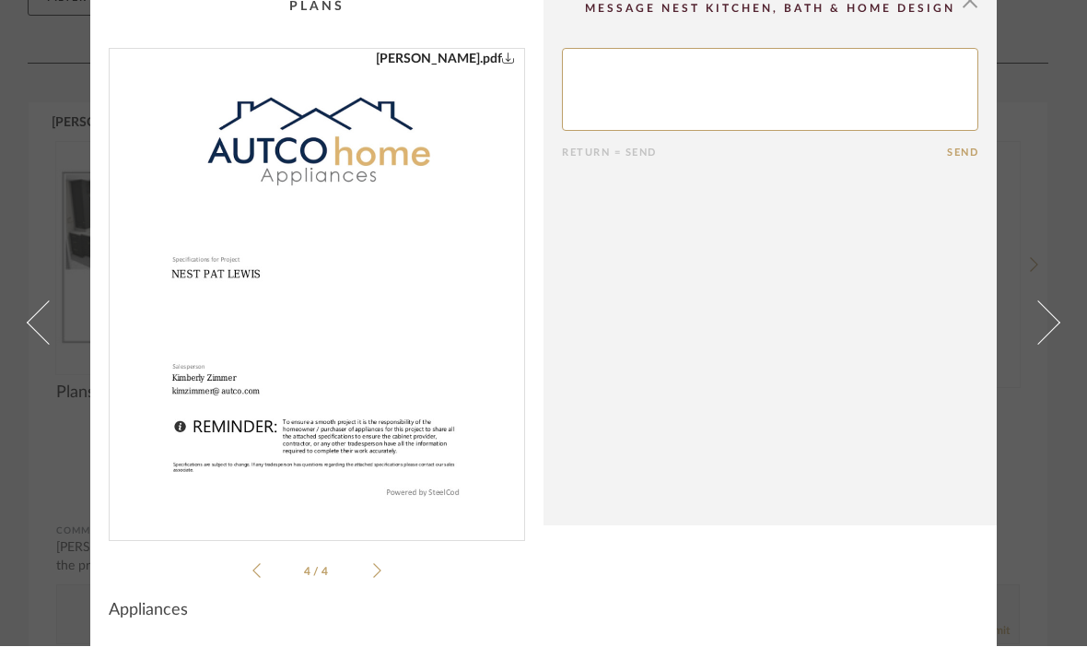
scroll to position [18, 0]
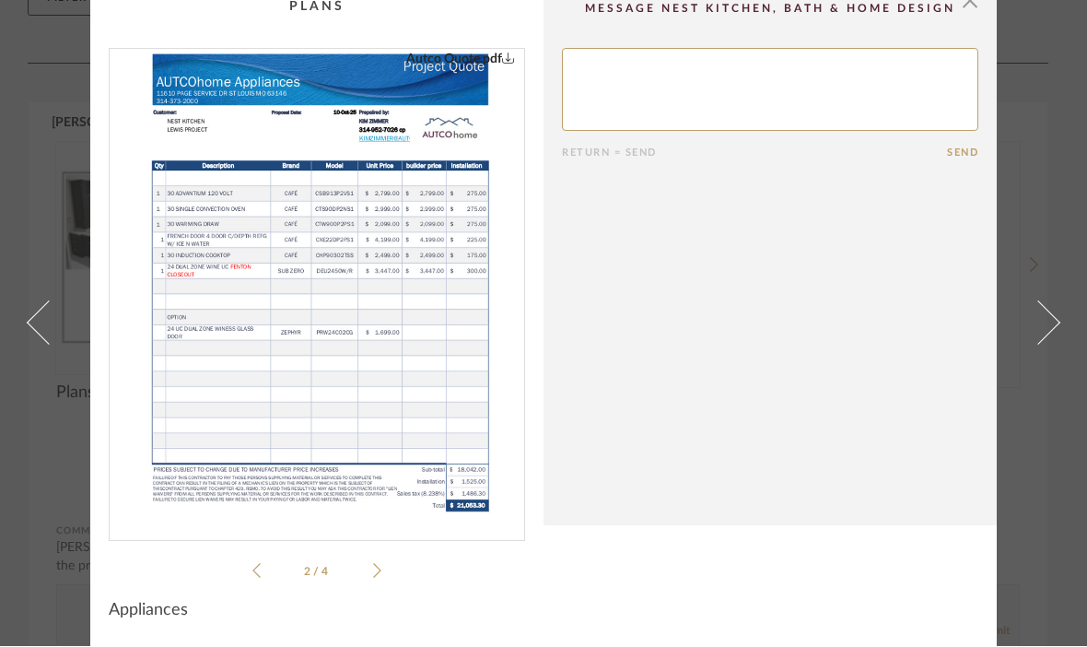
click at [380, 564] on icon at bounding box center [377, 571] width 8 height 17
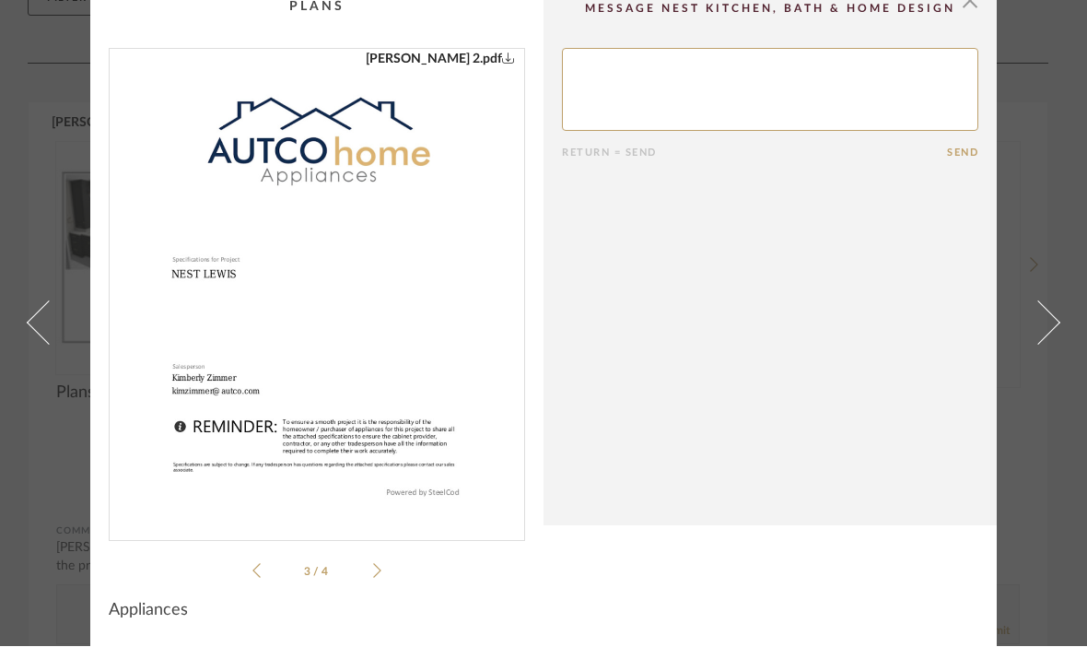
click at [380, 570] on icon at bounding box center [377, 571] width 8 height 15
click at [380, 572] on icon at bounding box center [377, 571] width 8 height 17
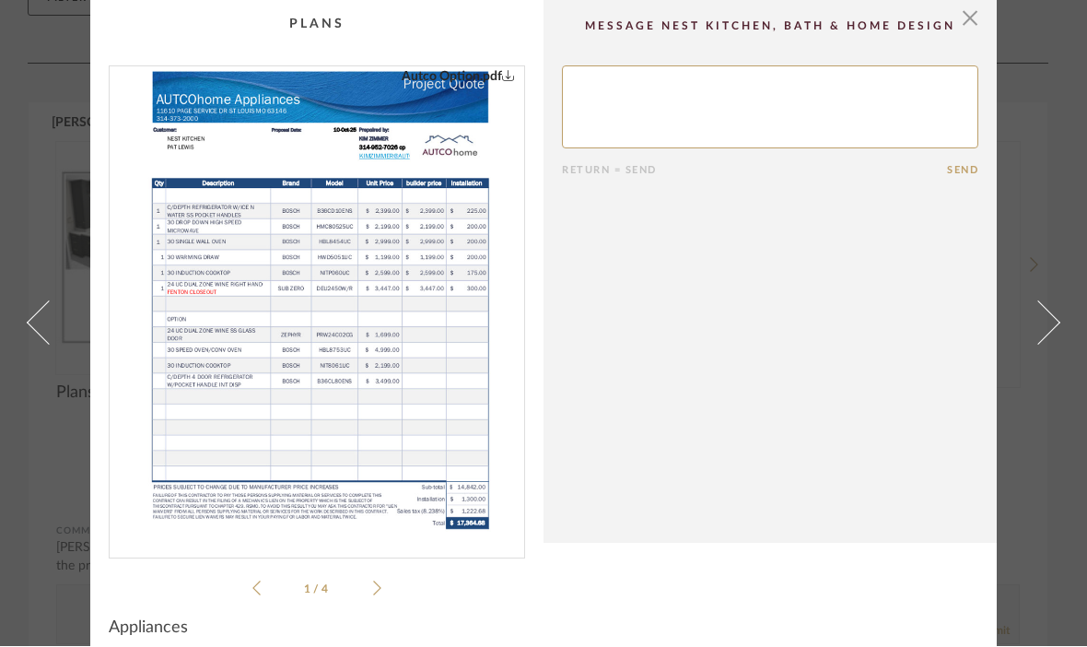
scroll to position [0, 0]
click at [392, 166] on img "0" at bounding box center [317, 305] width 369 height 476
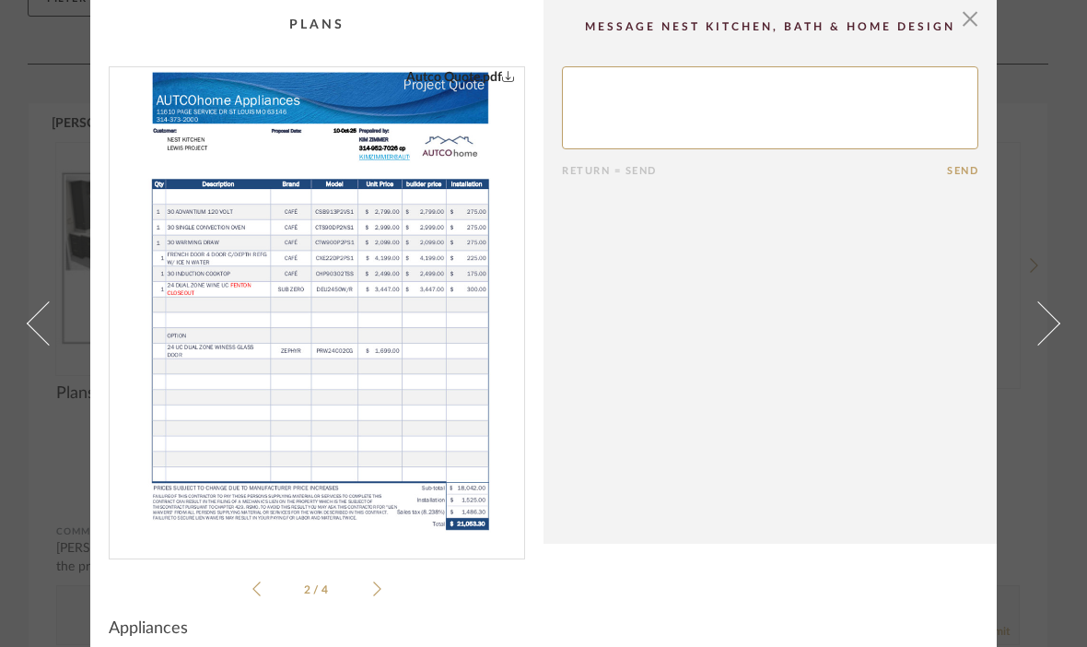
click at [1049, 344] on link at bounding box center [1049, 323] width 50 height 647
